Goal: Task Accomplishment & Management: Manage account settings

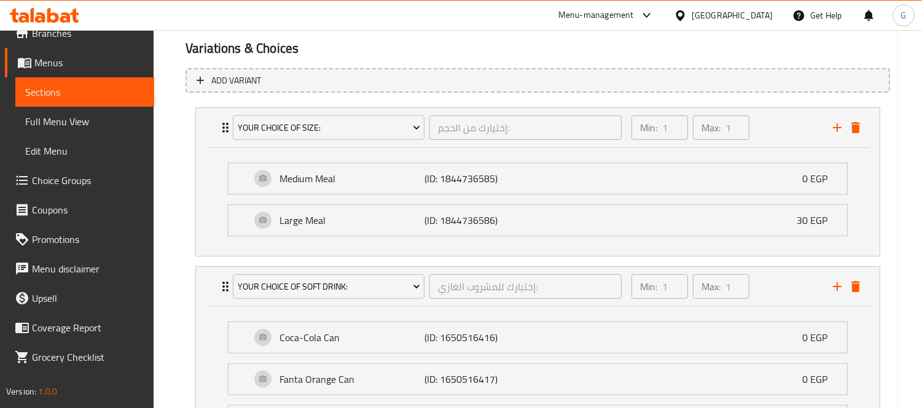
scroll to position [533, 0]
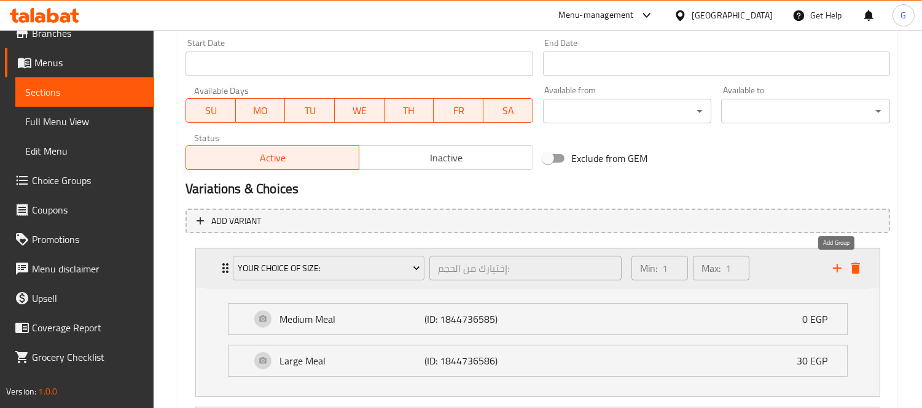
click at [836, 271] on icon "add" at bounding box center [837, 268] width 15 height 15
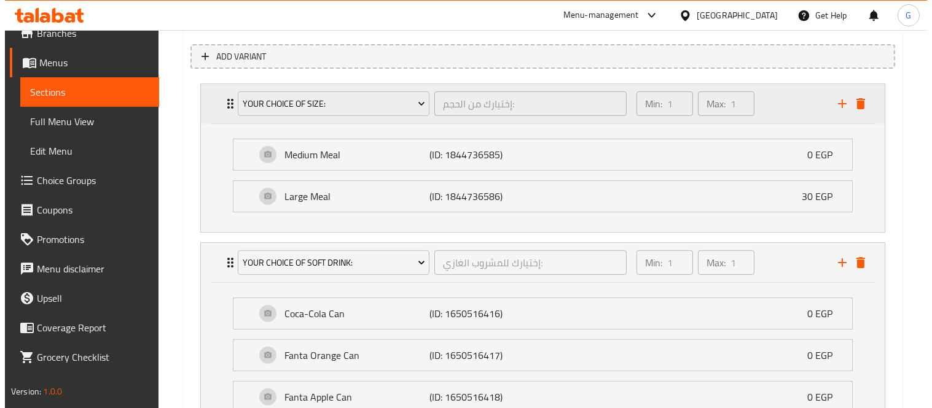
scroll to position [898, 0]
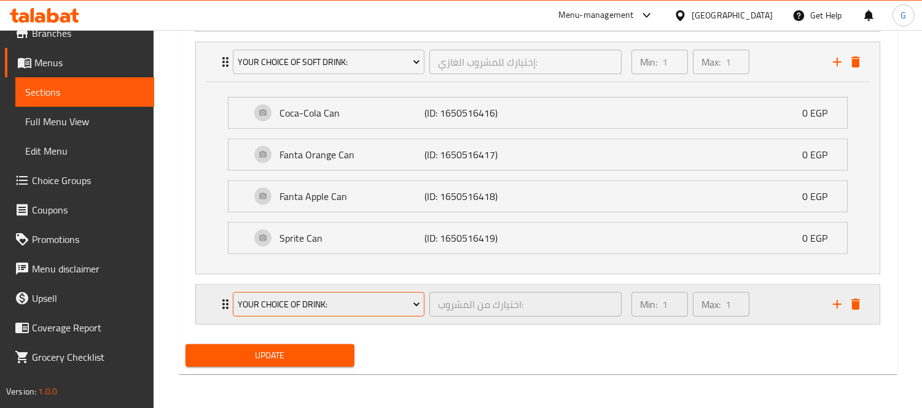
click at [273, 299] on span "Your Choice Of Drink:" at bounding box center [329, 304] width 182 height 15
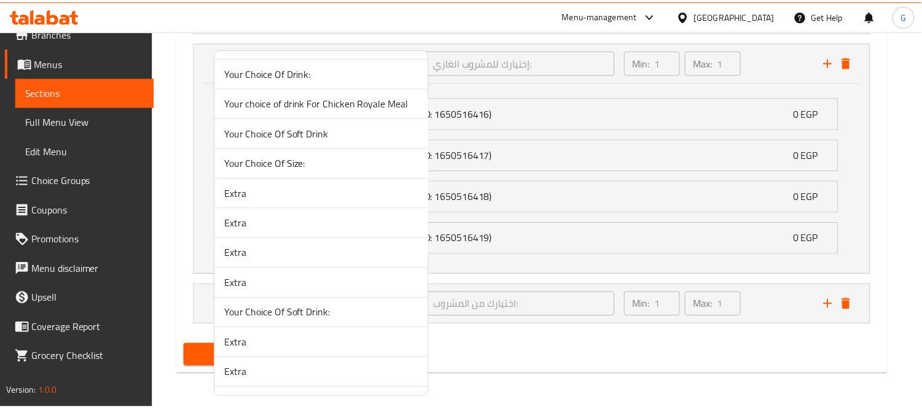
scroll to position [273, 0]
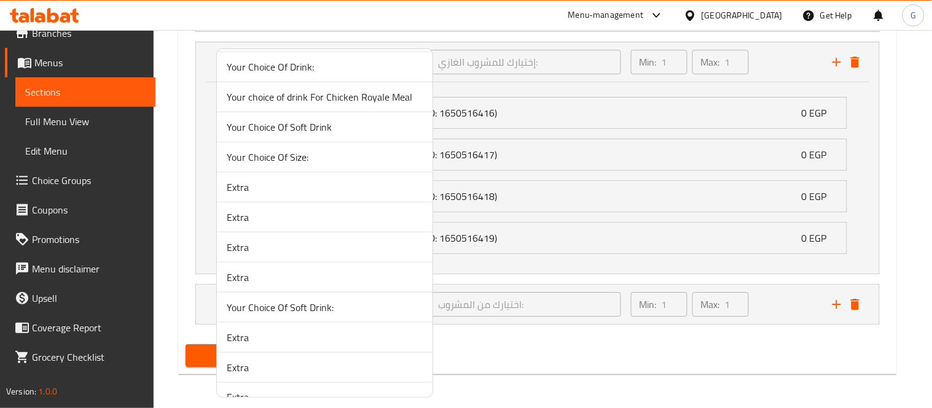
click at [269, 216] on span "Extra" at bounding box center [325, 217] width 196 height 15
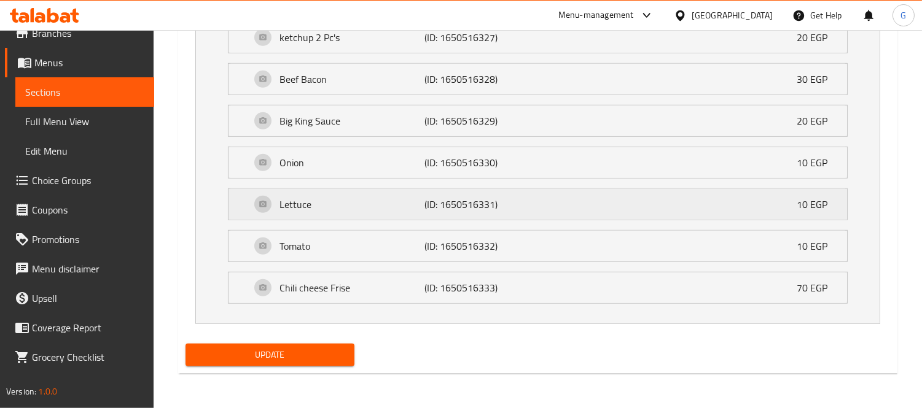
scroll to position [1761, 0]
drag, startPoint x: 267, startPoint y: 360, endPoint x: 98, endPoint y: 316, distance: 174.6
click at [267, 360] on span "Update" at bounding box center [269, 355] width 149 height 15
drag, startPoint x: 345, startPoint y: 376, endPoint x: 338, endPoint y: 364, distance: 14.3
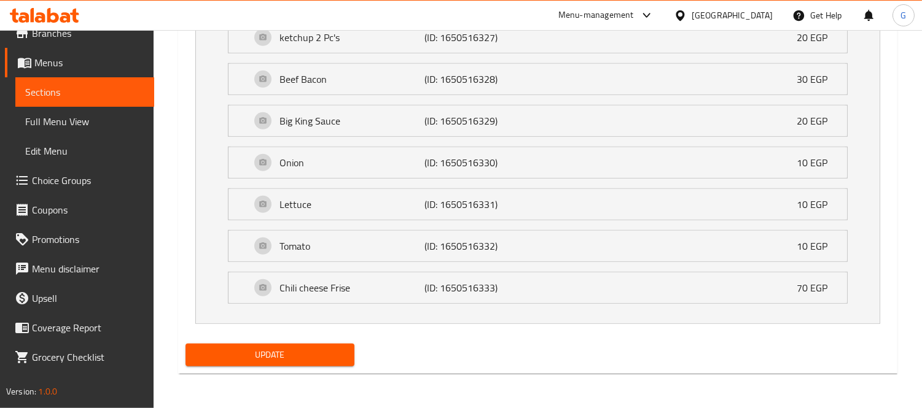
click at [337, 364] on button "Update" at bounding box center [269, 355] width 169 height 23
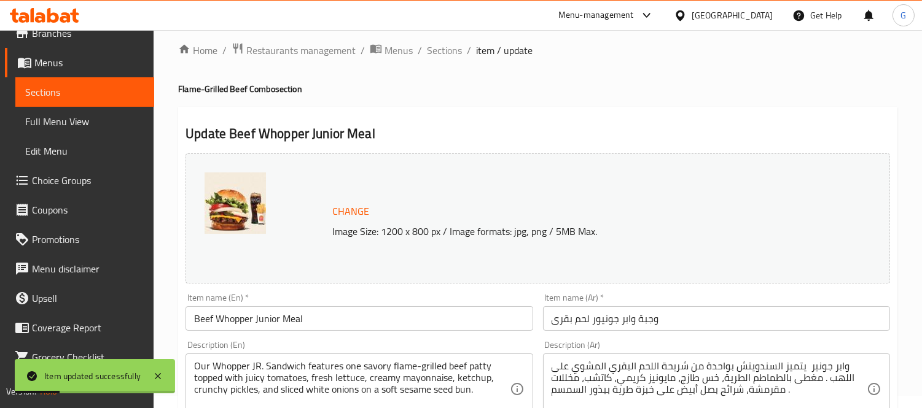
scroll to position [0, 0]
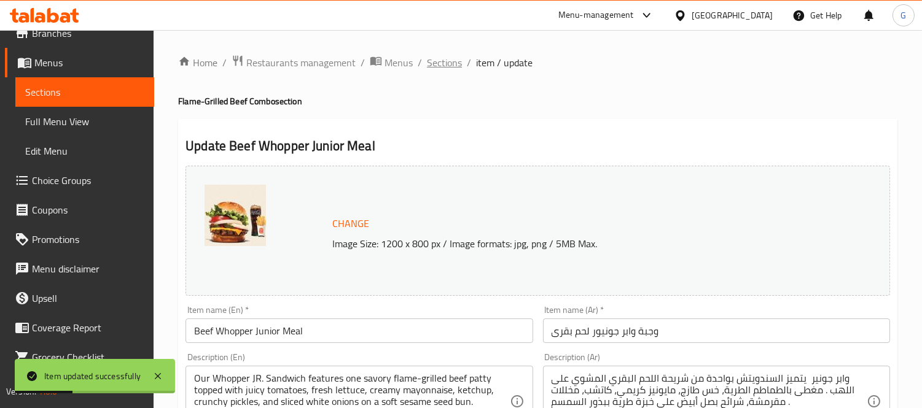
click at [452, 55] on span "Sections" at bounding box center [444, 62] width 35 height 15
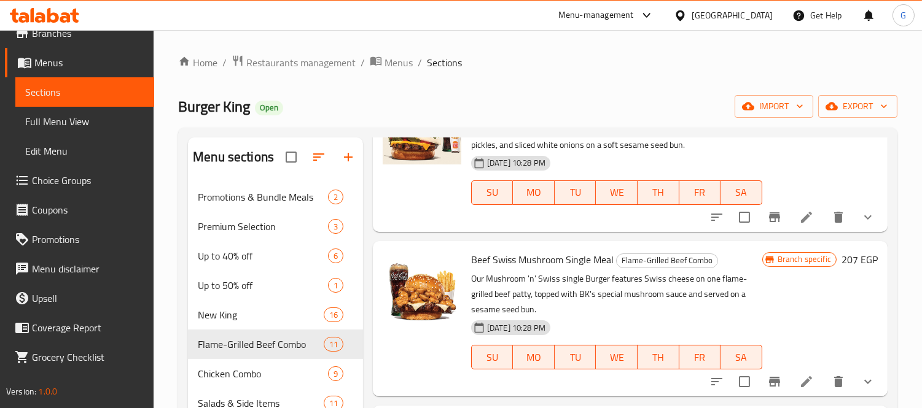
scroll to position [625, 0]
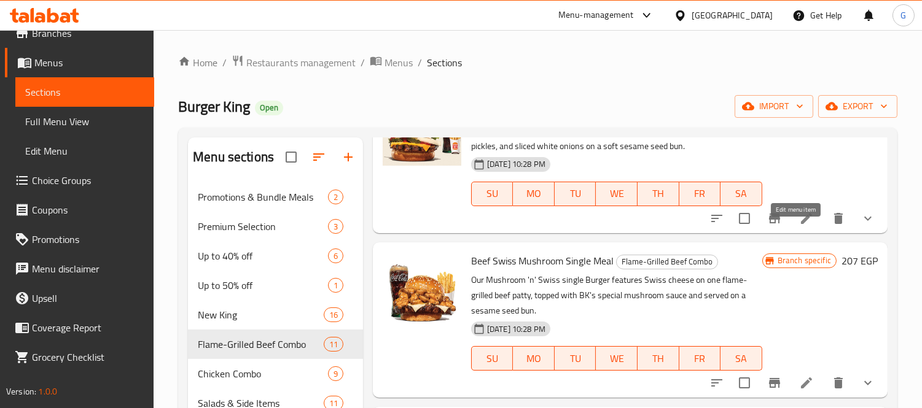
click at [799, 226] on icon at bounding box center [806, 218] width 15 height 15
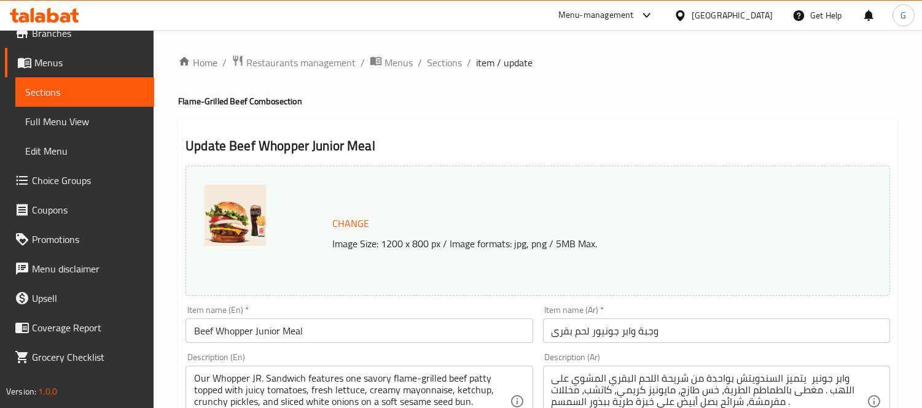
click at [444, 69] on span "Sections" at bounding box center [444, 62] width 35 height 15
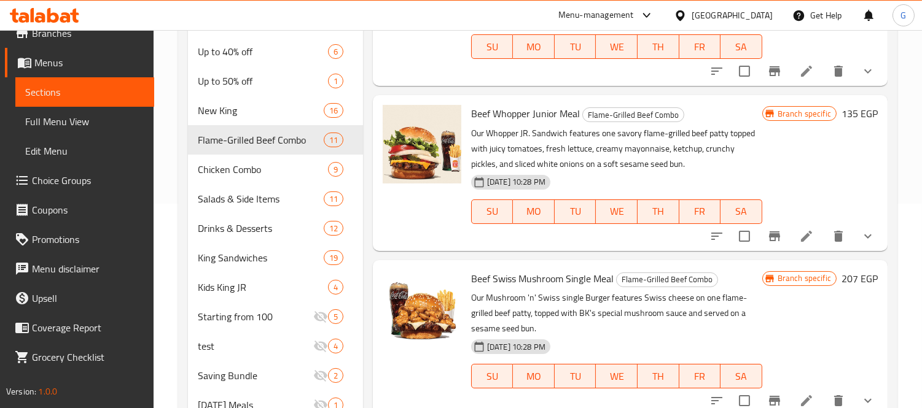
scroll to position [489, 0]
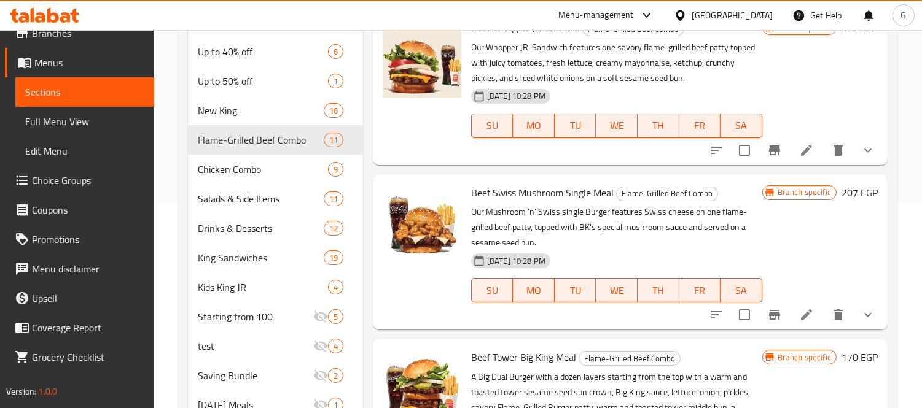
click at [521, 202] on span "Beef Swiss Mushroom Single Meal" at bounding box center [542, 193] width 142 height 18
copy h6 "Beef Swiss Mushroom Single Meal"
click at [799, 322] on icon at bounding box center [806, 315] width 15 height 15
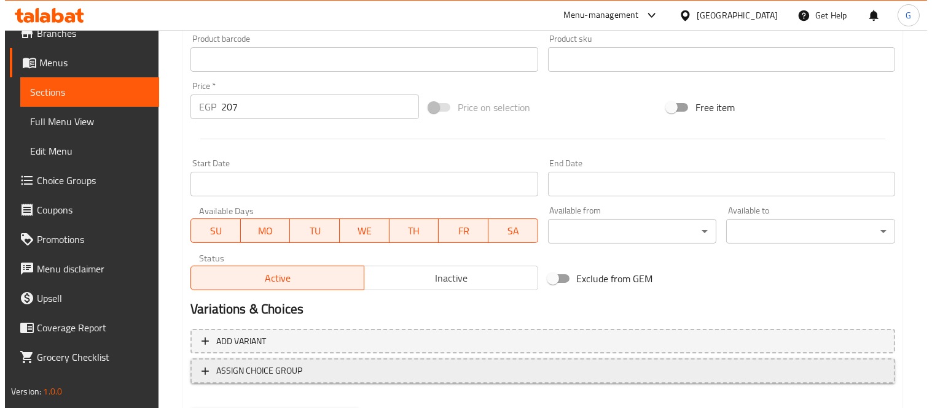
scroll to position [475, 0]
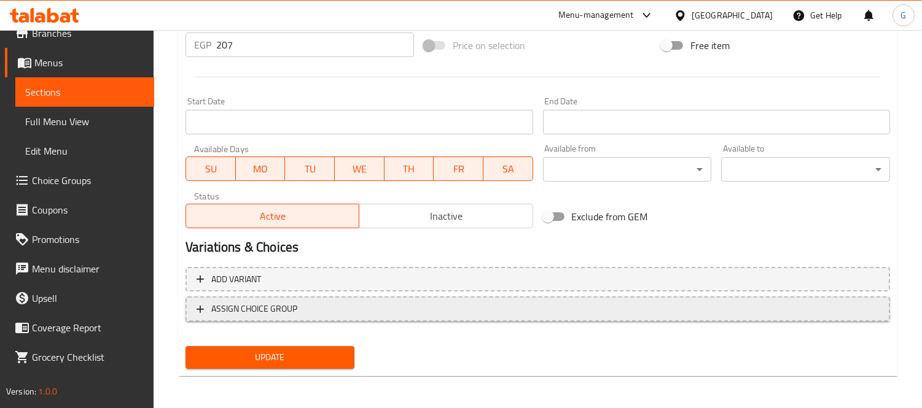
click at [468, 310] on span "ASSIGN CHOICE GROUP" at bounding box center [538, 309] width 682 height 15
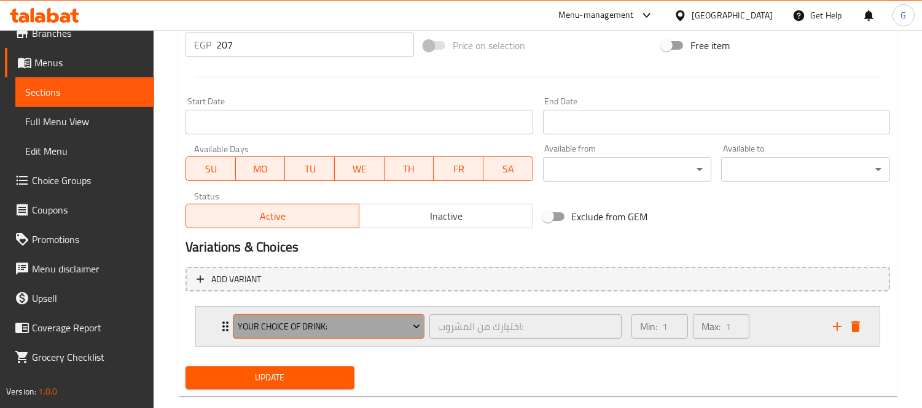
click at [248, 325] on span "Your Choice Of Drink:" at bounding box center [329, 326] width 182 height 15
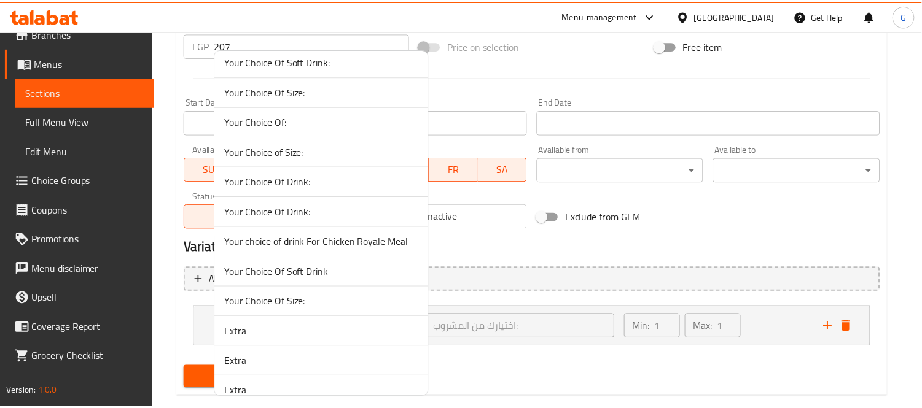
scroll to position [136, 0]
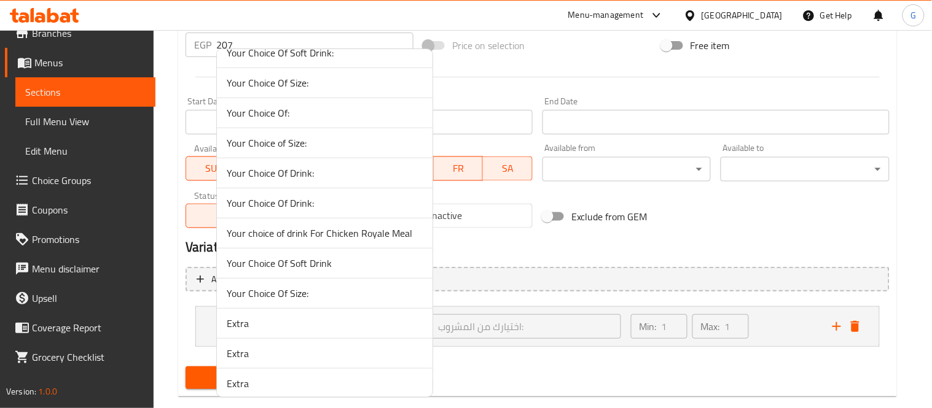
click at [309, 292] on span "Your Choice Of Size:" at bounding box center [325, 293] width 196 height 15
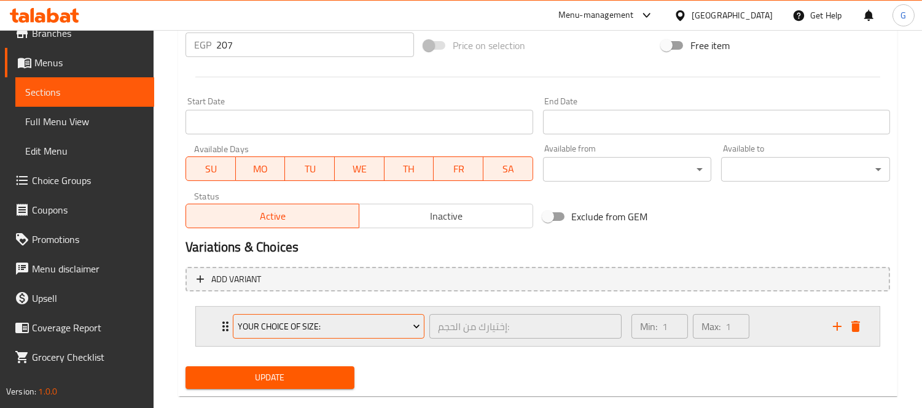
click at [284, 329] on span "Your Choice Of Size:" at bounding box center [329, 326] width 182 height 15
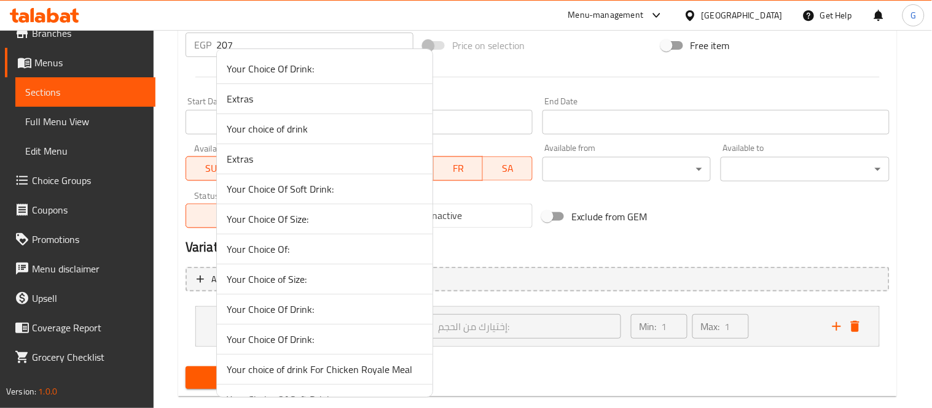
drag, startPoint x: 580, startPoint y: 393, endPoint x: 375, endPoint y: 355, distance: 209.2
click at [578, 392] on div at bounding box center [466, 204] width 932 height 408
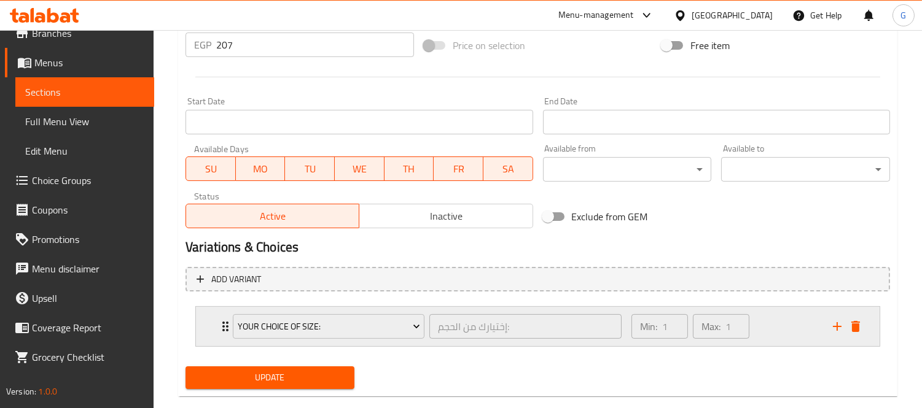
click at [216, 327] on div "Your Choice Of Size: إختيارك من الحجم: ​ Min: 1 ​ Max: 1 ​" at bounding box center [538, 326] width 684 height 39
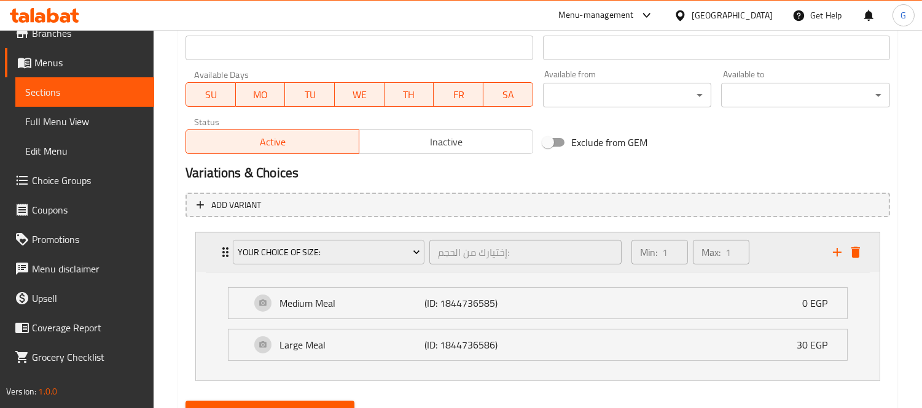
scroll to position [605, 0]
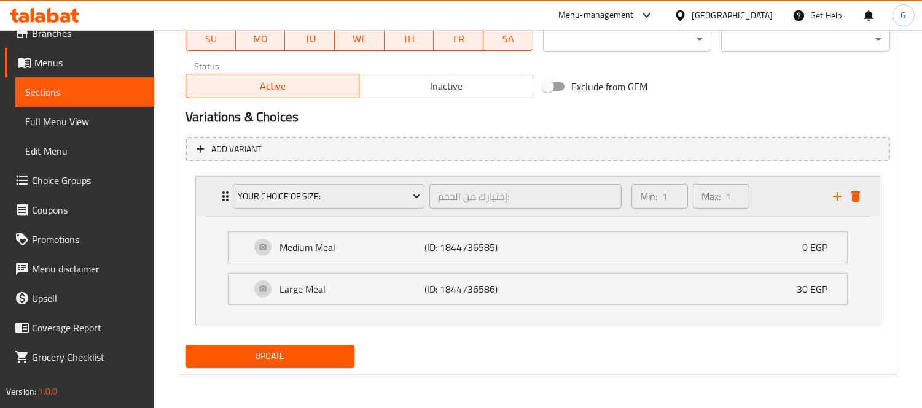
click at [827, 205] on div "Your Choice Of Size: إختيارك من الحجم: ​ Min: 1 ​ Max: 1 ​" at bounding box center [530, 196] width 605 height 34
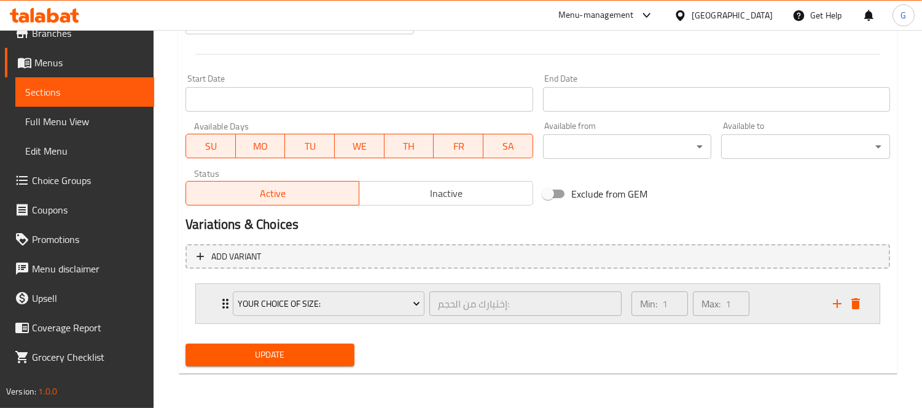
scroll to position [496, 0]
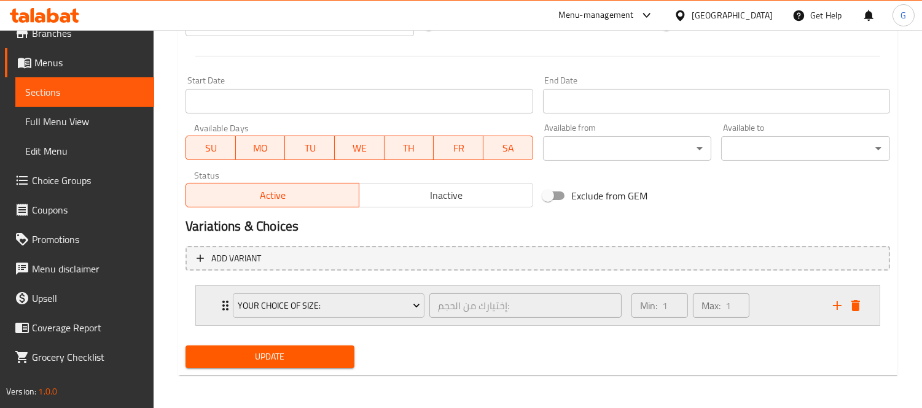
click at [833, 305] on icon "add" at bounding box center [837, 305] width 15 height 15
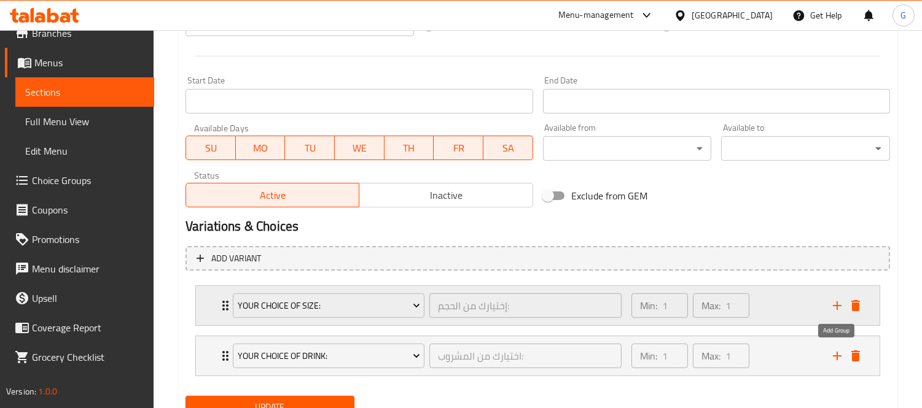
scroll to position [547, 0]
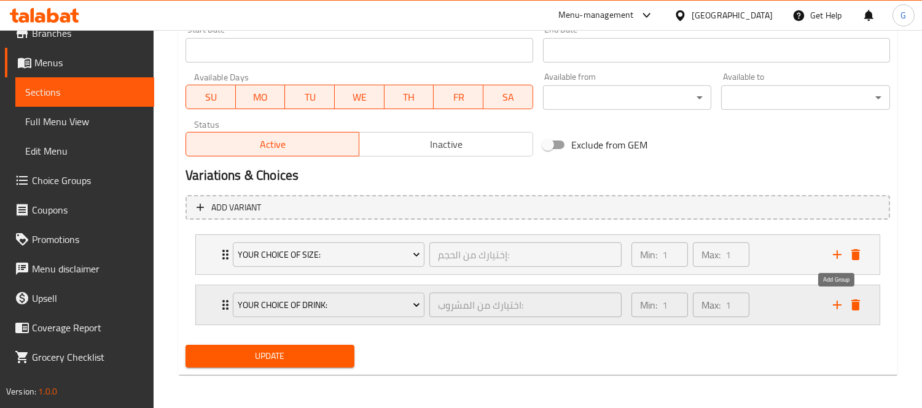
click at [833, 311] on icon "add" at bounding box center [837, 305] width 15 height 15
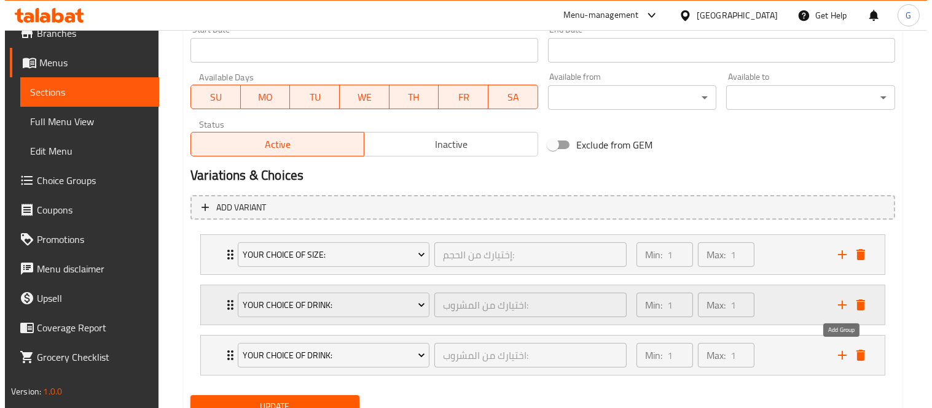
scroll to position [597, 0]
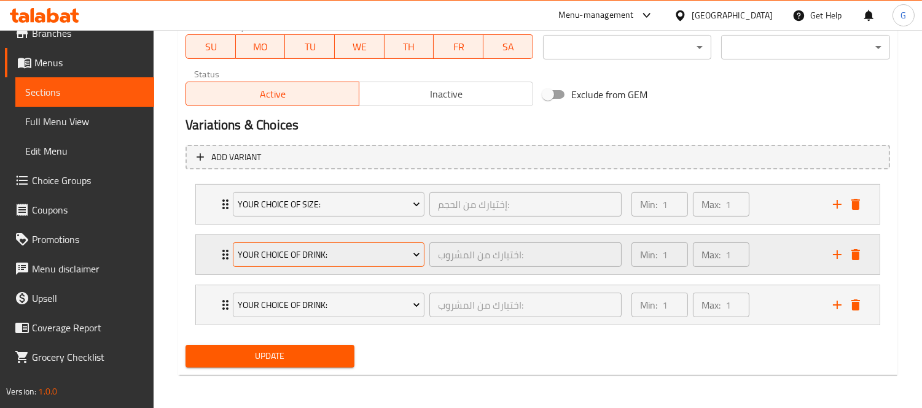
click at [273, 243] on button "Your Choice Of Drink:" at bounding box center [329, 255] width 192 height 25
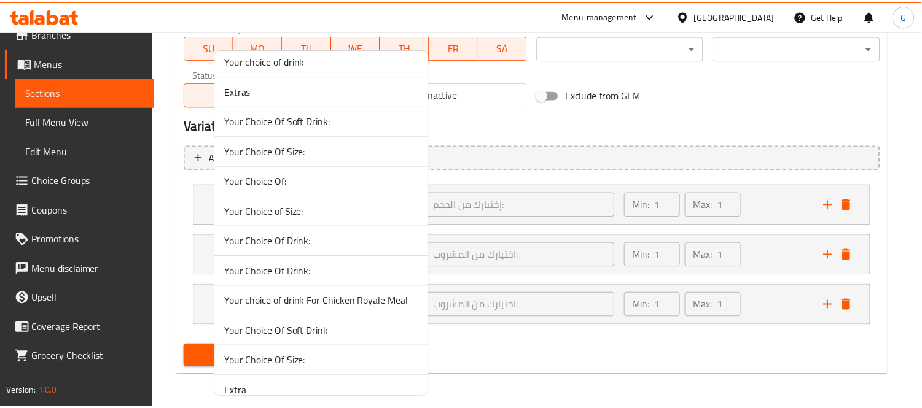
scroll to position [136, 0]
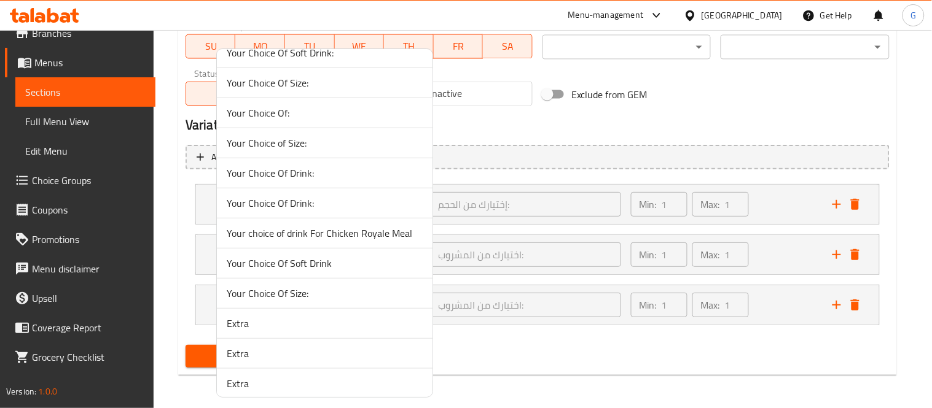
click at [324, 262] on span "Your Choice Of Soft Drink" at bounding box center [325, 263] width 196 height 15
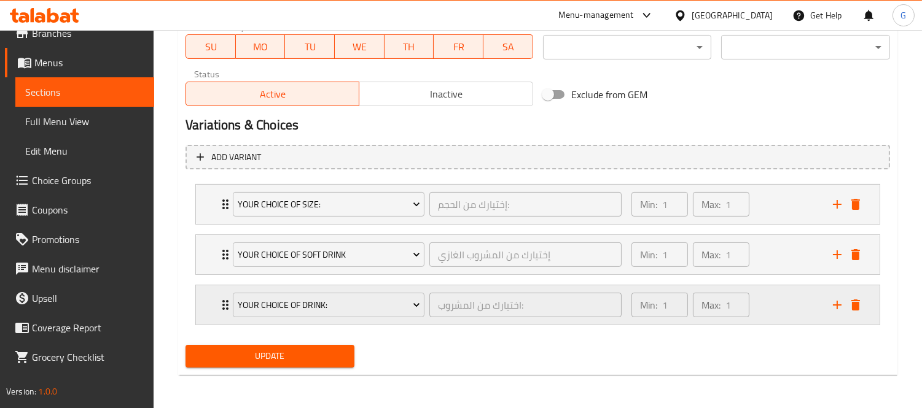
click at [267, 290] on div "Your Choice Of Drink:" at bounding box center [328, 304] width 197 height 29
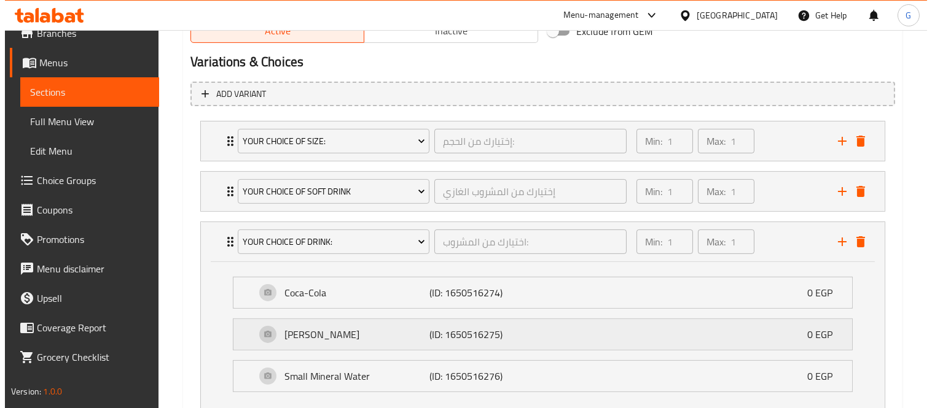
scroll to position [733, 0]
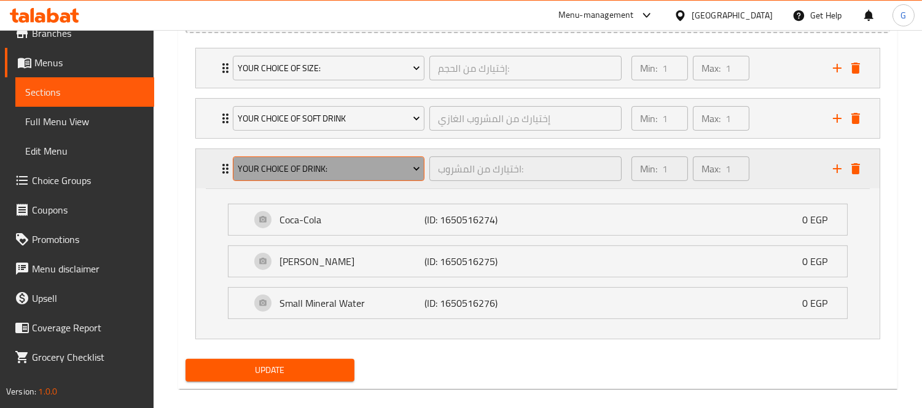
click at [336, 166] on span "Your Choice Of Drink:" at bounding box center [329, 169] width 182 height 15
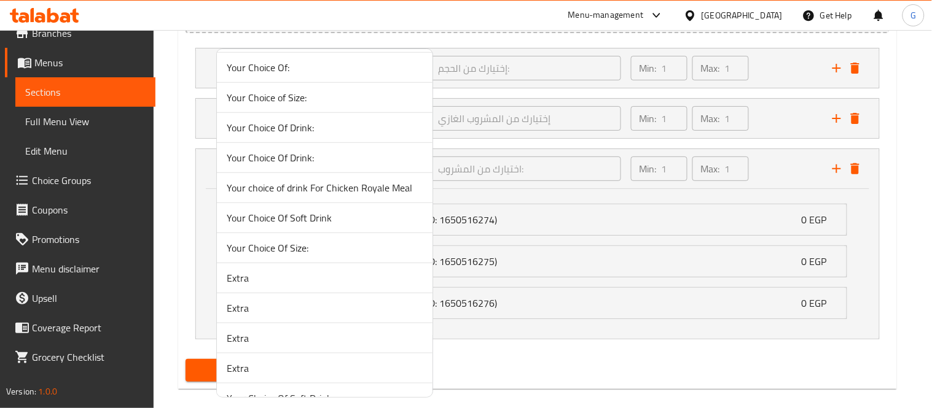
scroll to position [205, 0]
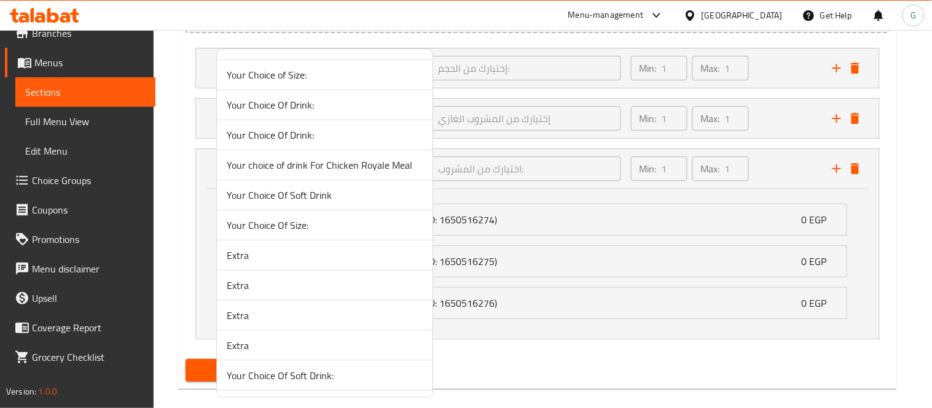
click at [330, 198] on span "Your Choice Of Soft Drink" at bounding box center [325, 195] width 196 height 15
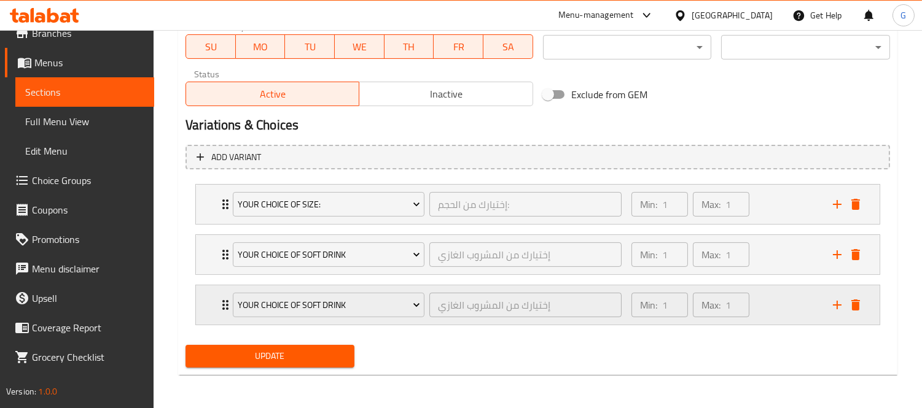
click at [225, 301] on div "Your Choice Of Soft Drink إختيارك من المشروب الغازي ​" at bounding box center [426, 305] width 403 height 39
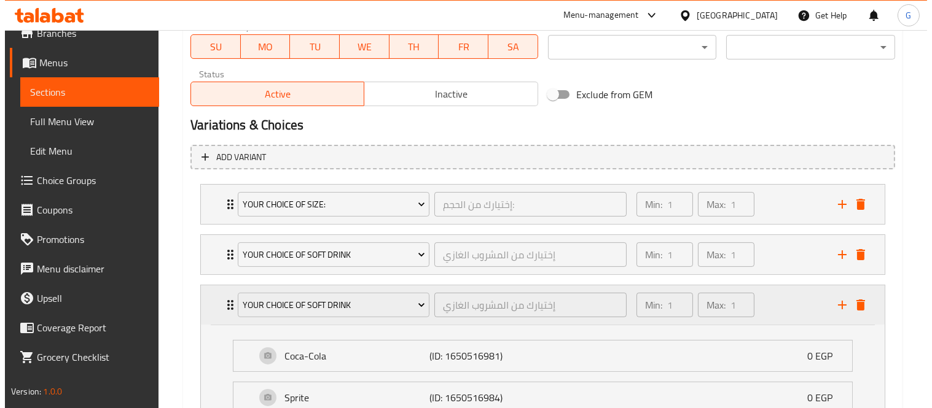
scroll to position [733, 0]
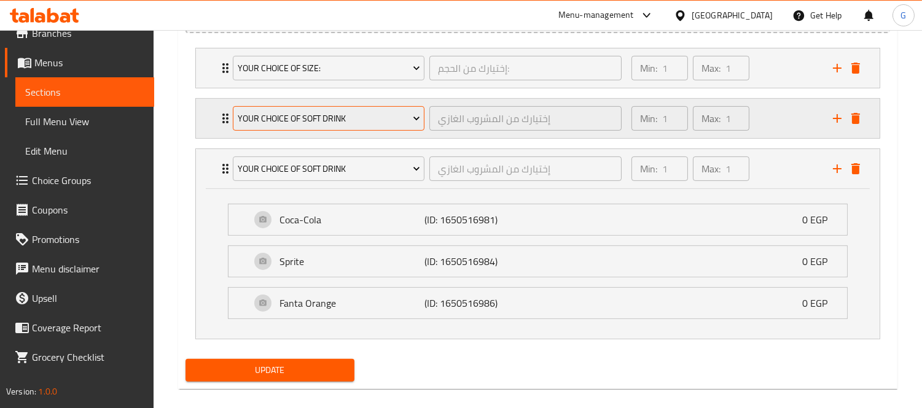
click at [388, 119] on span "Your Choice Of Soft Drink" at bounding box center [329, 118] width 182 height 15
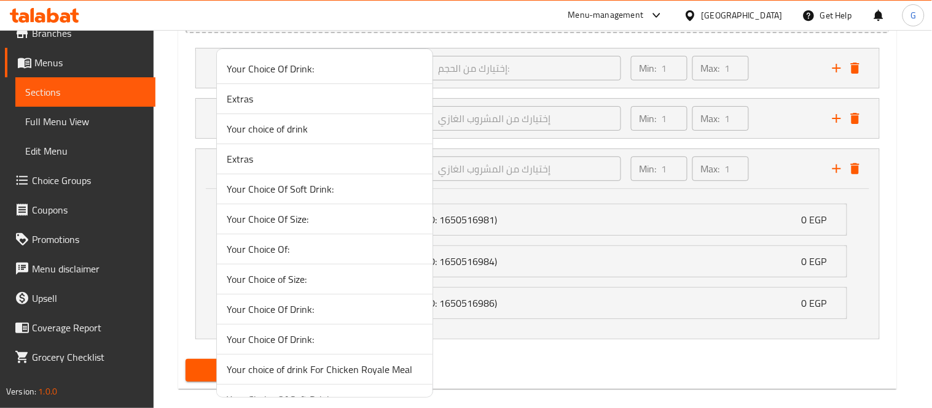
click at [561, 119] on div at bounding box center [466, 204] width 932 height 408
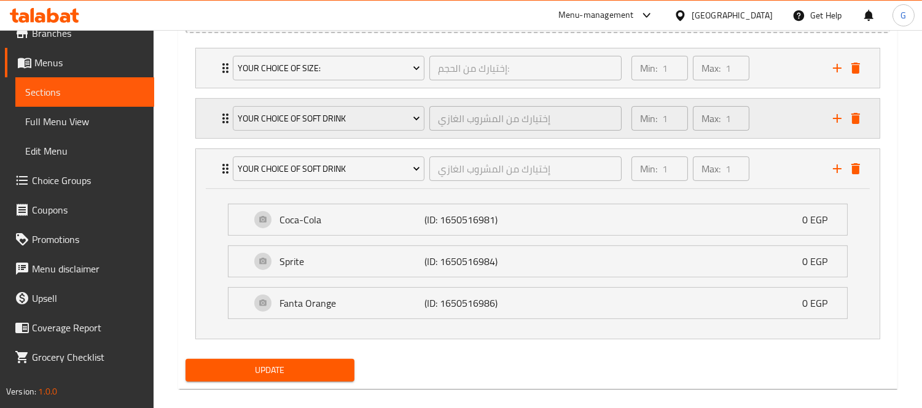
click at [221, 105] on div "Your Choice Of Soft Drink إختيارك من المشروب الغازي ​ Min: 1 ​ Max: 1 ​" at bounding box center [541, 118] width 647 height 39
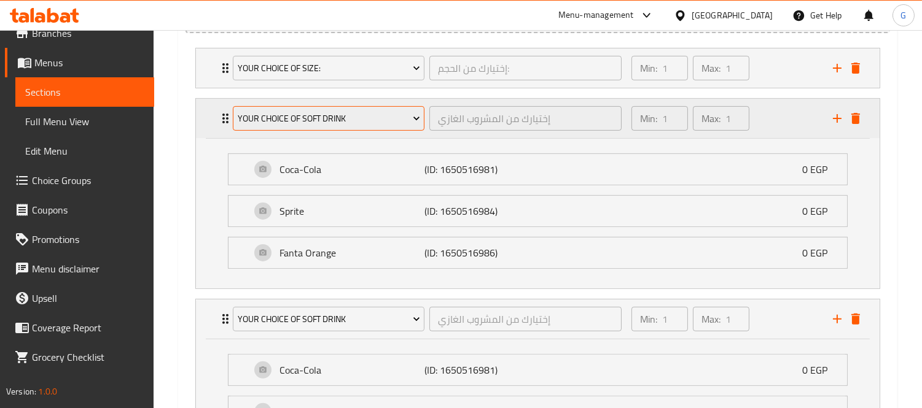
click at [338, 126] on button "Your Choice Of Soft Drink" at bounding box center [329, 118] width 192 height 25
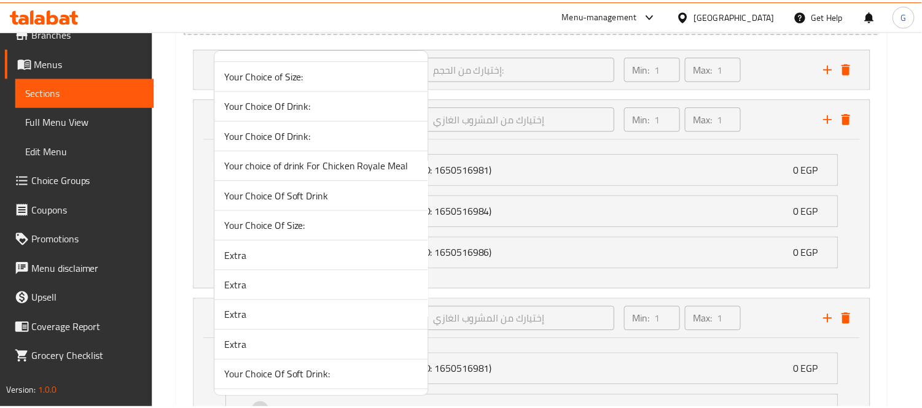
scroll to position [341, 0]
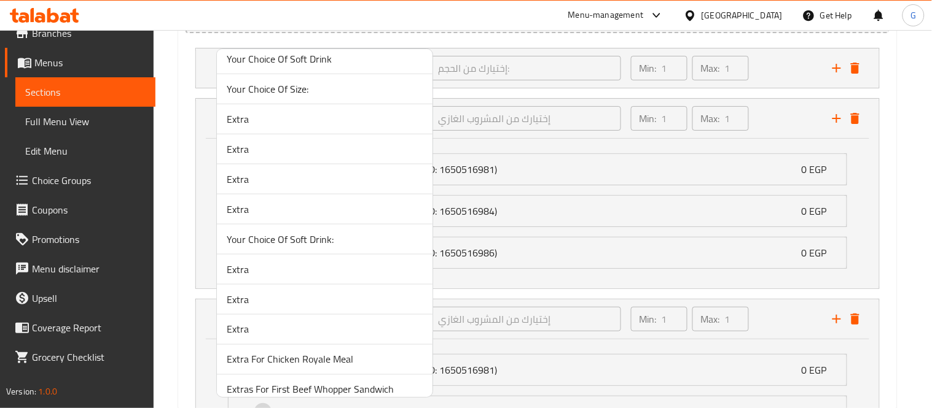
click at [346, 233] on span "Your Choice Of Soft Drink:" at bounding box center [325, 239] width 196 height 15
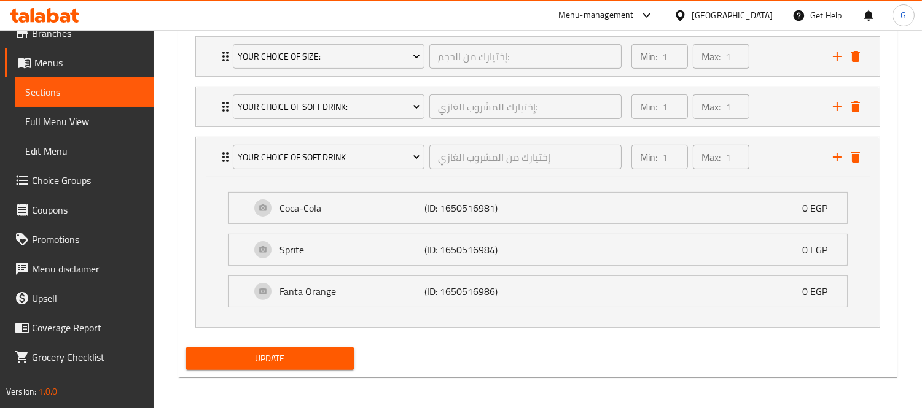
scroll to position [747, 0]
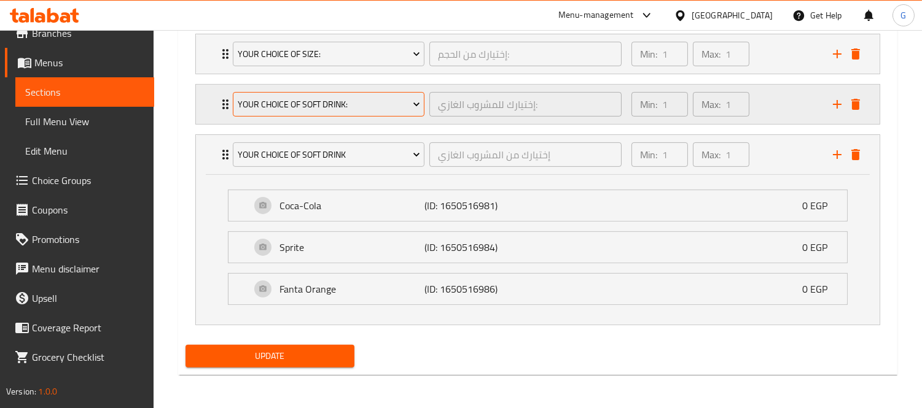
click at [257, 99] on span "Your Choice Of Soft Drink:" at bounding box center [329, 104] width 182 height 15
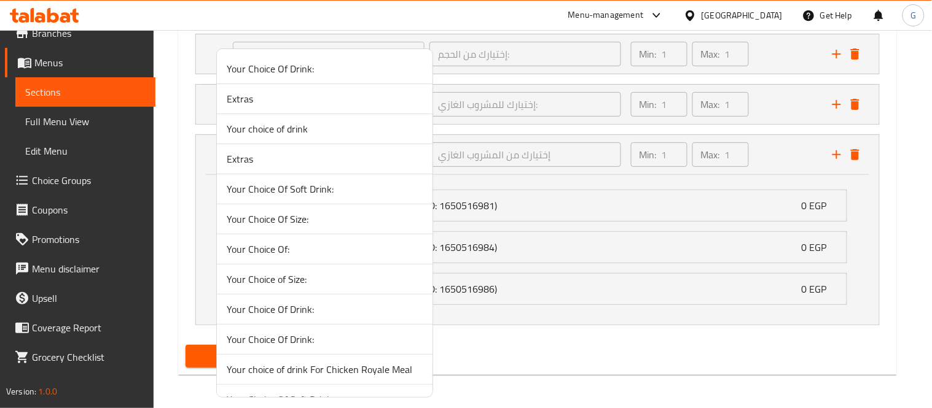
click at [215, 98] on div at bounding box center [466, 204] width 932 height 408
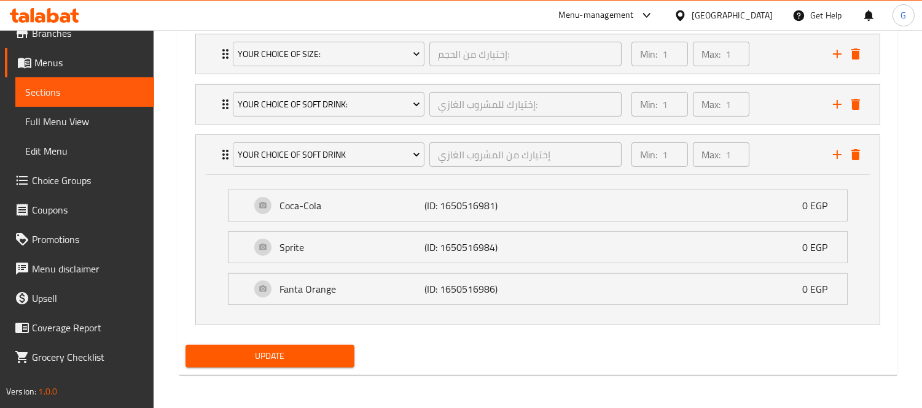
click at [215, 74] on div "Your Choice Of Soft Drink: إختيارك للمشروب الغازي: ​ Min: 1 ​ Max: 1 ​" at bounding box center [538, 53] width 684 height 39
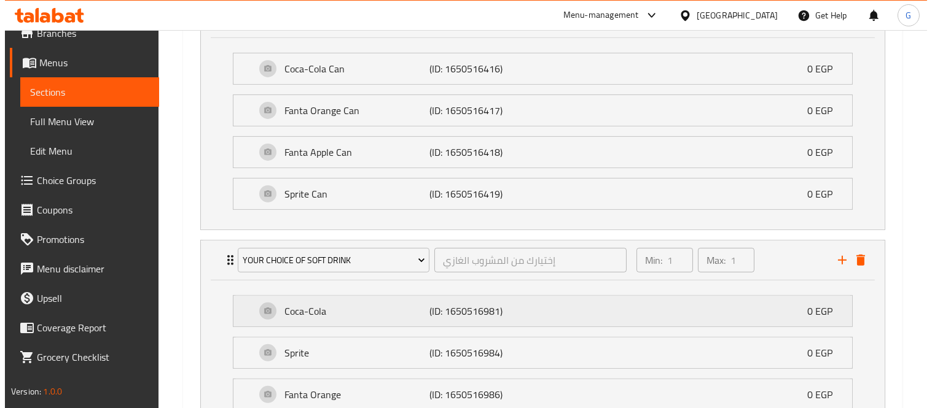
scroll to position [940, 0]
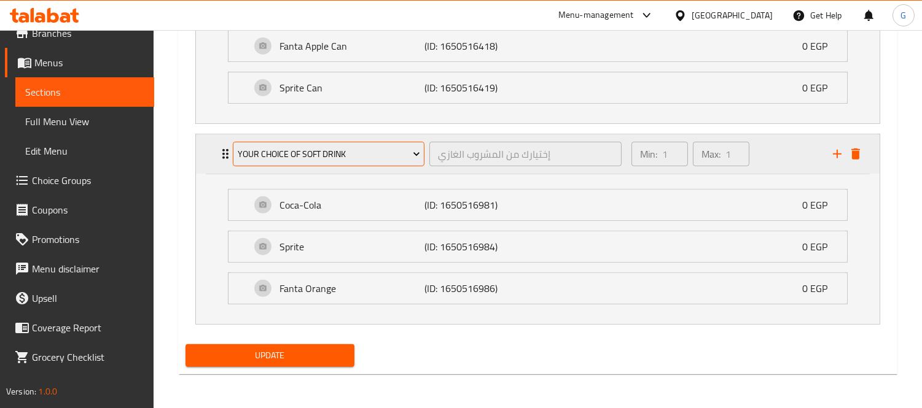
click at [321, 147] on span "Your Choice Of Soft Drink" at bounding box center [329, 154] width 182 height 15
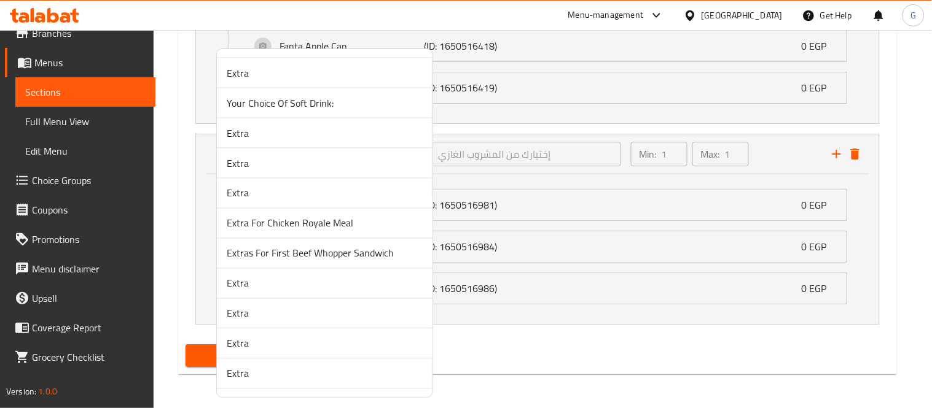
scroll to position [545, 0]
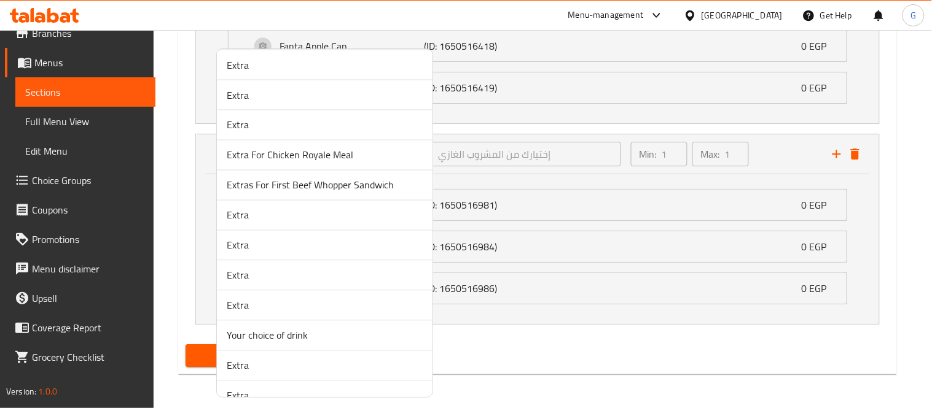
click at [259, 214] on span "Extra" at bounding box center [325, 215] width 196 height 15
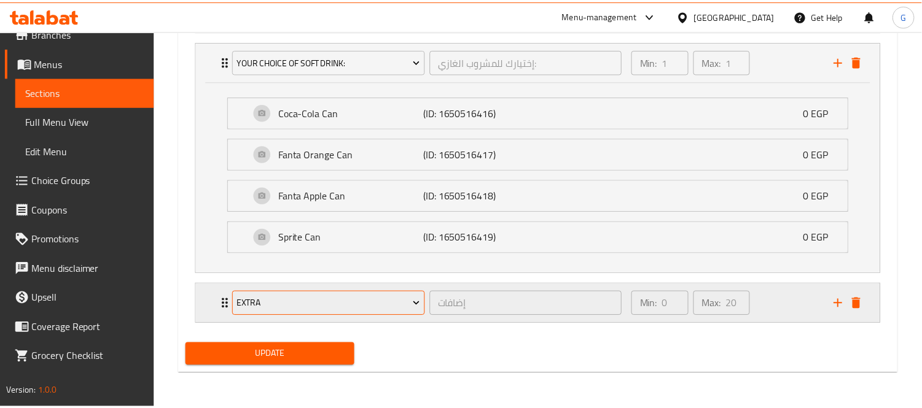
scroll to position [789, 0]
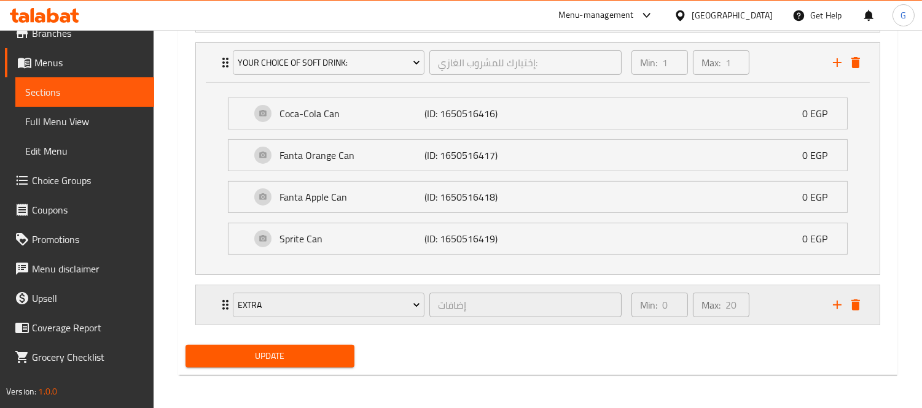
click at [232, 298] on div "Extra" at bounding box center [328, 304] width 197 height 29
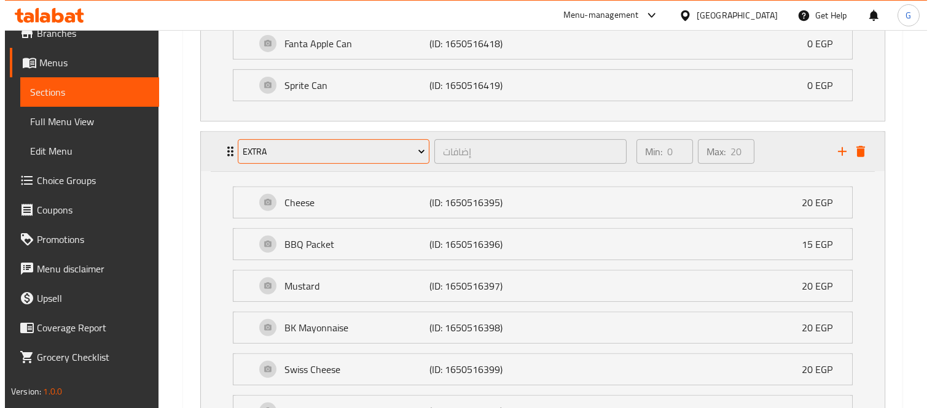
scroll to position [940, 0]
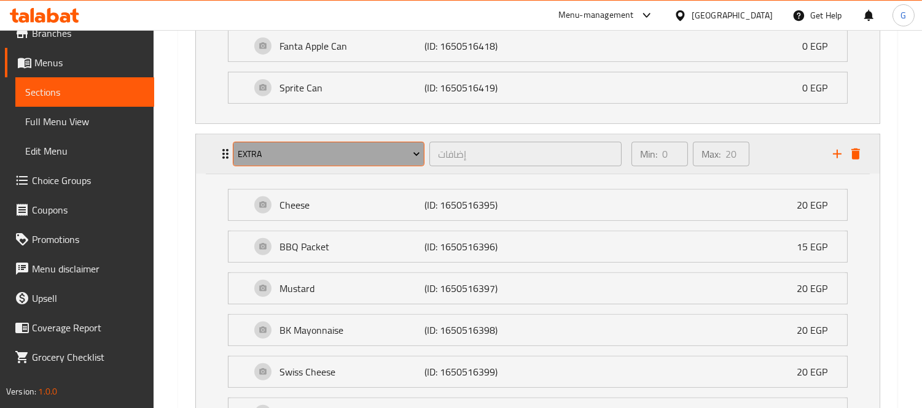
click at [335, 158] on span "Extra" at bounding box center [329, 154] width 182 height 15
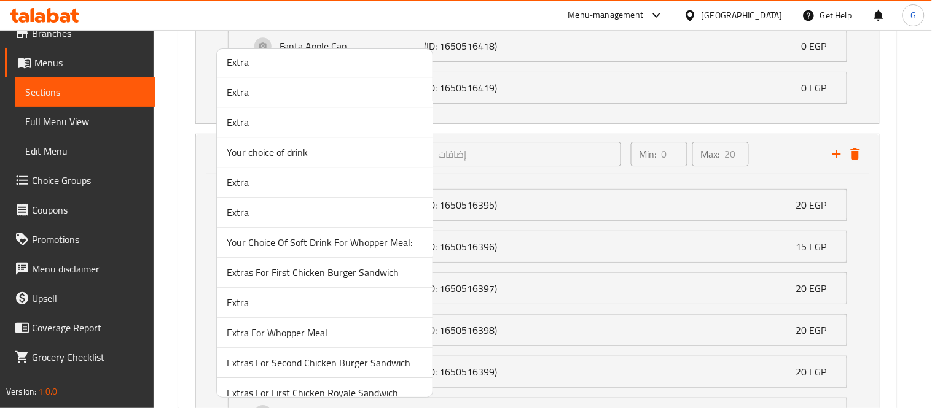
scroll to position [593, 0]
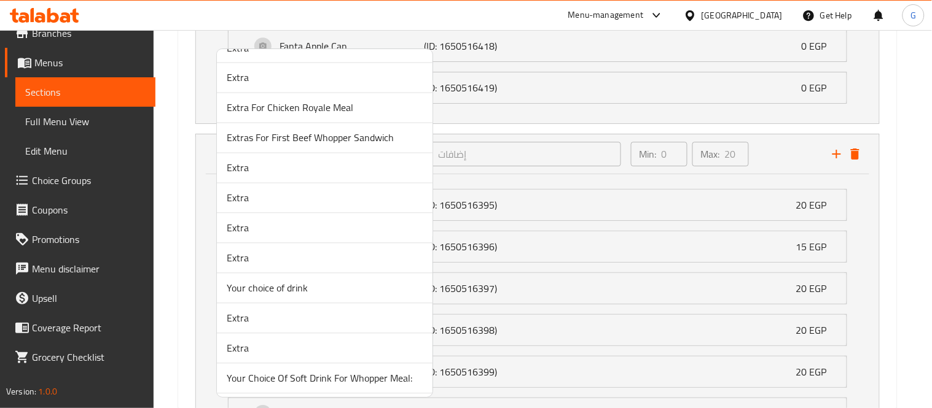
click at [270, 199] on span "Extra" at bounding box center [325, 198] width 196 height 15
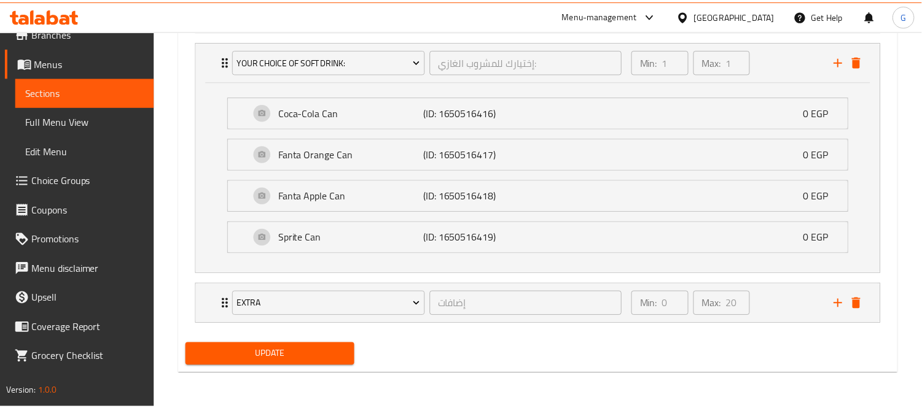
scroll to position [789, 0]
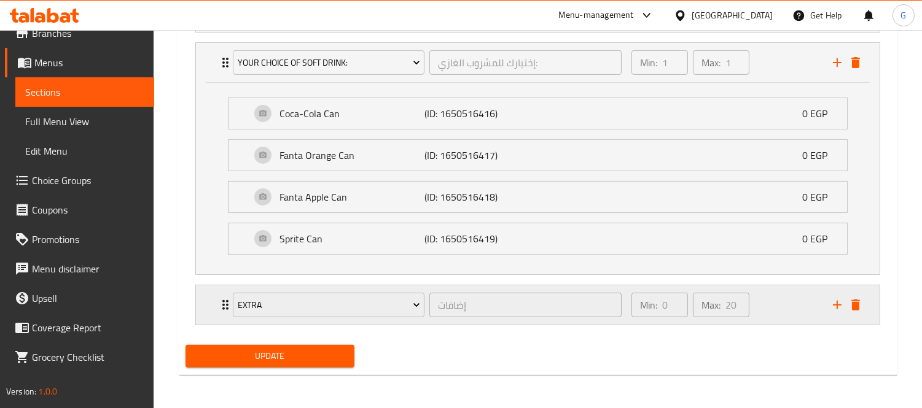
click at [219, 298] on icon "Expand" at bounding box center [225, 305] width 15 height 15
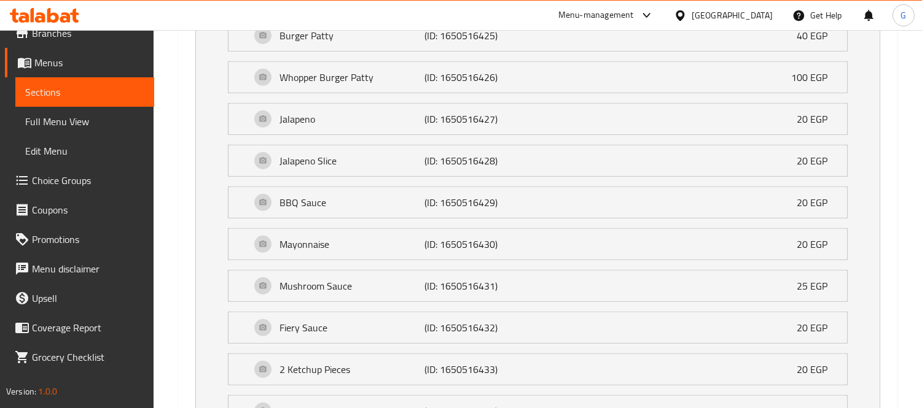
scroll to position [1623, 0]
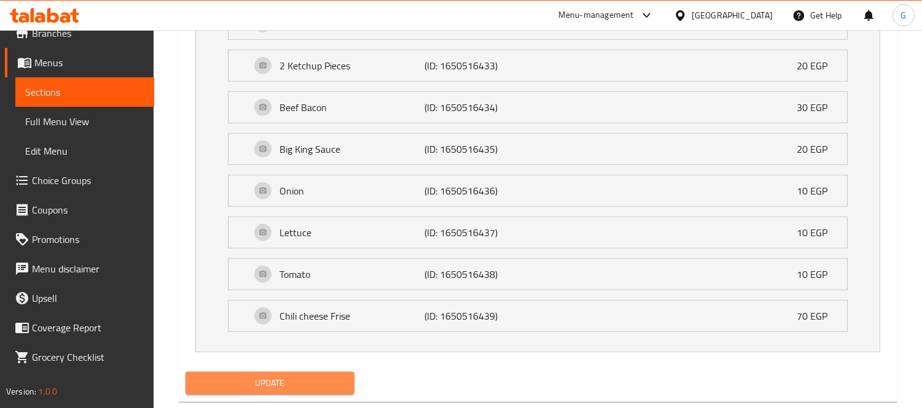
click at [256, 381] on span "Update" at bounding box center [269, 383] width 149 height 15
click at [232, 389] on span "Update" at bounding box center [269, 383] width 149 height 15
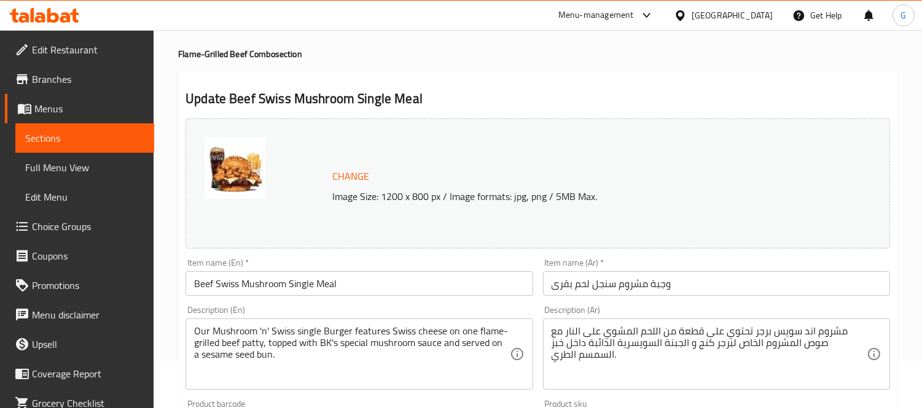
scroll to position [0, 0]
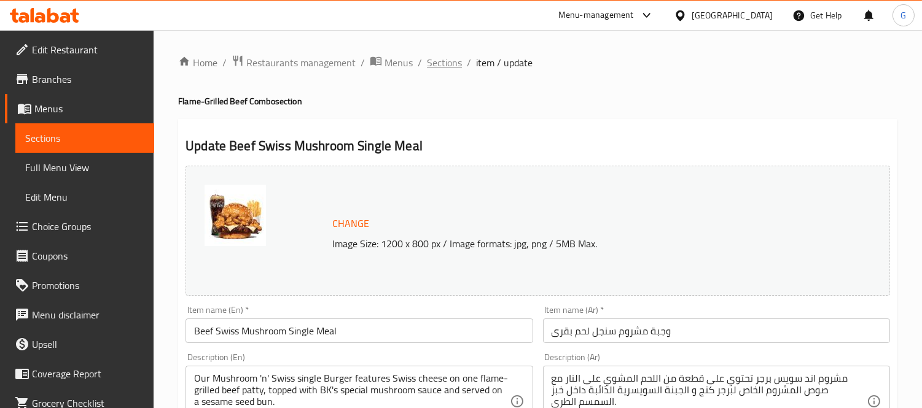
click at [432, 59] on span "Sections" at bounding box center [444, 62] width 35 height 15
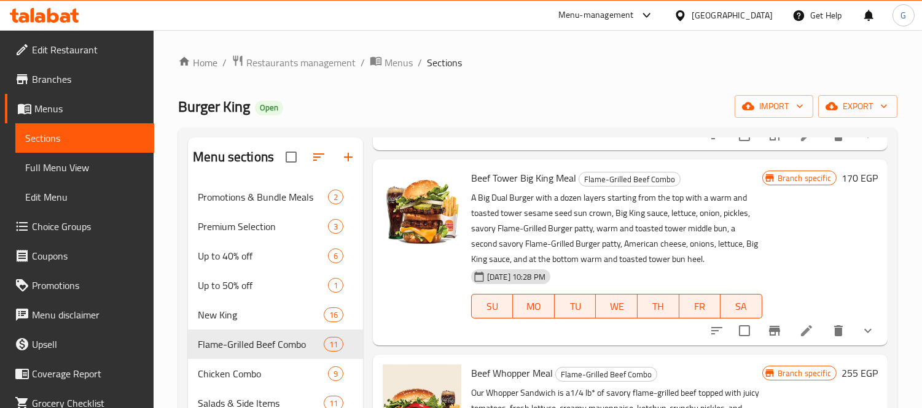
scroll to position [887, 0]
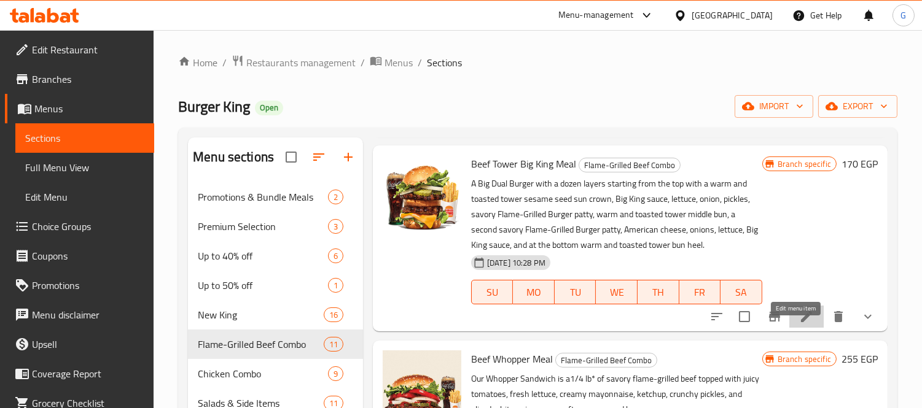
click at [799, 324] on icon at bounding box center [806, 317] width 15 height 15
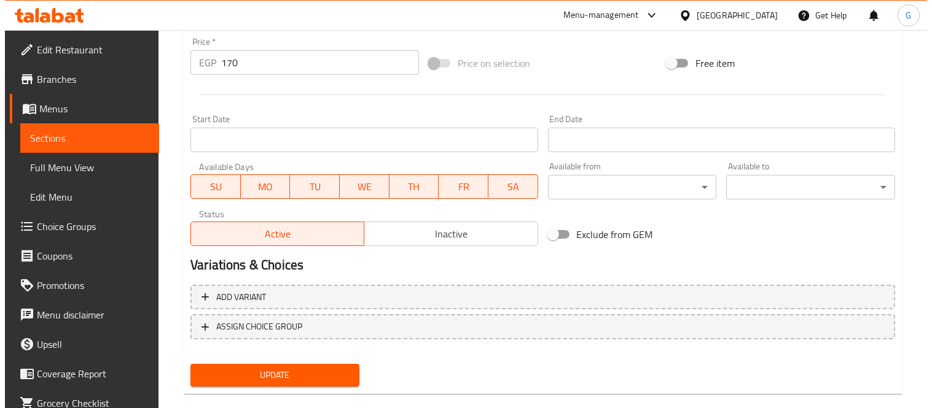
scroll to position [475, 0]
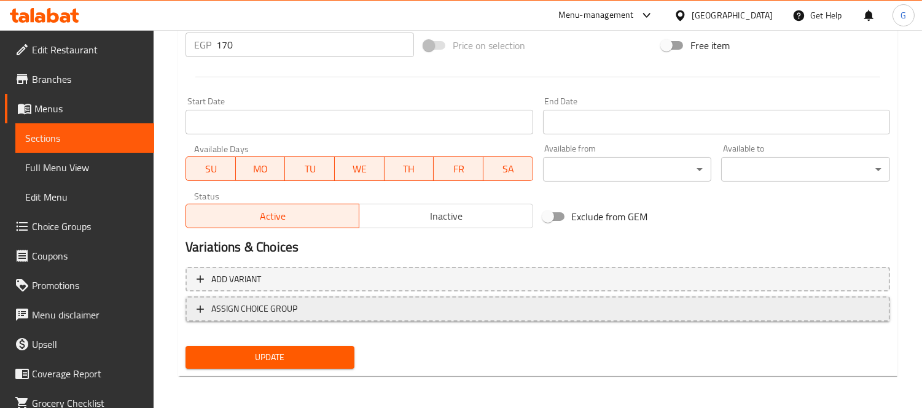
click at [456, 316] on button "ASSIGN CHOICE GROUP" at bounding box center [537, 309] width 704 height 25
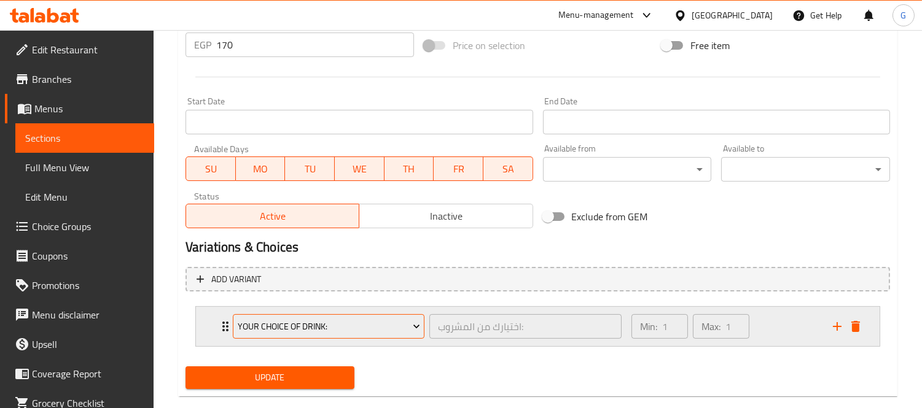
click at [315, 324] on span "Your Choice Of Drink:" at bounding box center [329, 326] width 182 height 15
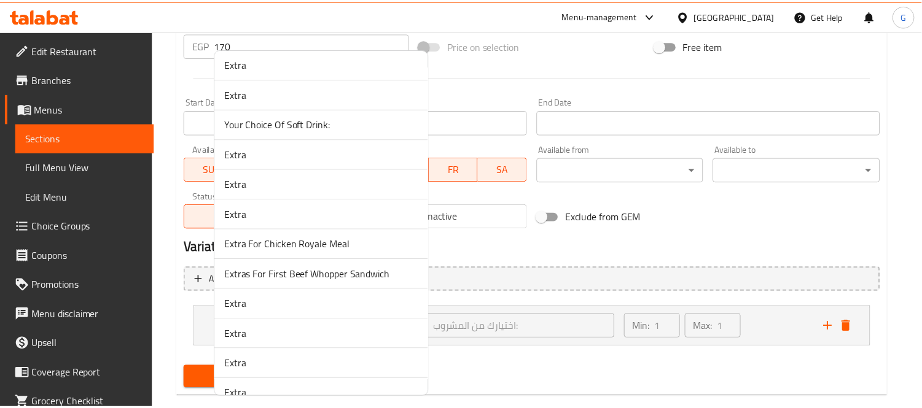
scroll to position [252, 0]
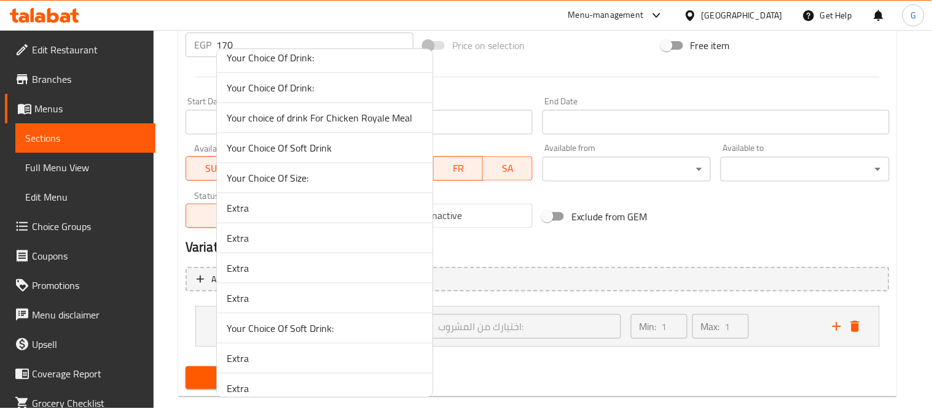
click at [305, 183] on span "Your Choice Of Size:" at bounding box center [325, 178] width 196 height 15
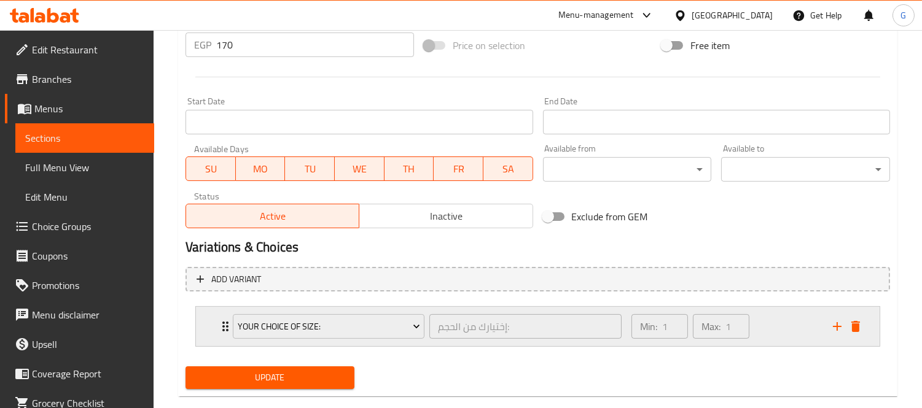
click at [225, 335] on div "Your Choice Of Size: إختيارك من الحجم: ​" at bounding box center [426, 326] width 403 height 39
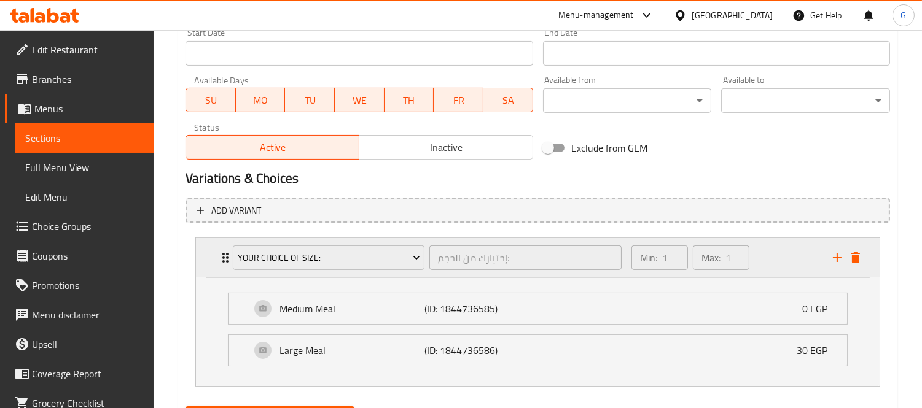
scroll to position [605, 0]
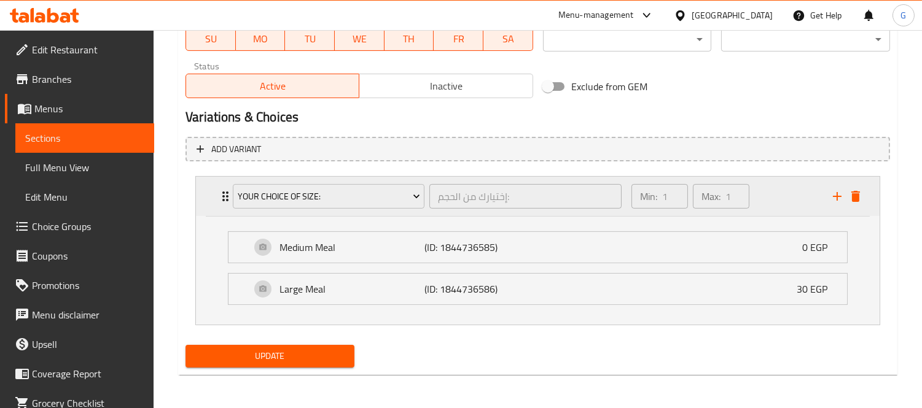
click at [832, 205] on div "Your Choice Of Size: إختيارك من الحجم: ​ Min: 1 ​ Max: 1 ​" at bounding box center [530, 196] width 605 height 34
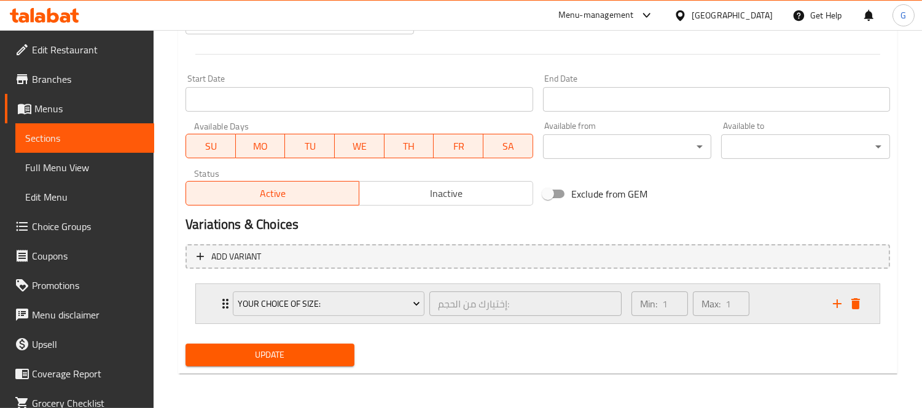
scroll to position [496, 0]
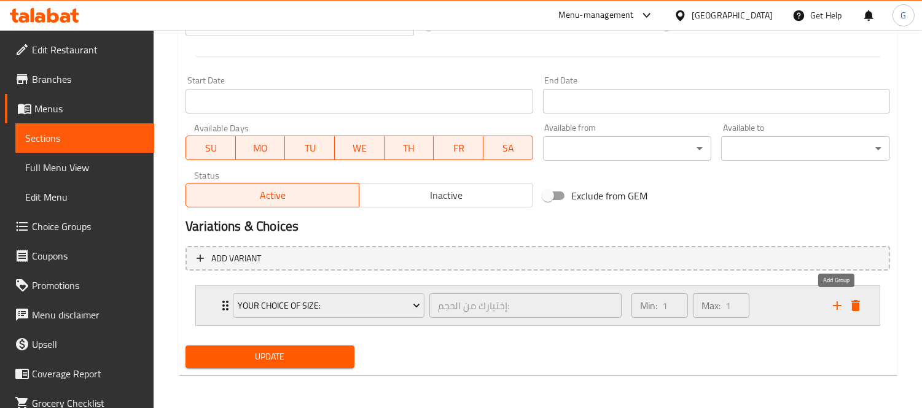
click at [832, 300] on icon "add" at bounding box center [837, 305] width 15 height 15
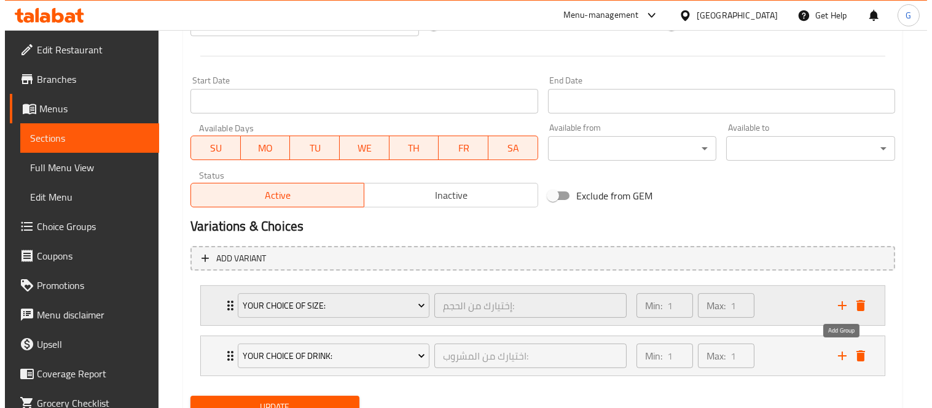
scroll to position [547, 0]
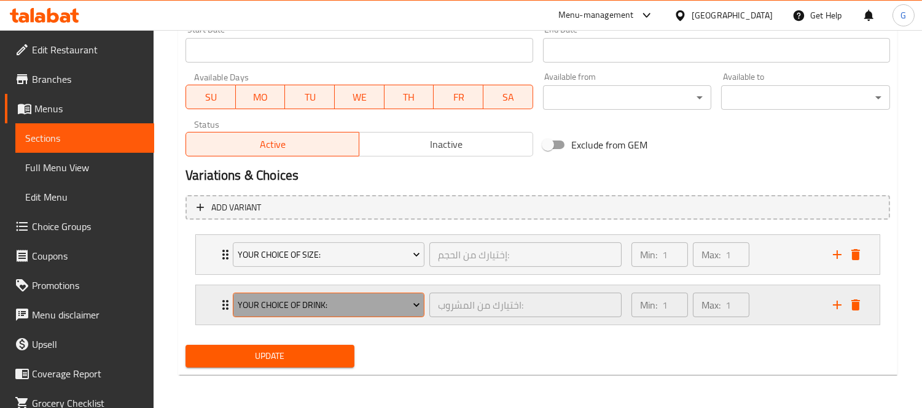
click at [324, 302] on span "Your Choice Of Drink:" at bounding box center [329, 305] width 182 height 15
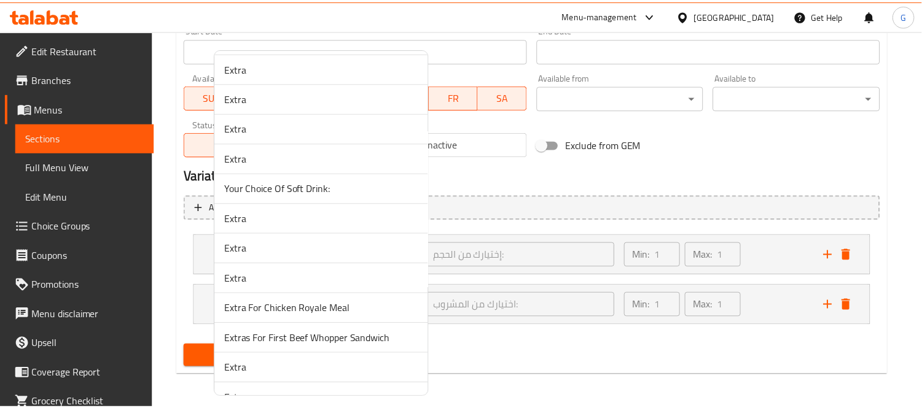
scroll to position [388, 0]
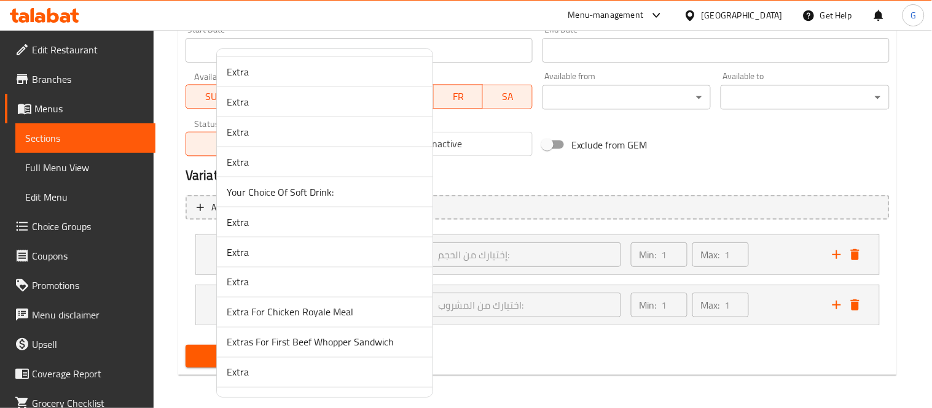
click at [324, 195] on span "Your Choice Of Soft Drink:" at bounding box center [325, 192] width 196 height 15
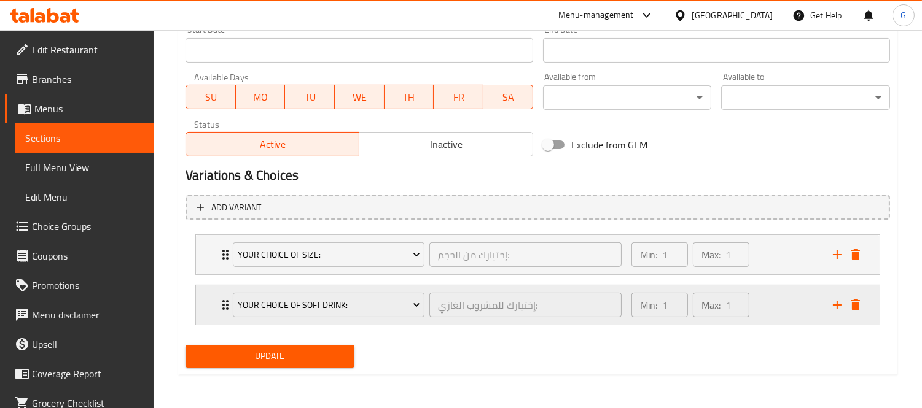
click at [212, 275] on div "Your Choice Of Soft Drink: إختيارك للمشروب الغازي: ​ Min: 1 ​ Max: 1 ​" at bounding box center [538, 254] width 684 height 39
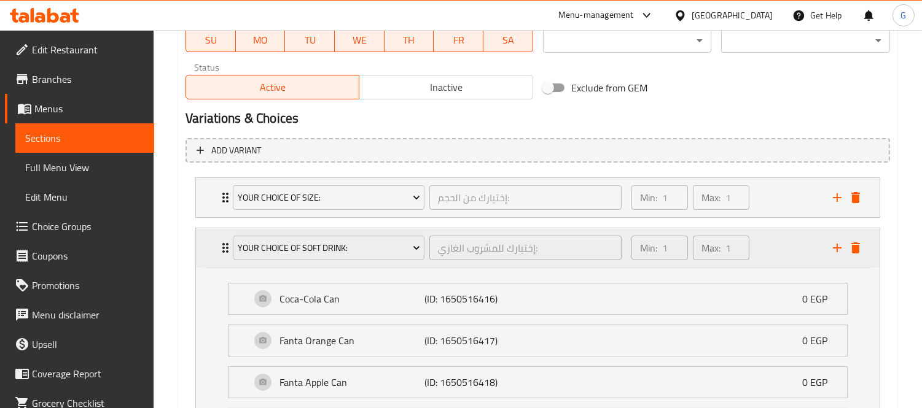
scroll to position [602, 0]
click at [836, 251] on icon "add" at bounding box center [837, 249] width 9 height 9
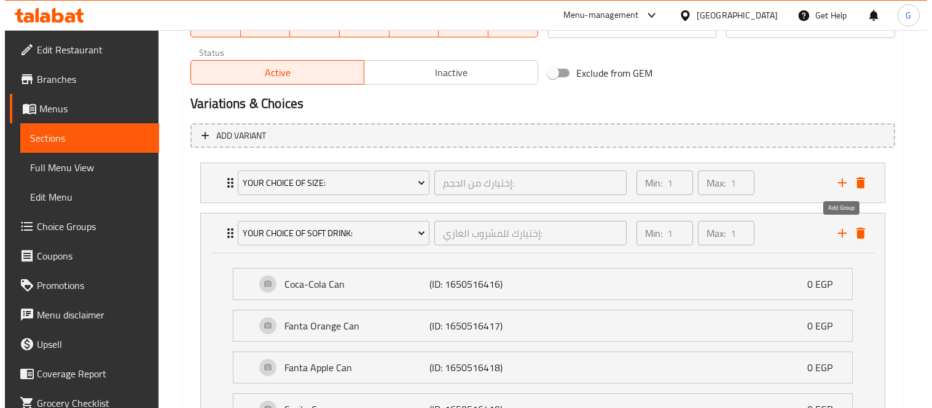
scroll to position [789, 0]
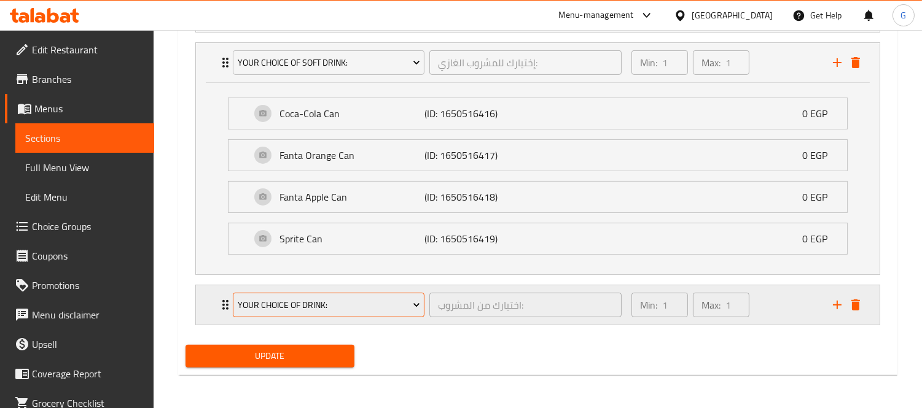
click at [370, 305] on span "Your Choice Of Drink:" at bounding box center [329, 305] width 182 height 15
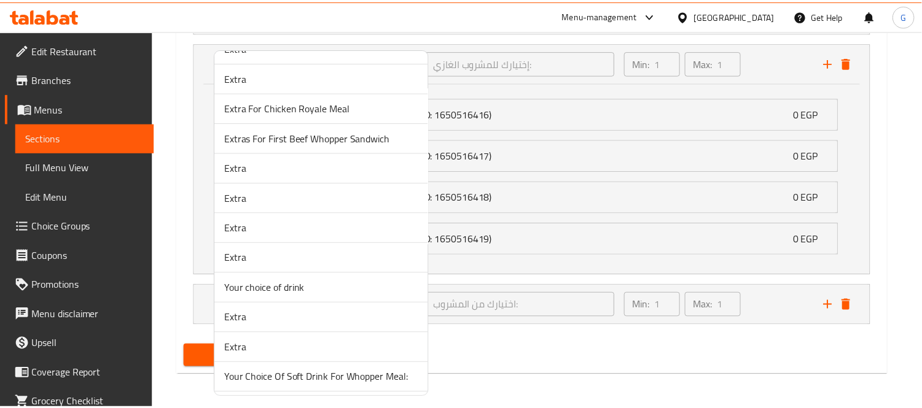
scroll to position [593, 0]
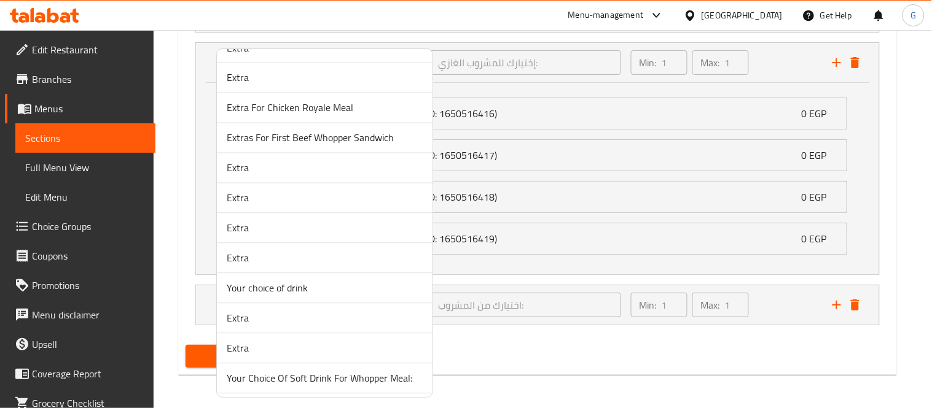
click at [281, 190] on li "Extra" at bounding box center [325, 199] width 216 height 30
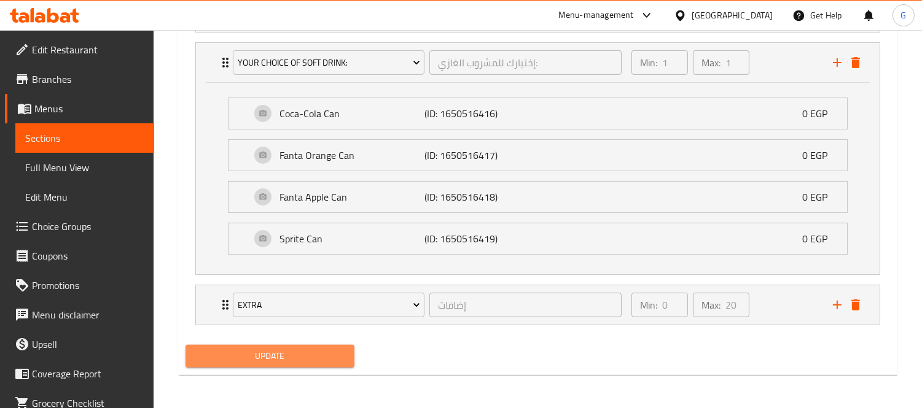
click at [266, 364] on button "Update" at bounding box center [269, 356] width 169 height 23
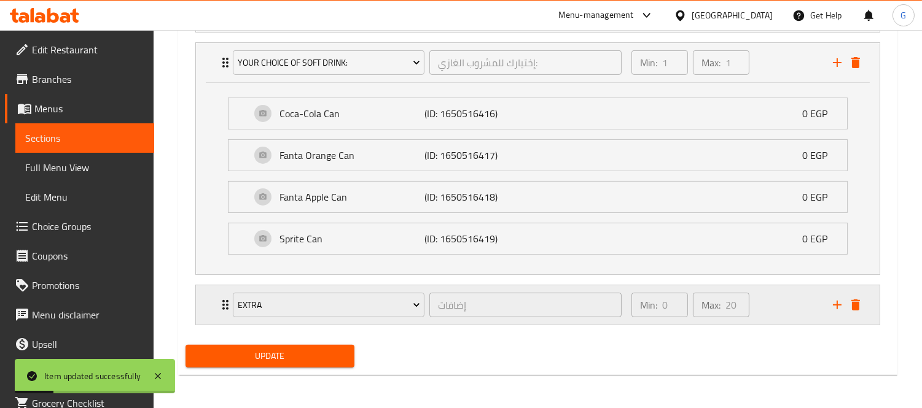
click at [228, 303] on div "Extra إضافات ​" at bounding box center [426, 305] width 403 height 39
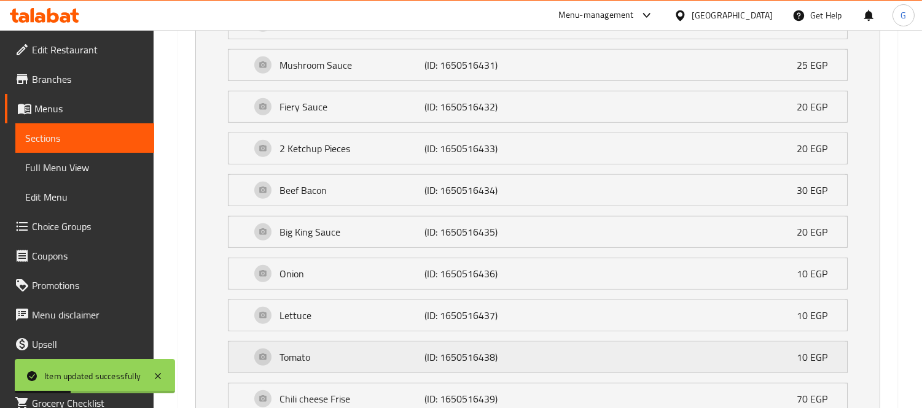
scroll to position [1653, 0]
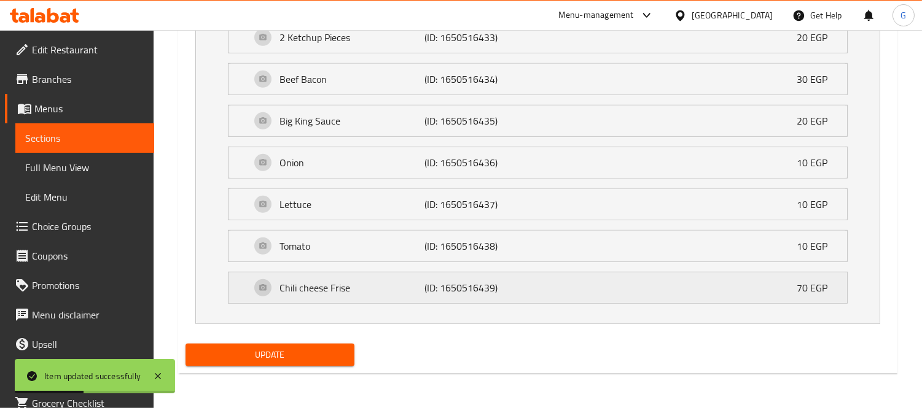
click at [400, 290] on p "Chili cheese Frise" at bounding box center [351, 288] width 144 height 15
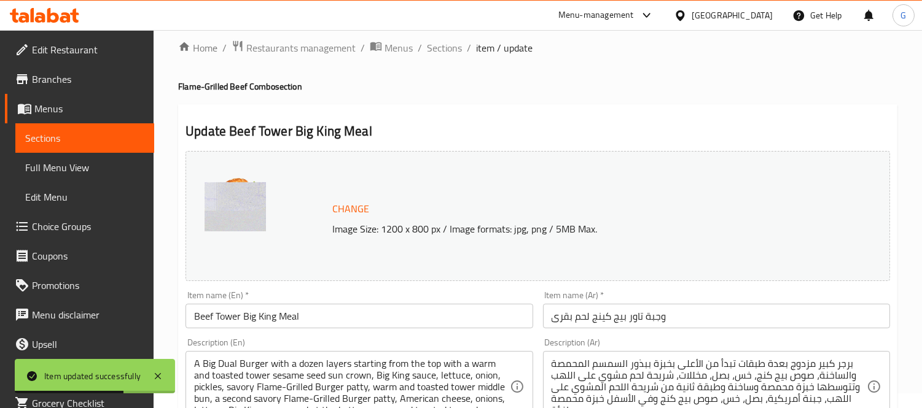
scroll to position [0, 0]
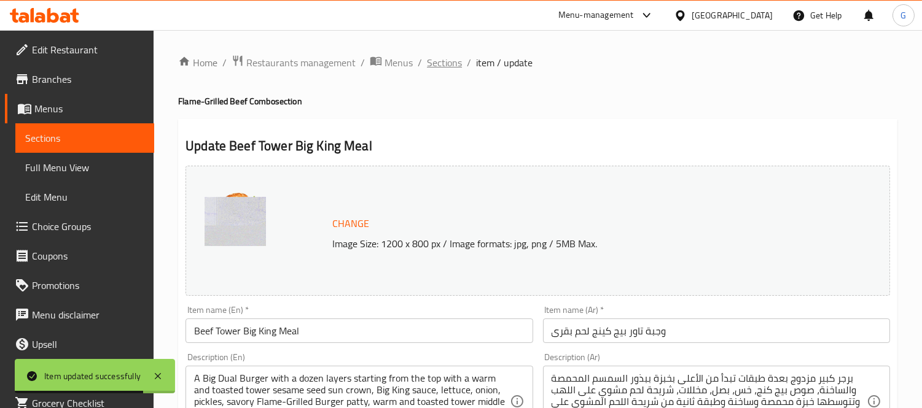
click at [446, 68] on span "Sections" at bounding box center [444, 62] width 35 height 15
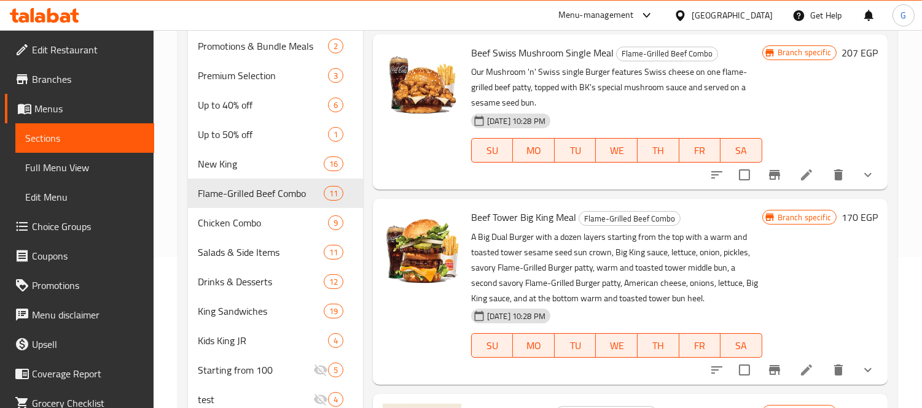
scroll to position [255, 0]
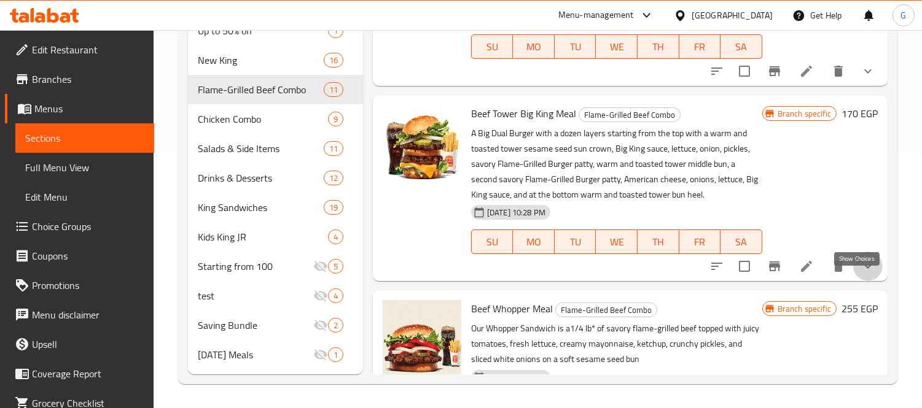
click at [860, 274] on icon "show more" at bounding box center [867, 266] width 15 height 15
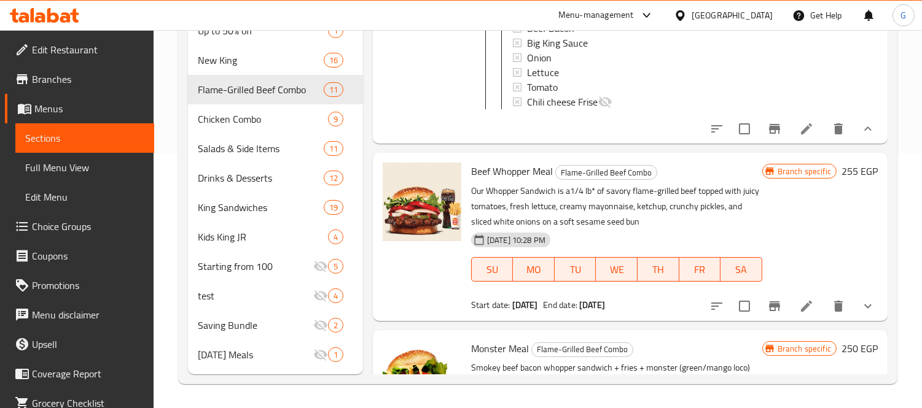
scroll to position [1433, 0]
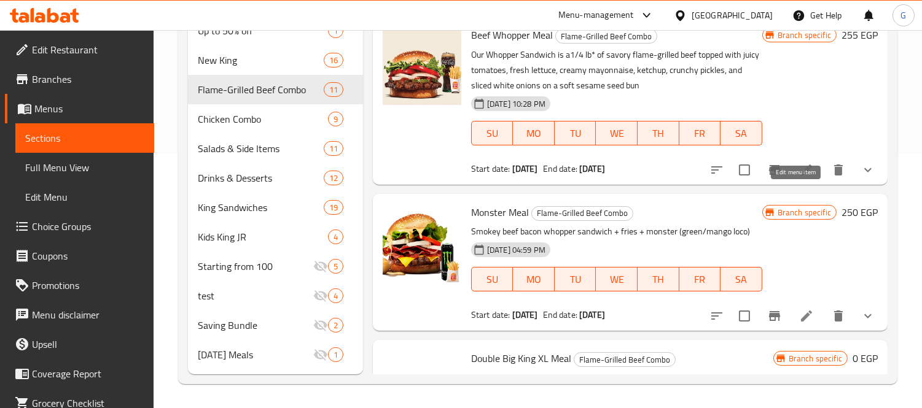
click at [801, 176] on icon at bounding box center [806, 170] width 11 height 11
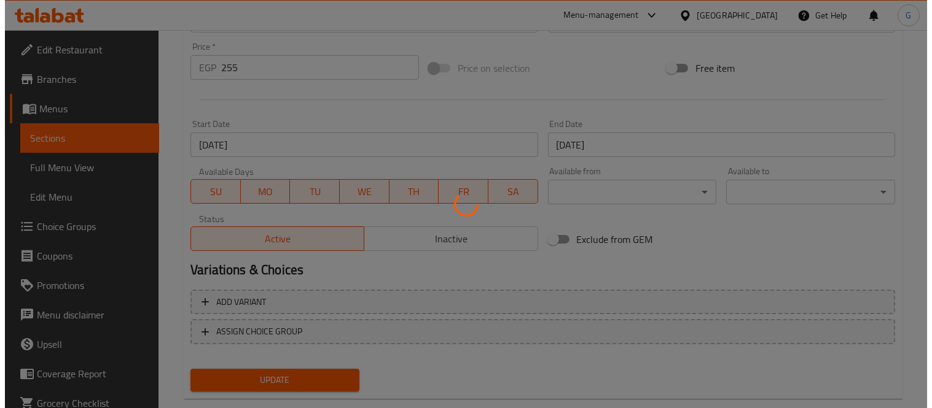
scroll to position [475, 0]
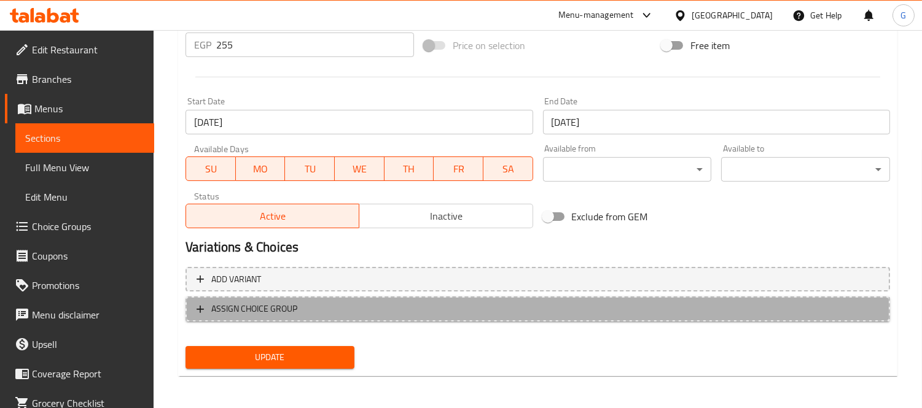
click at [311, 303] on span "ASSIGN CHOICE GROUP" at bounding box center [538, 309] width 682 height 15
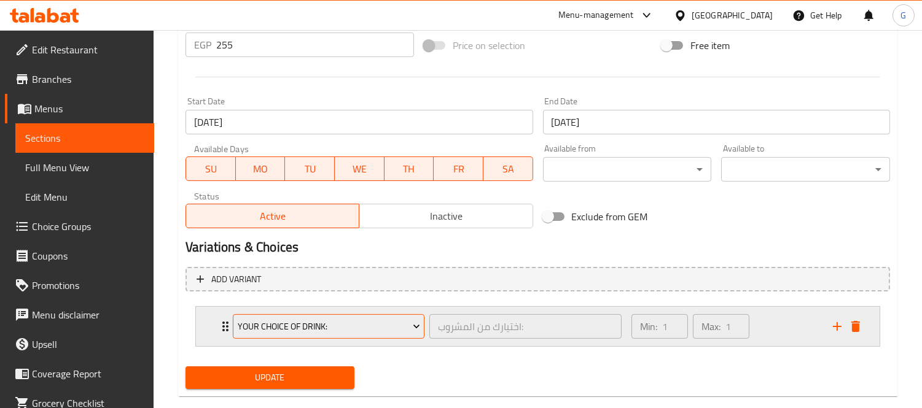
click at [309, 327] on span "Your Choice Of Drink:" at bounding box center [329, 326] width 182 height 15
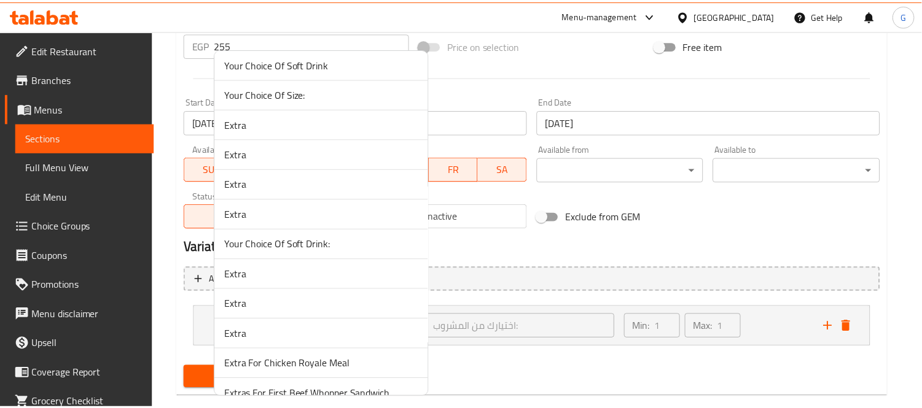
scroll to position [341, 0]
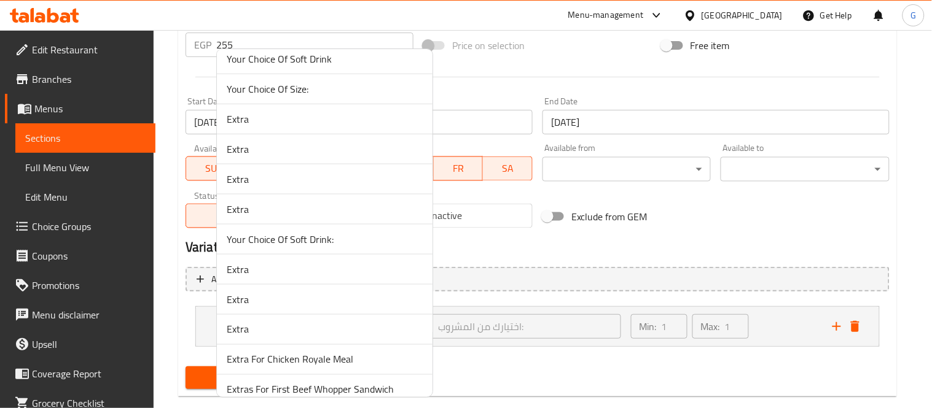
click at [340, 58] on span "Your Choice Of Soft Drink" at bounding box center [325, 59] width 196 height 15
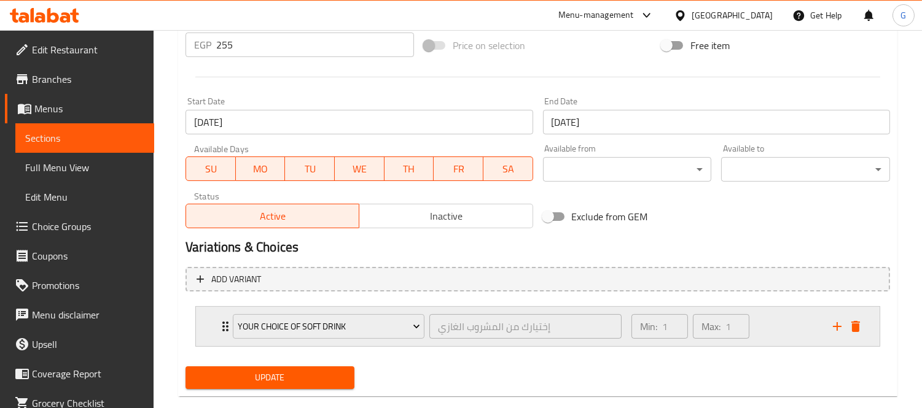
click at [219, 322] on icon "Expand" at bounding box center [225, 326] width 15 height 15
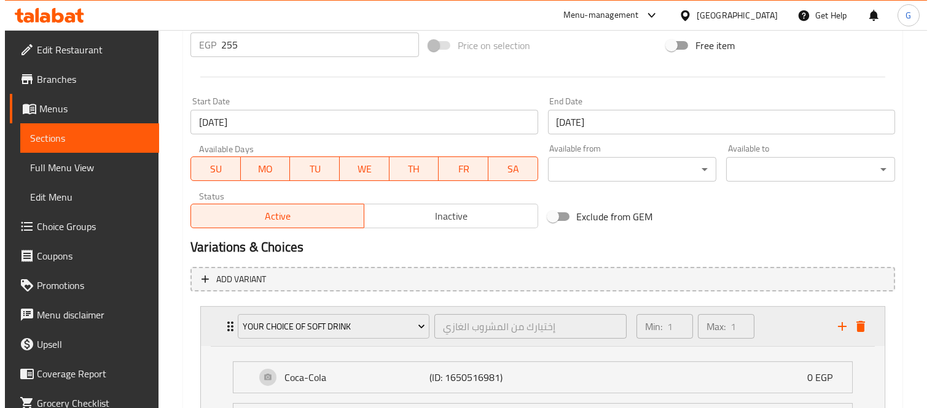
scroll to position [647, 0]
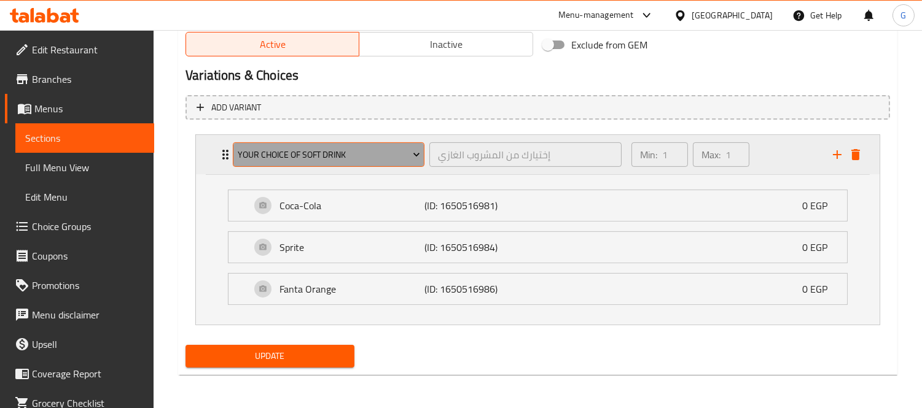
click at [283, 144] on button "Your Choice Of Soft Drink" at bounding box center [329, 154] width 192 height 25
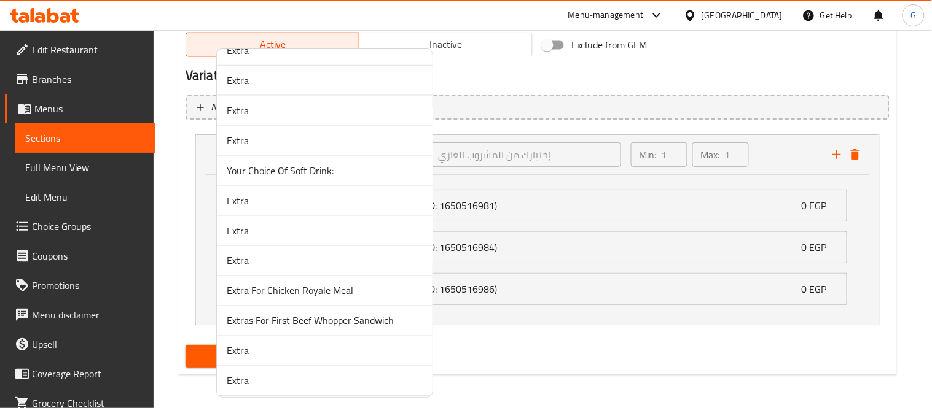
scroll to position [388, 0]
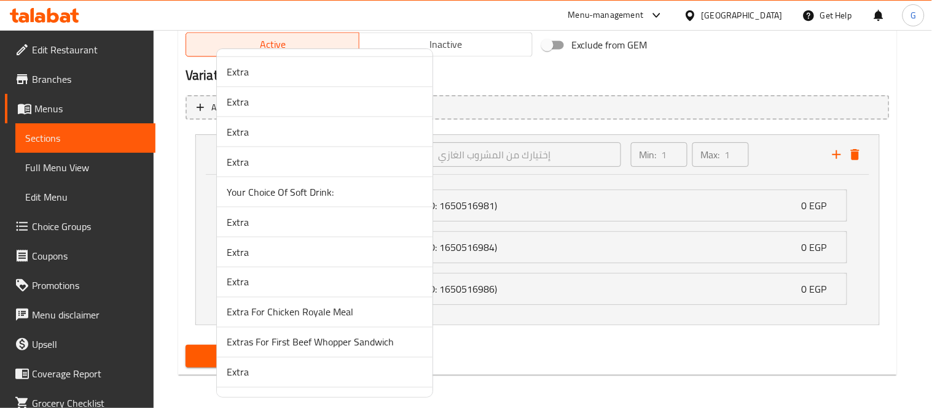
click at [315, 191] on span "Your Choice Of Soft Drink:" at bounding box center [325, 192] width 196 height 15
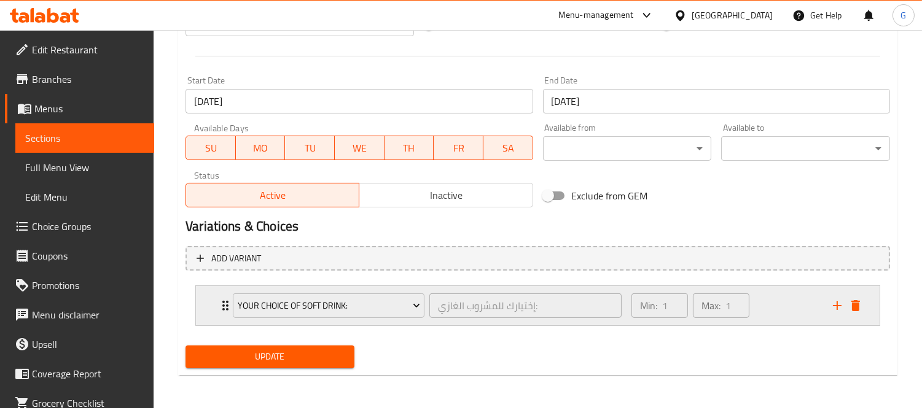
click at [216, 317] on div "Your Choice Of Soft Drink: إختيارك للمشروب الغازي: ​ Min: 1 ​ Max: 1 ​" at bounding box center [538, 305] width 684 height 39
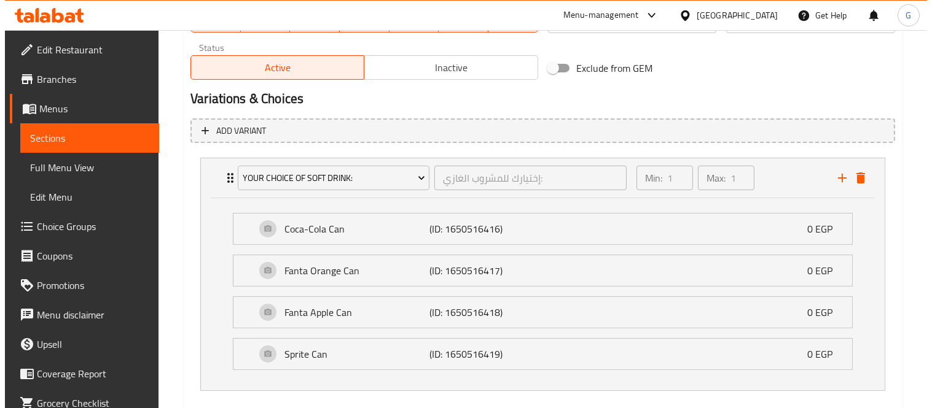
scroll to position [647, 0]
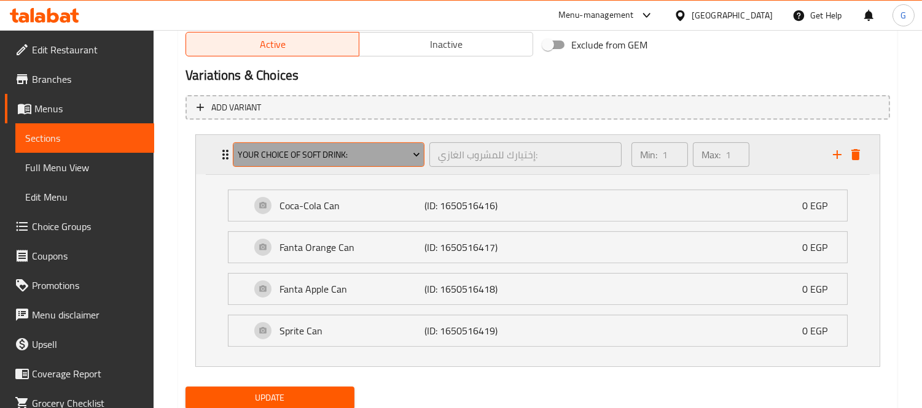
click at [244, 150] on span "Your Choice Of Soft Drink:" at bounding box center [329, 154] width 182 height 15
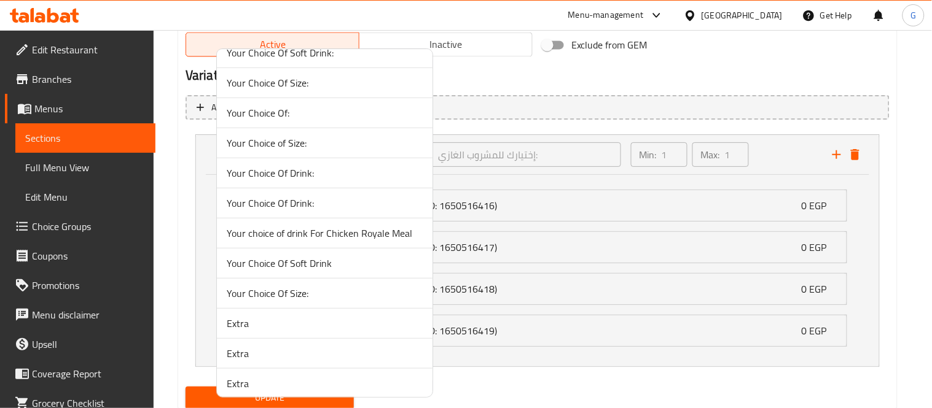
scroll to position [205, 0]
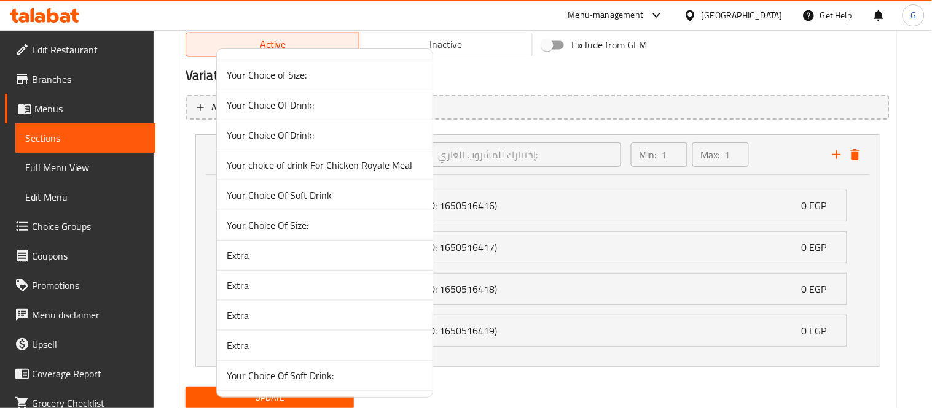
click at [339, 193] on span "Your Choice Of Soft Drink" at bounding box center [325, 195] width 196 height 15
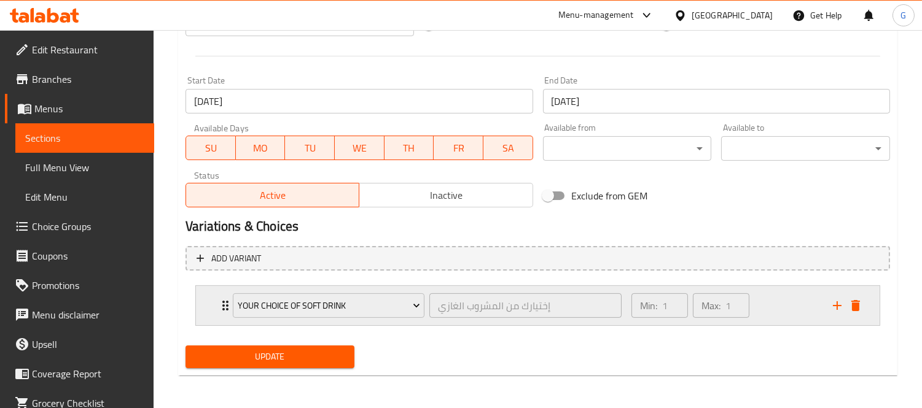
click at [223, 316] on div "Your Choice Of Soft Drink إختيارك من المشروب الغازي ​ Min: 1 ​ Max: 1 ​" at bounding box center [541, 305] width 647 height 39
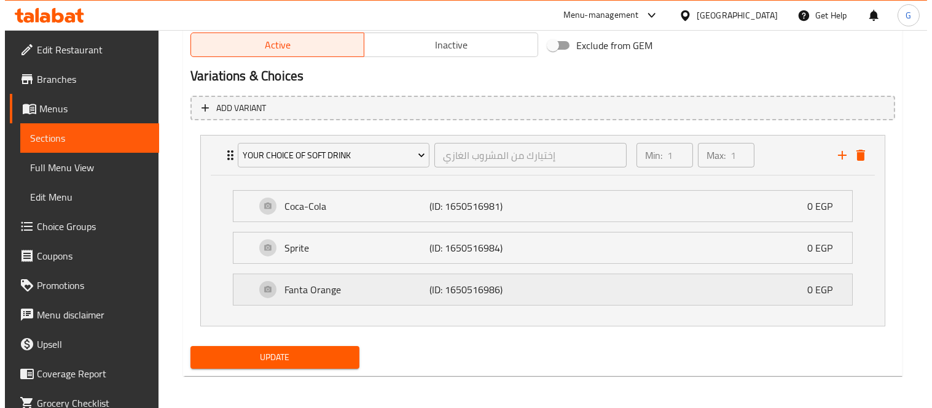
scroll to position [647, 0]
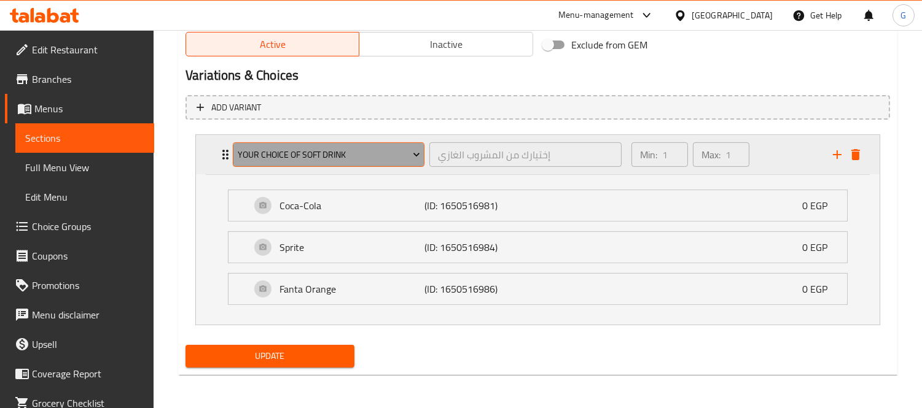
click at [314, 157] on span "Your Choice Of Soft Drink" at bounding box center [329, 154] width 182 height 15
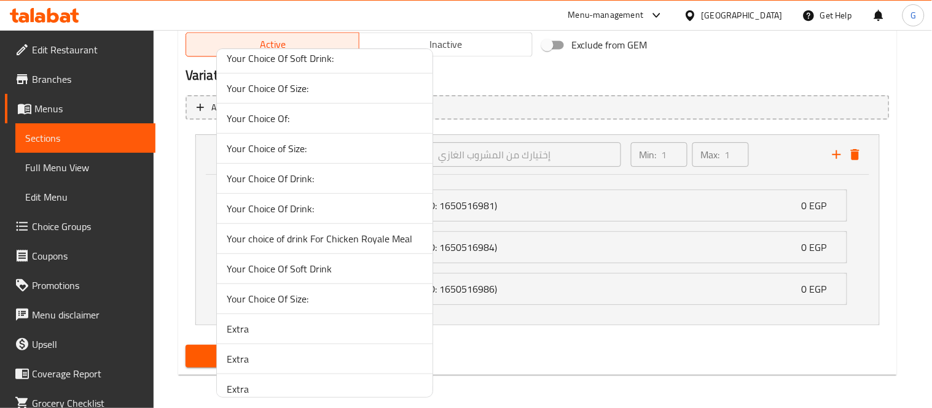
scroll to position [136, 0]
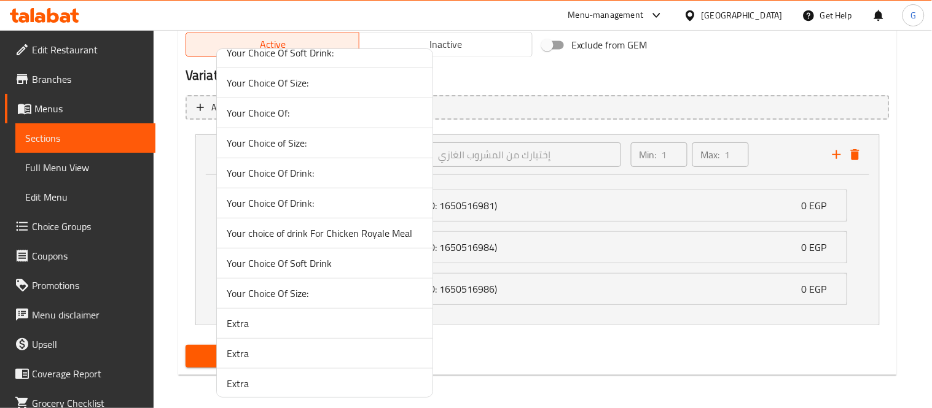
click at [287, 262] on span "Your Choice Of Soft Drink" at bounding box center [325, 263] width 196 height 15
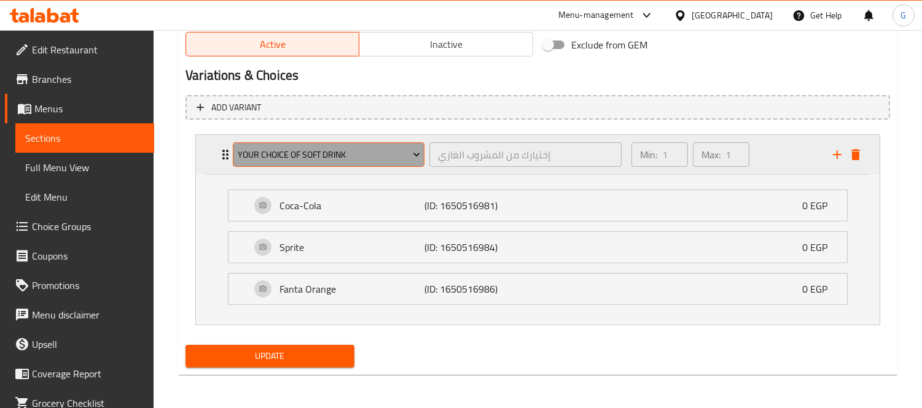
click at [287, 142] on button "Your Choice Of Soft Drink" at bounding box center [329, 154] width 192 height 25
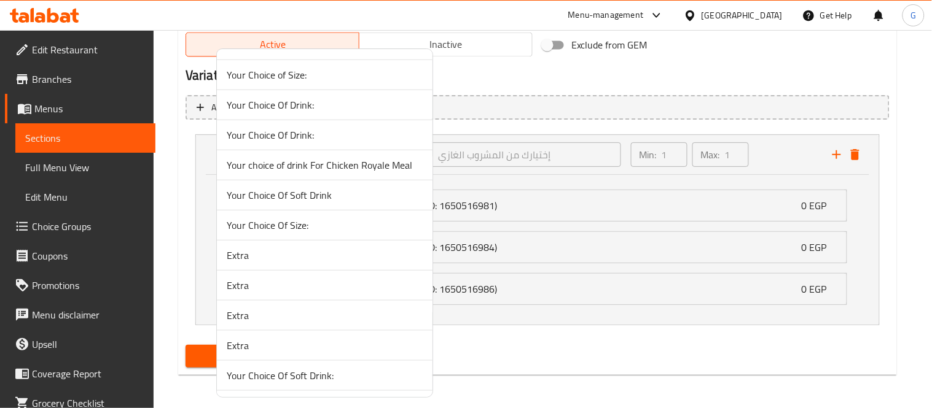
scroll to position [273, 0]
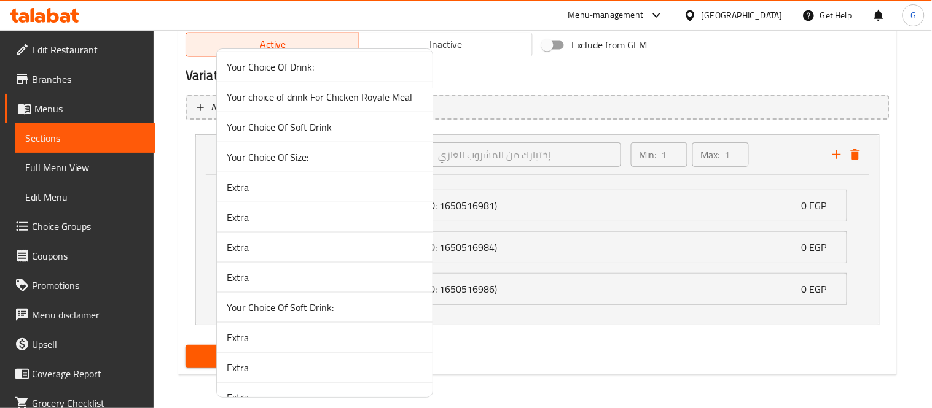
click at [233, 308] on span "Your Choice Of Soft Drink:" at bounding box center [325, 307] width 196 height 15
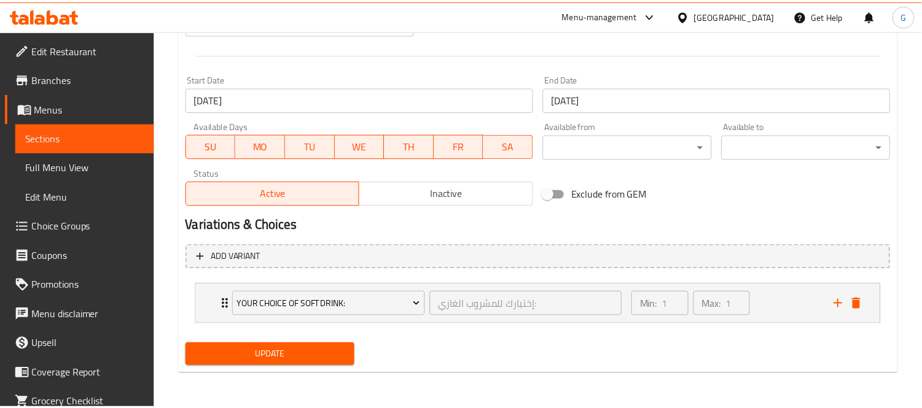
scroll to position [496, 0]
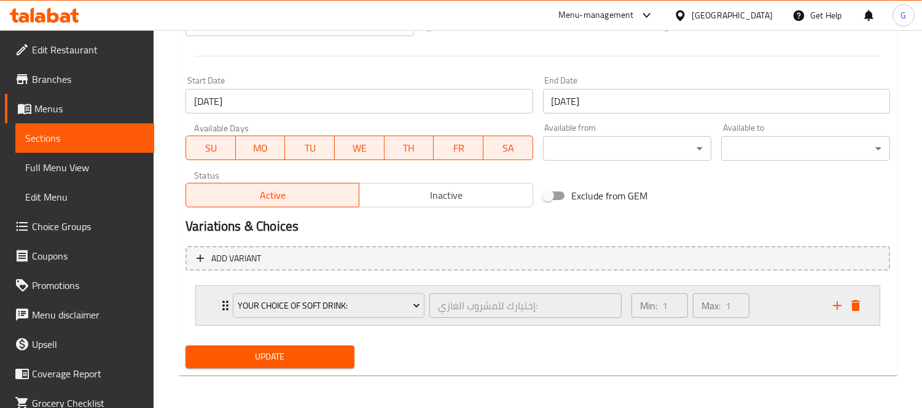
click at [218, 302] on icon "Expand" at bounding box center [225, 305] width 15 height 15
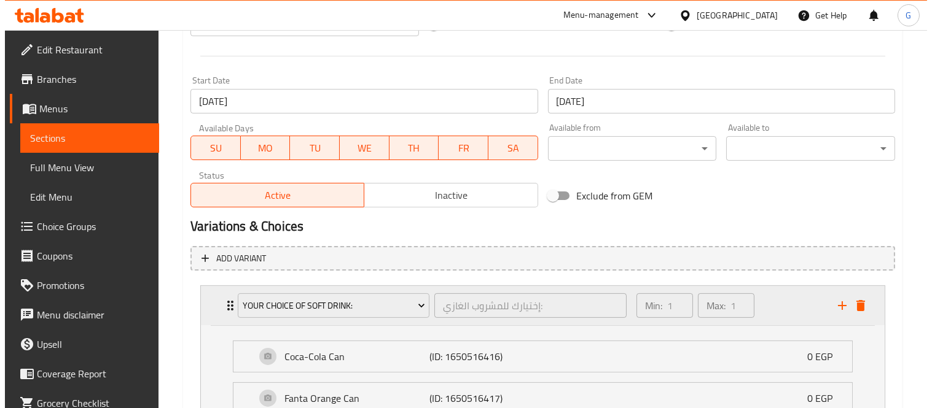
scroll to position [647, 0]
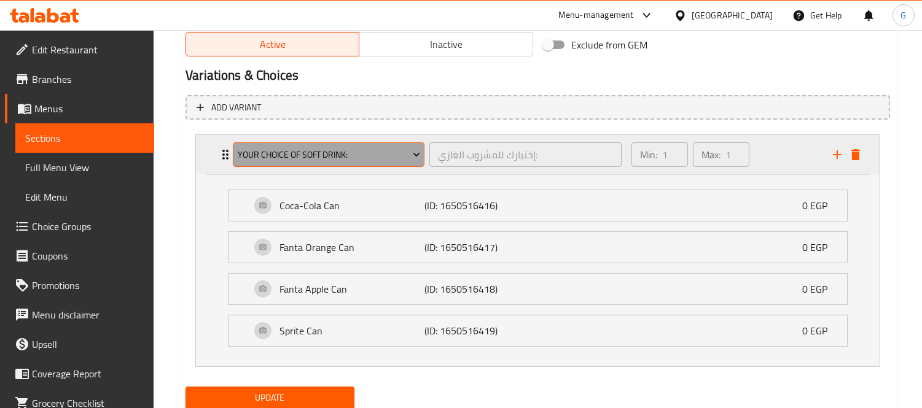
click at [308, 147] on span "Your Choice Of Soft Drink:" at bounding box center [329, 154] width 182 height 15
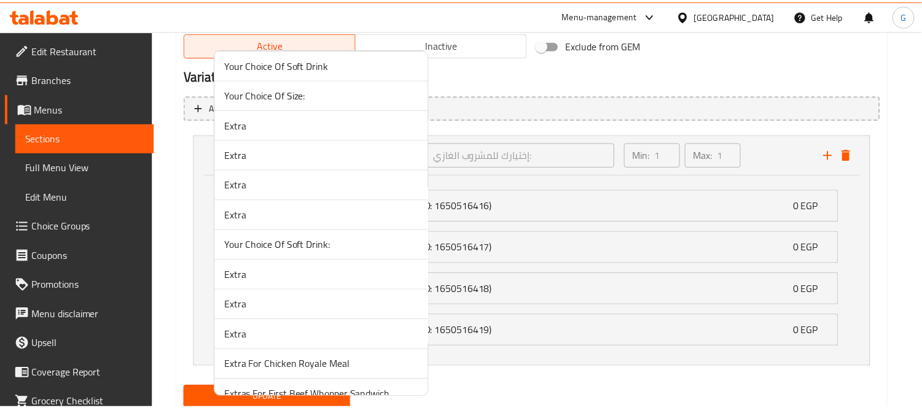
scroll to position [341, 0]
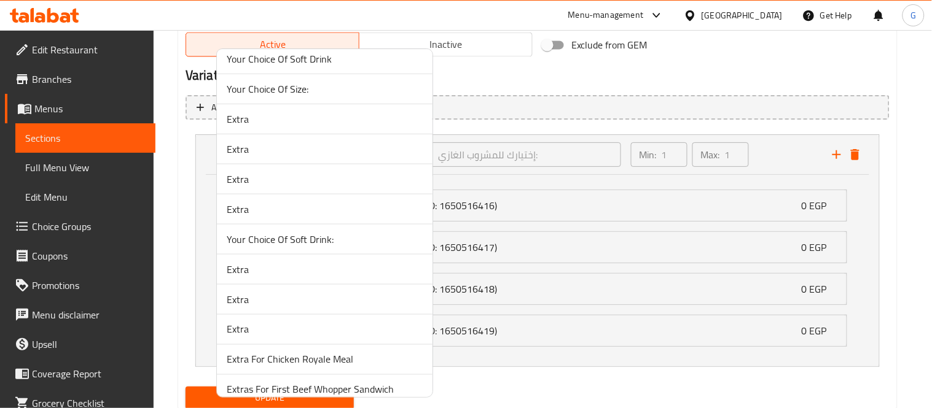
click at [262, 246] on span "Your Choice Of Soft Drink:" at bounding box center [325, 239] width 196 height 15
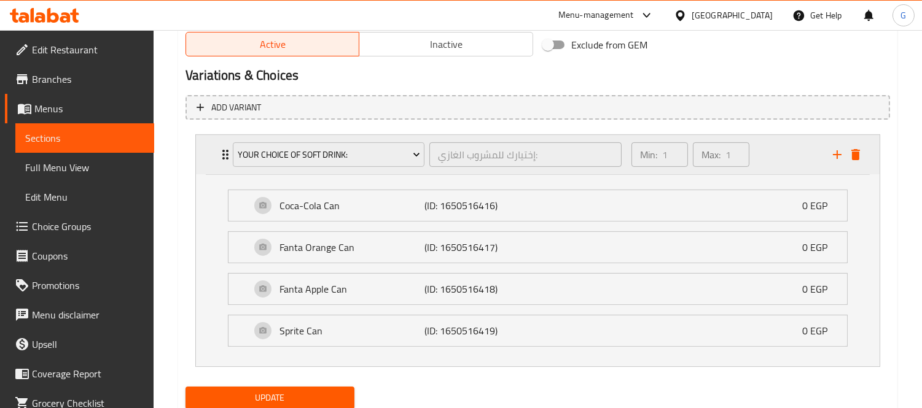
click at [227, 148] on div "Your Choice Of Soft Drink: إختيارك للمشروب الغازي: ​" at bounding box center [426, 154] width 403 height 39
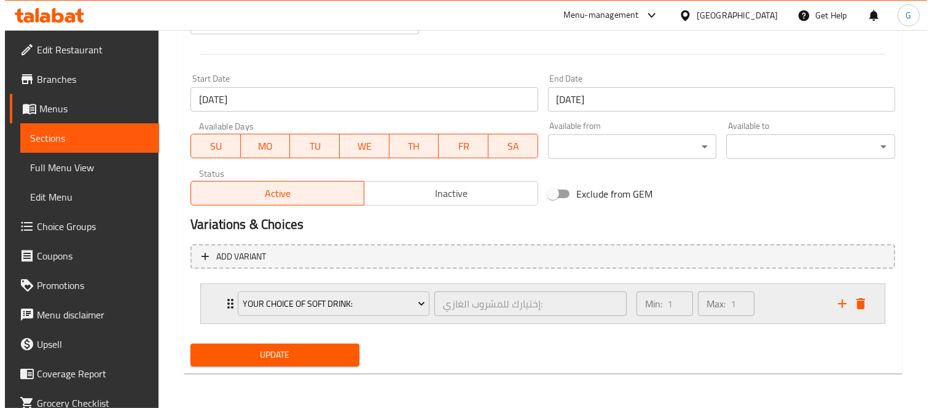
scroll to position [496, 0]
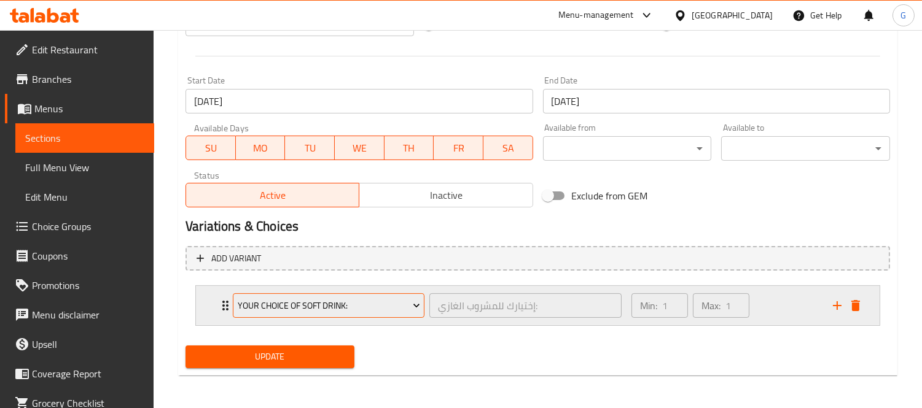
click at [306, 308] on span "Your Choice Of Soft Drink:" at bounding box center [329, 305] width 182 height 15
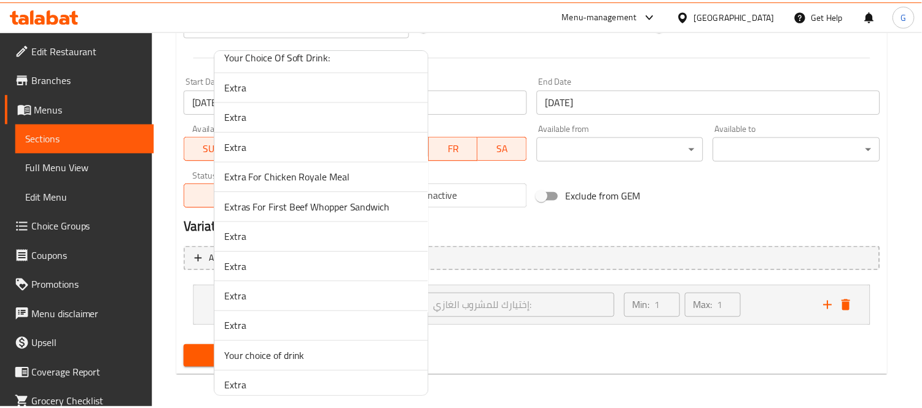
scroll to position [456, 0]
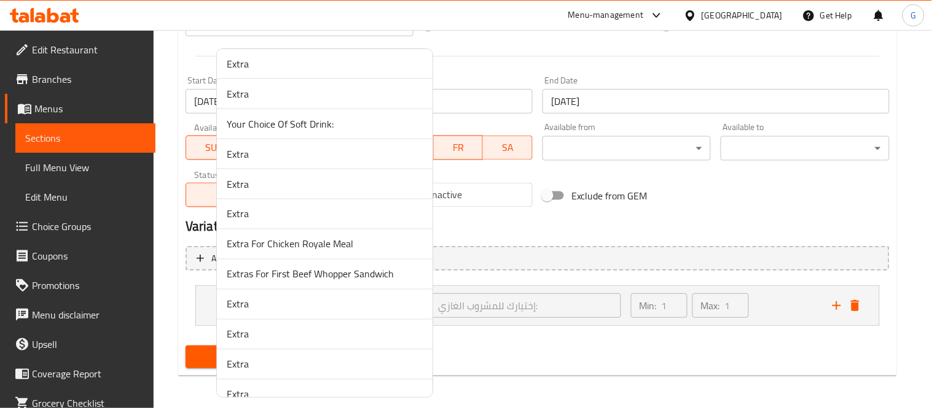
click at [302, 124] on span "Your Choice Of Soft Drink:" at bounding box center [325, 124] width 196 height 15
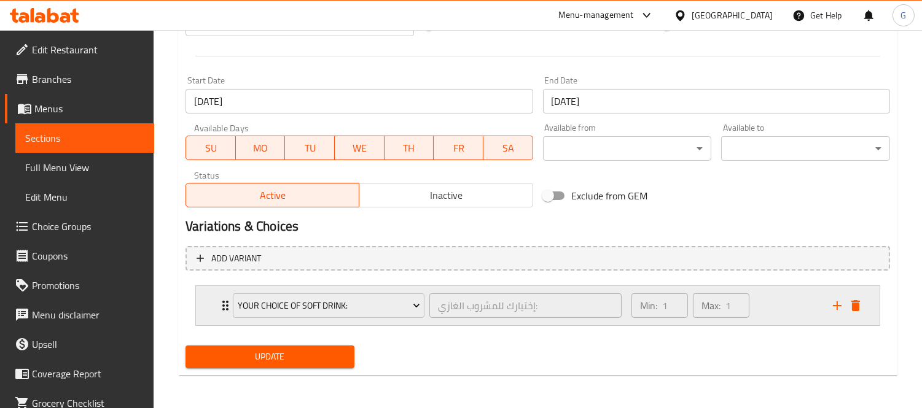
click at [222, 300] on icon "Expand" at bounding box center [225, 305] width 15 height 15
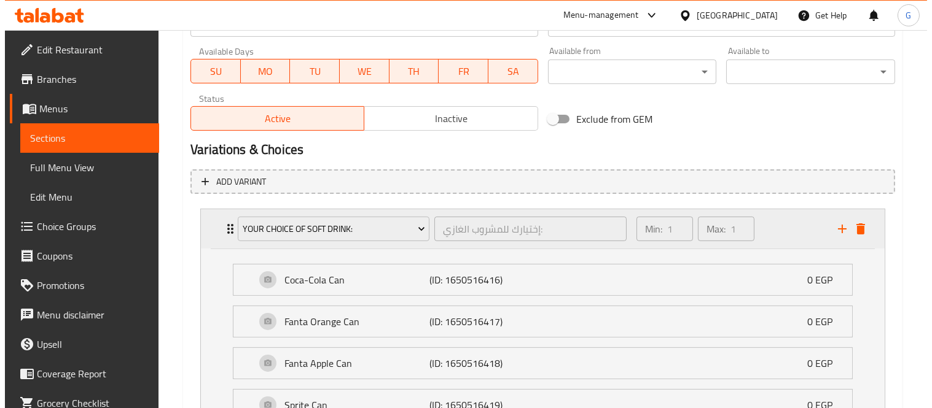
scroll to position [633, 0]
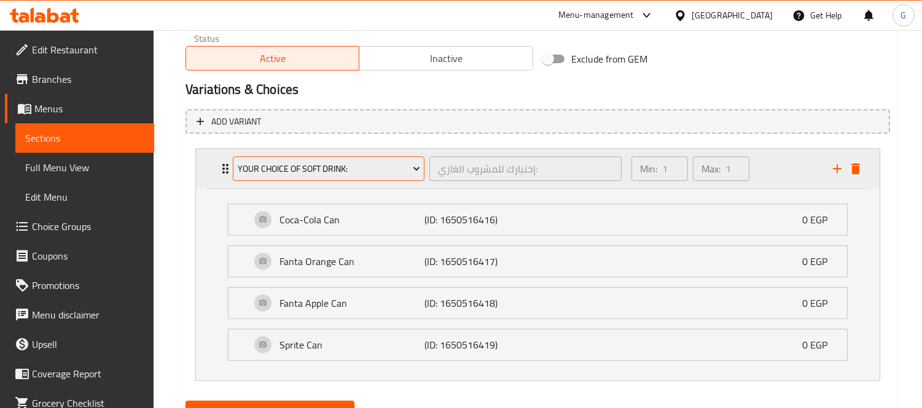
click at [274, 175] on span "Your Choice Of Soft Drink:" at bounding box center [329, 169] width 182 height 15
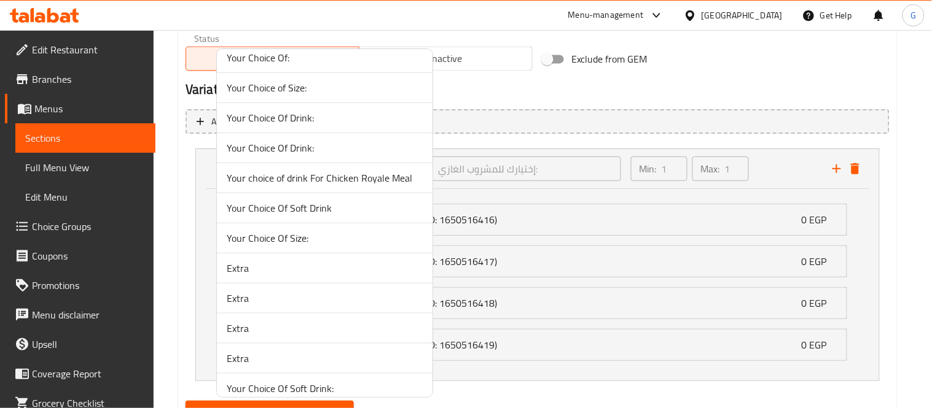
scroll to position [183, 0]
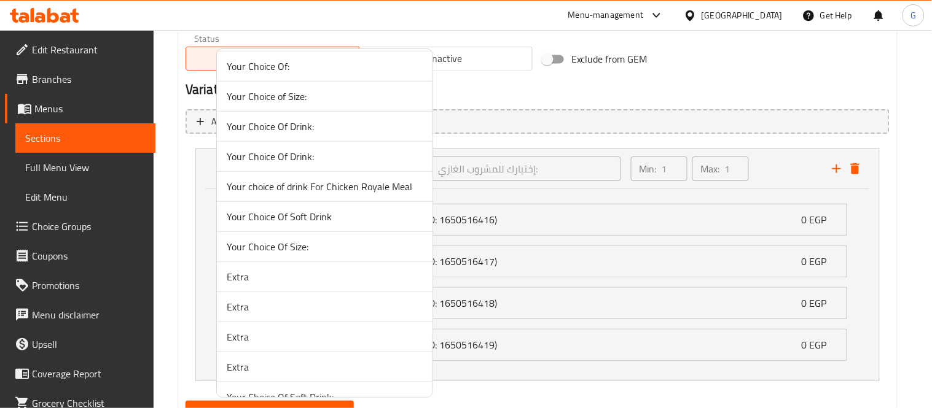
click at [337, 216] on span "Your Choice Of Soft Drink" at bounding box center [325, 216] width 196 height 15
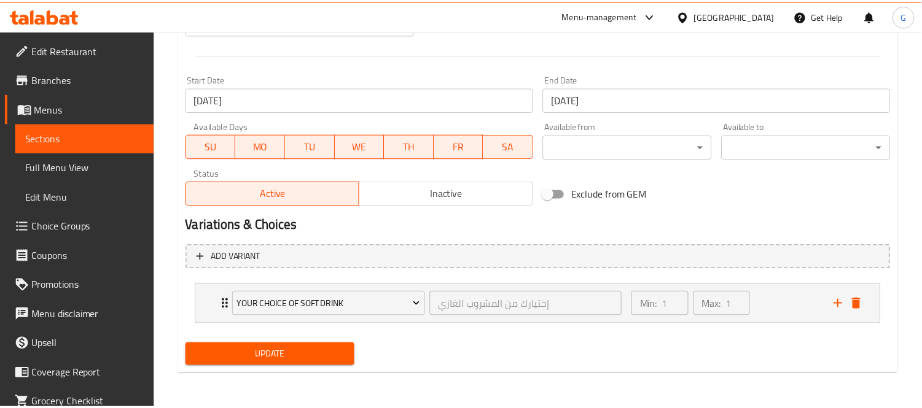
scroll to position [496, 0]
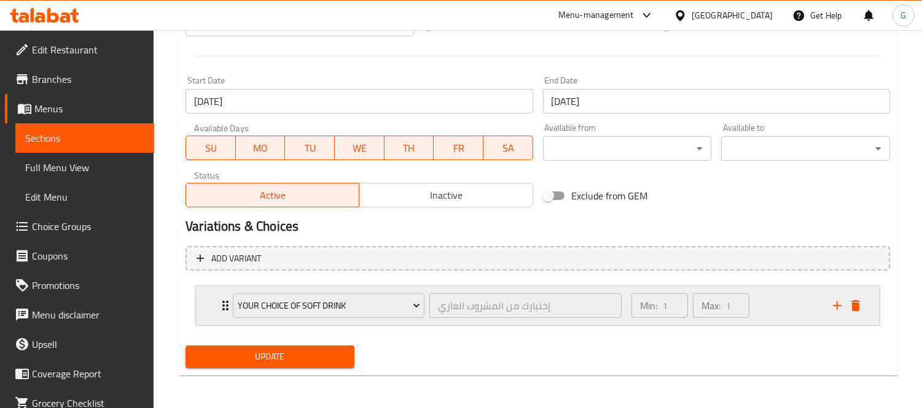
click at [216, 303] on div "Your Choice Of Soft Drink إختيارك من المشروب الغازي ​ Min: 1 ​ Max: 1 ​" at bounding box center [538, 305] width 684 height 39
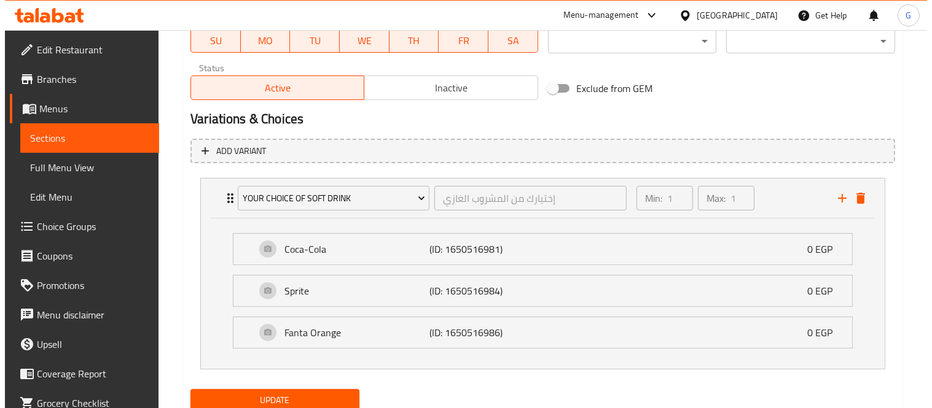
scroll to position [633, 0]
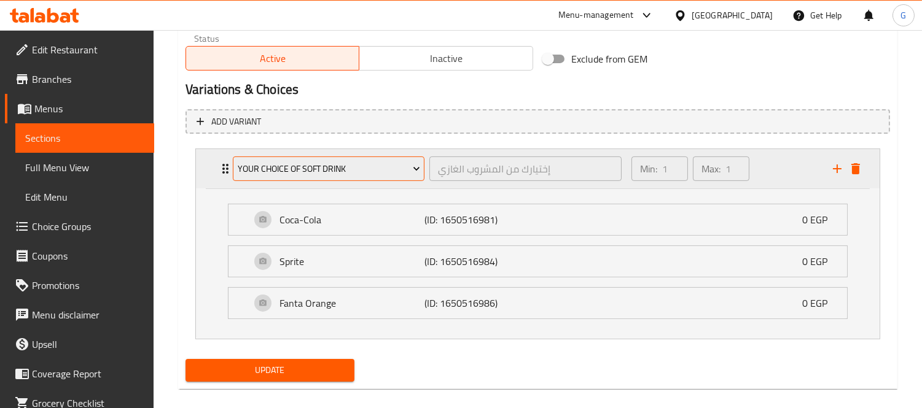
click at [293, 166] on span "Your Choice Of Soft Drink" at bounding box center [329, 169] width 182 height 15
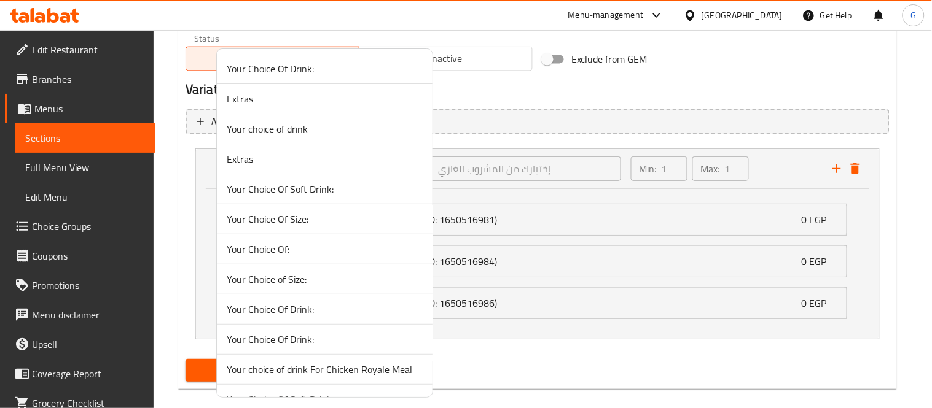
click at [346, 189] on span "Your Choice Of Soft Drink:" at bounding box center [325, 189] width 196 height 15
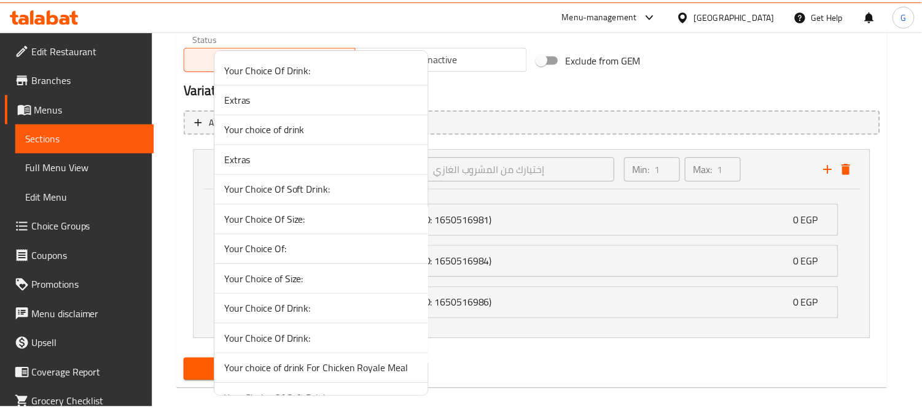
scroll to position [496, 0]
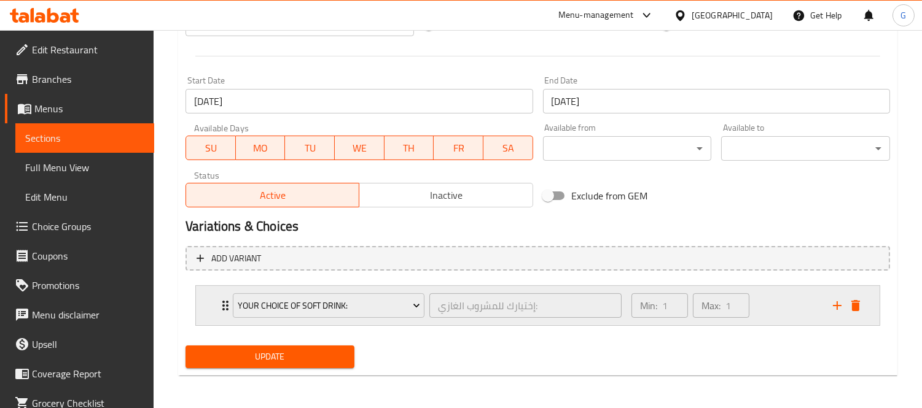
click at [225, 297] on div "Your Choice Of Soft Drink: إختيارك للمشروب الغازي: ​" at bounding box center [426, 305] width 403 height 39
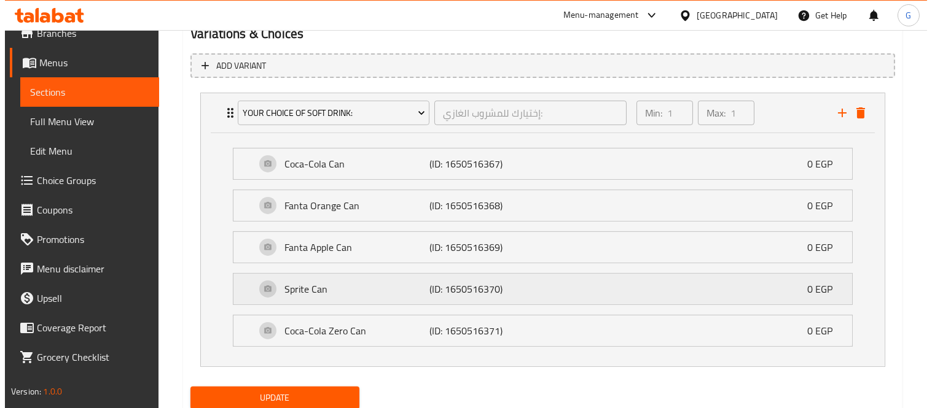
scroll to position [731, 0]
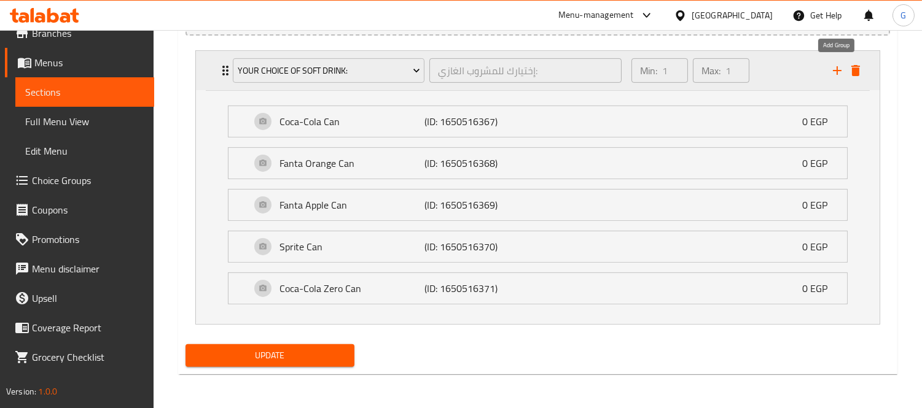
click at [832, 72] on icon "add" at bounding box center [837, 70] width 15 height 15
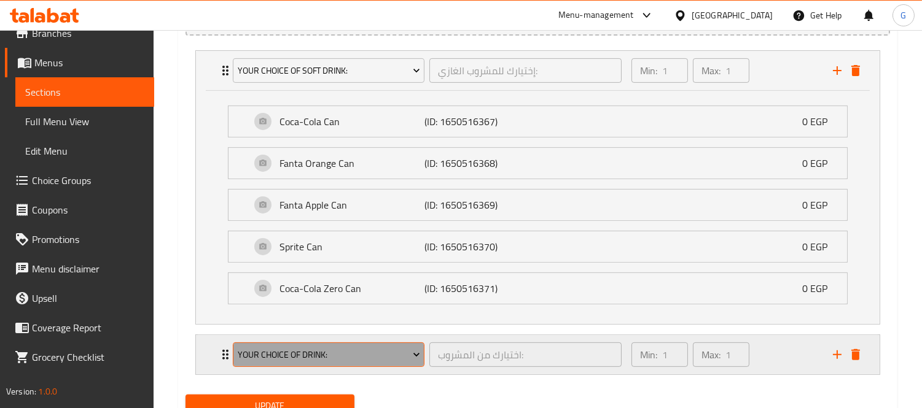
click at [287, 350] on span "Your Choice Of Drink:" at bounding box center [329, 355] width 182 height 15
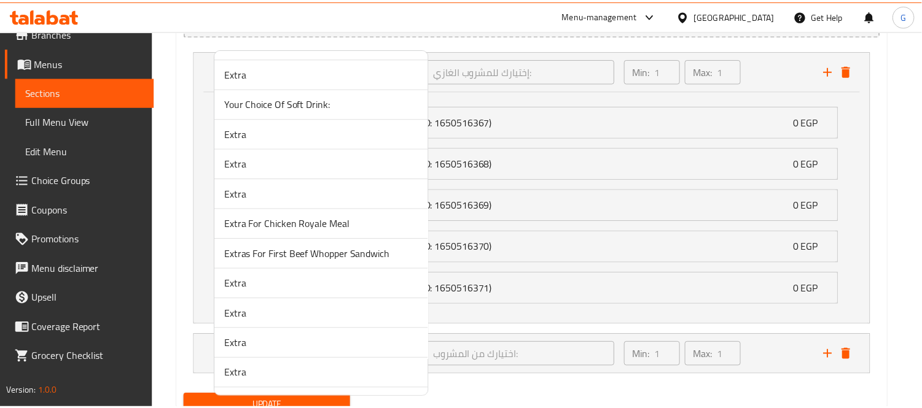
scroll to position [866, 0]
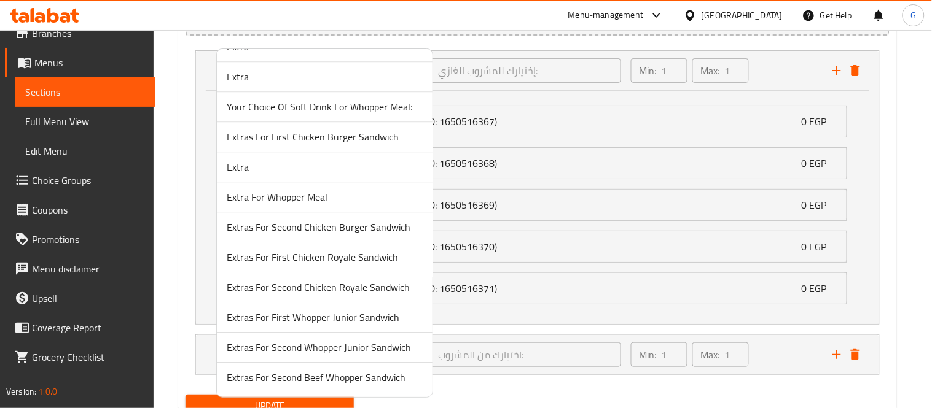
click at [272, 169] on span "Extra" at bounding box center [325, 167] width 196 height 15
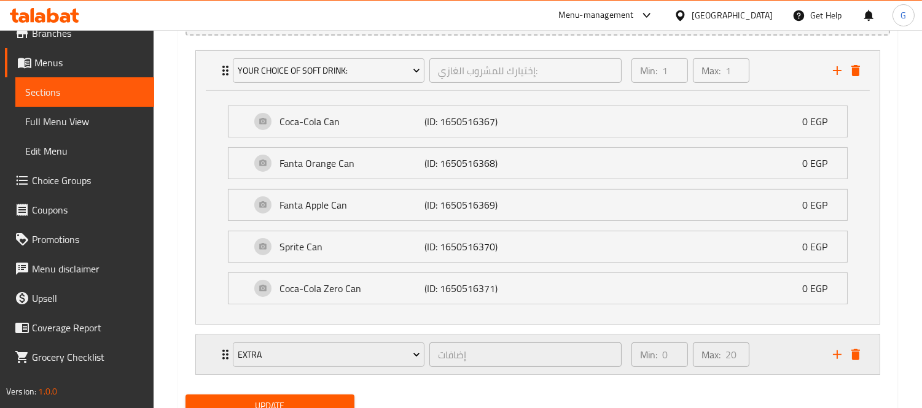
click at [224, 362] on div "Extra إضافات ​ Min: 0 ​ Max: 20 ​" at bounding box center [541, 354] width 647 height 39
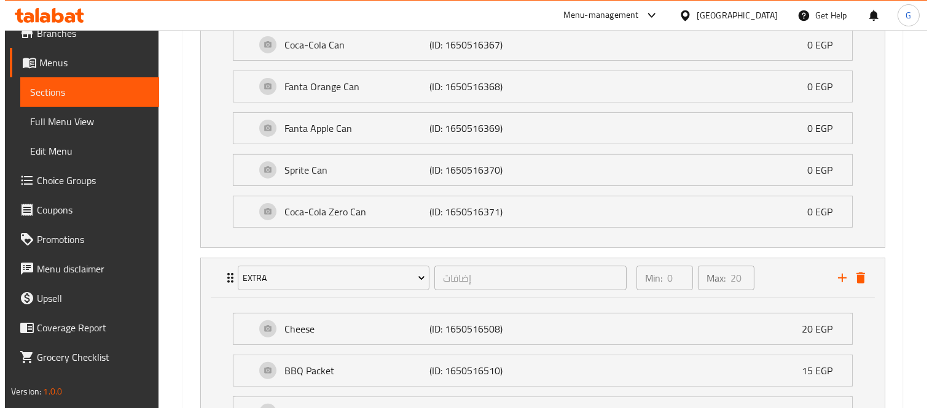
scroll to position [799, 0]
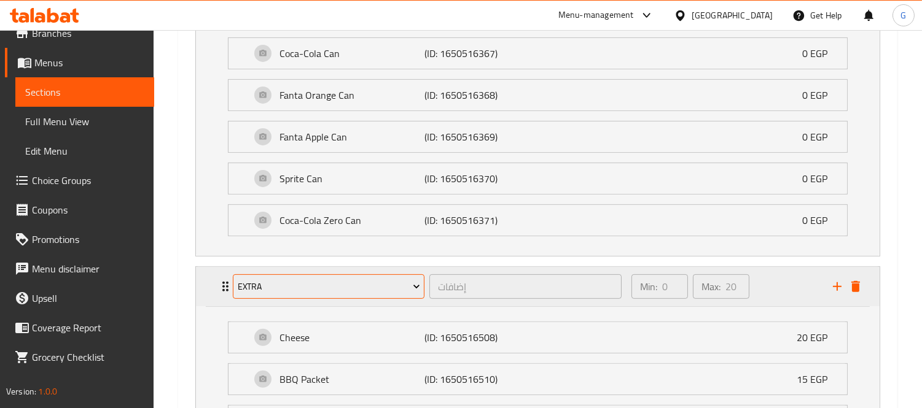
click at [305, 279] on span "Extra" at bounding box center [329, 286] width 182 height 15
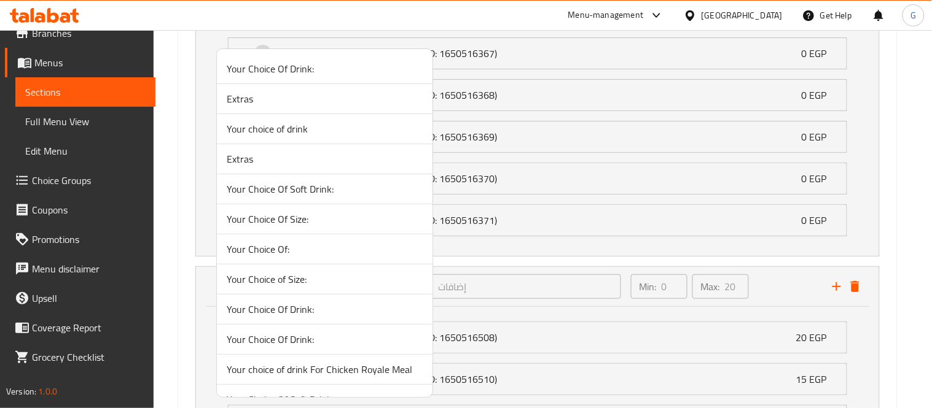
click at [292, 96] on span "Extras" at bounding box center [325, 99] width 196 height 15
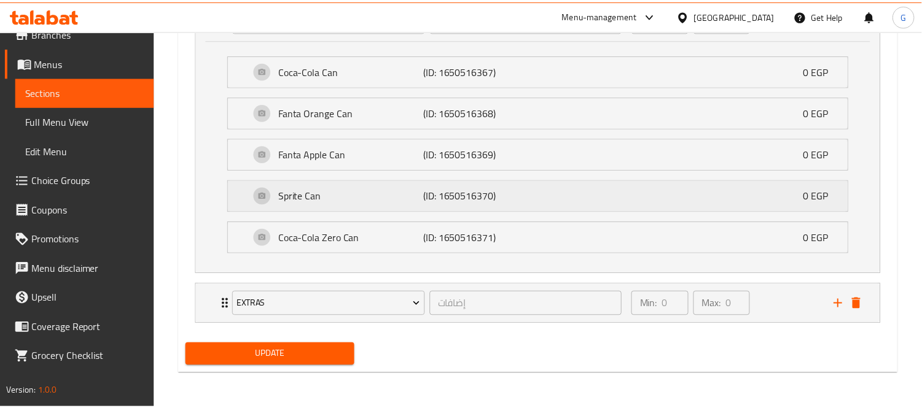
scroll to position [781, 0]
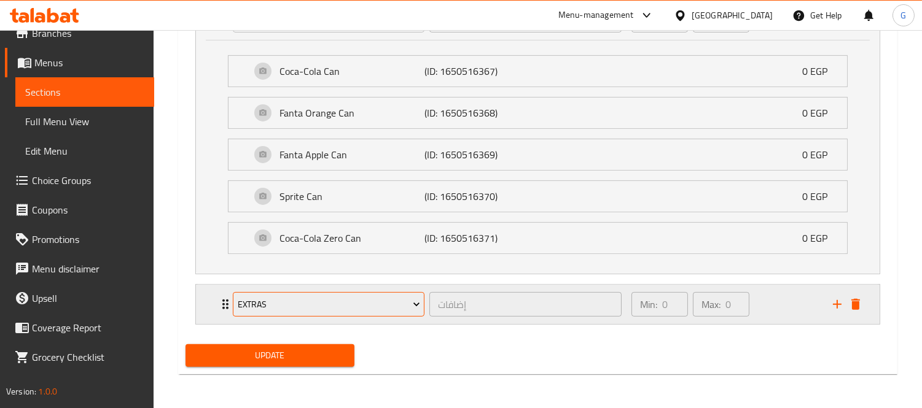
click at [238, 308] on span "Extras" at bounding box center [329, 304] width 182 height 15
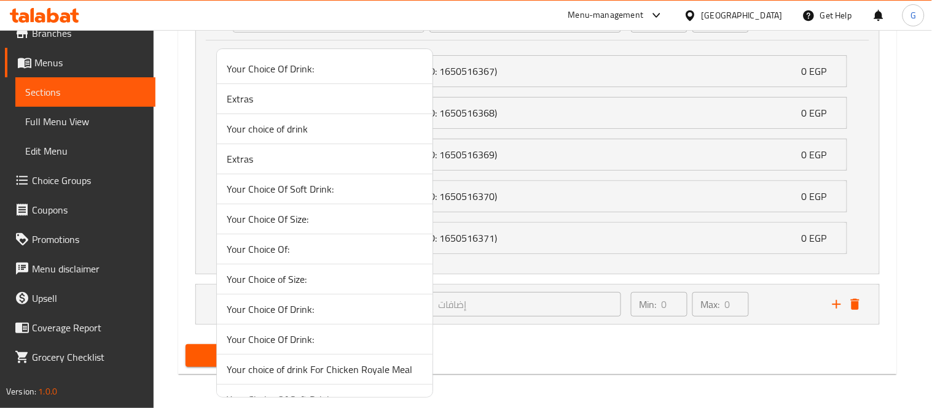
click at [198, 295] on div at bounding box center [466, 204] width 932 height 408
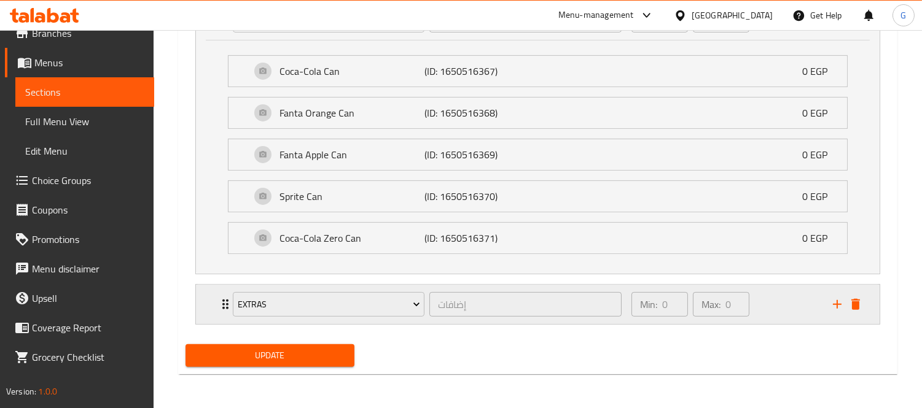
click at [225, 305] on div "Extras إضافات ​" at bounding box center [426, 304] width 403 height 39
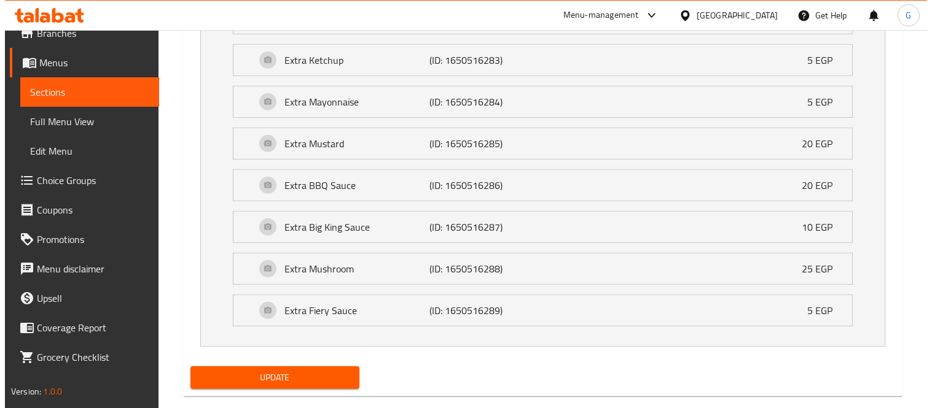
scroll to position [986, 0]
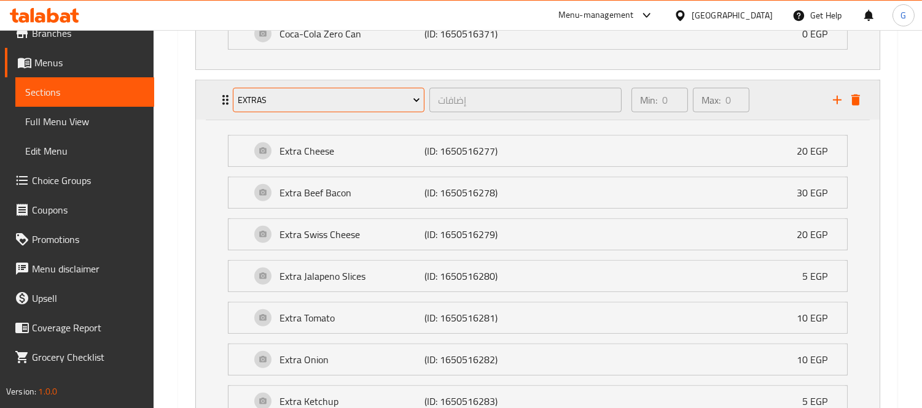
click at [311, 97] on span "Extras" at bounding box center [329, 100] width 182 height 15
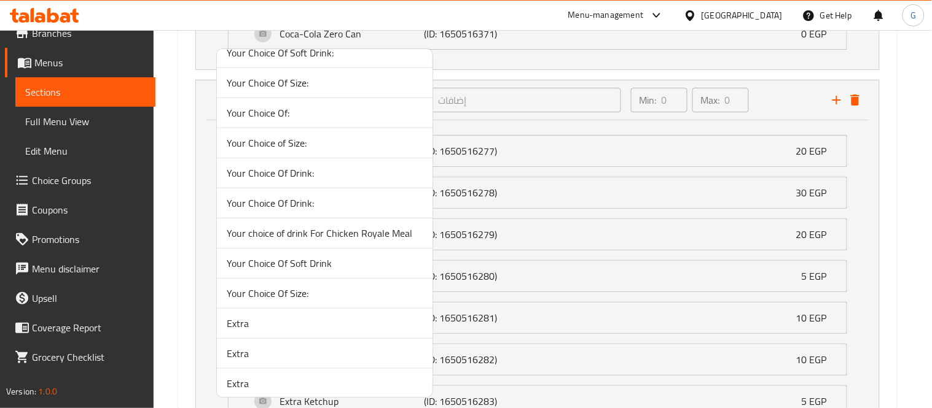
scroll to position [205, 0]
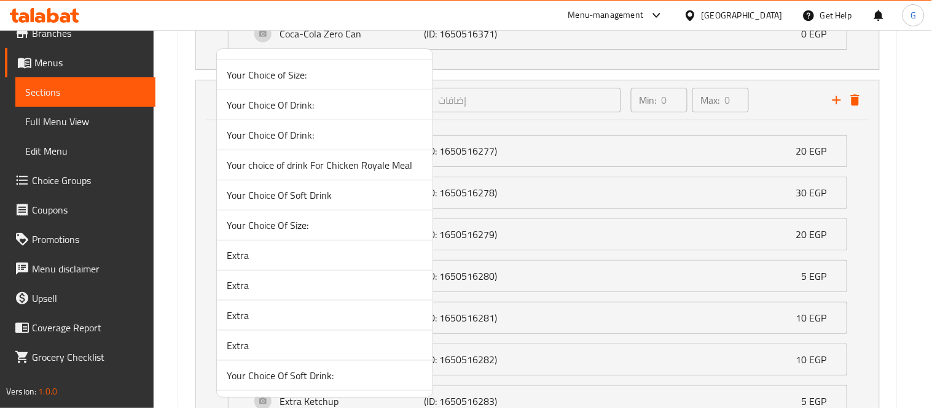
click at [284, 258] on span "Extra" at bounding box center [325, 255] width 196 height 15
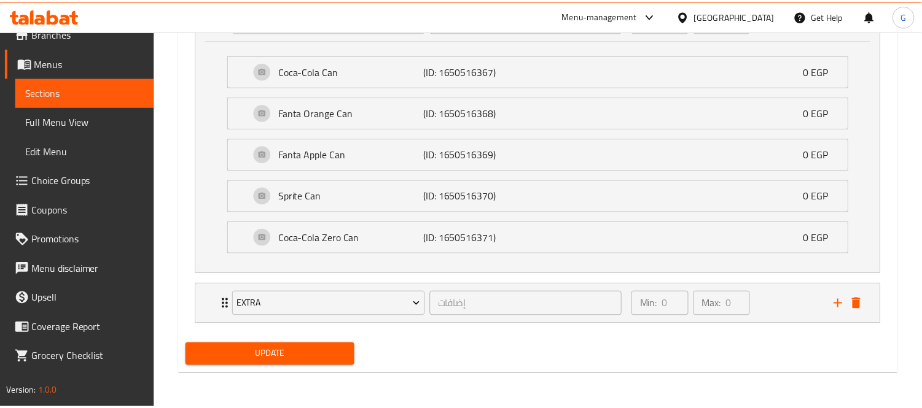
scroll to position [781, 0]
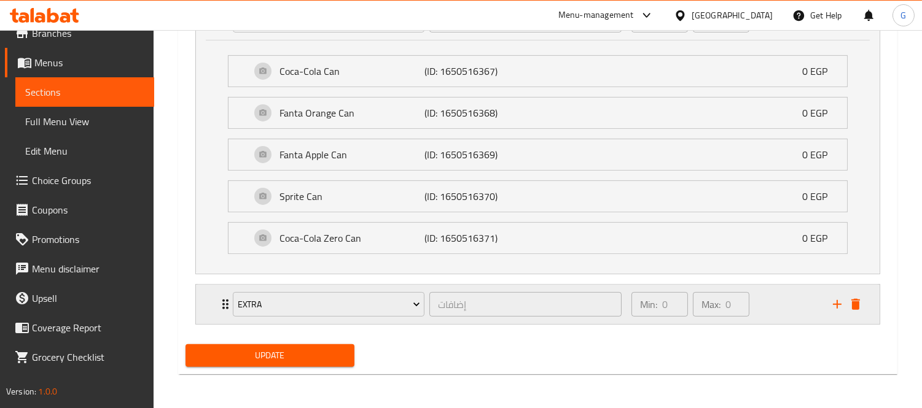
click at [224, 302] on icon "Expand" at bounding box center [225, 304] width 15 height 15
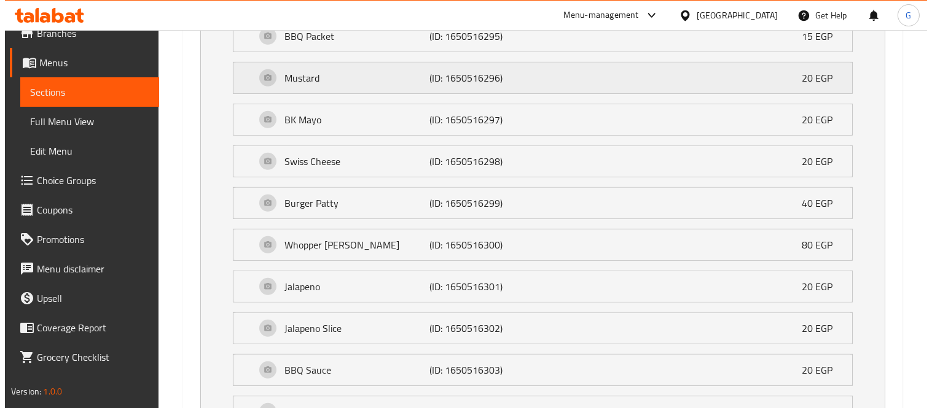
scroll to position [961, 0]
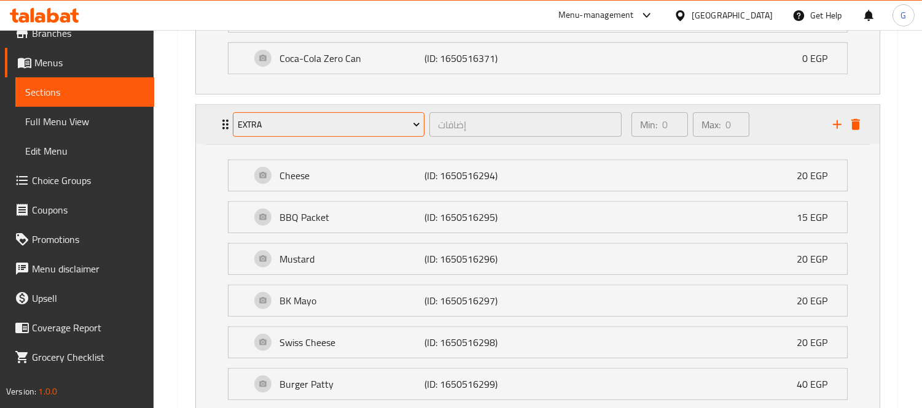
click at [311, 123] on span "Extra" at bounding box center [329, 124] width 182 height 15
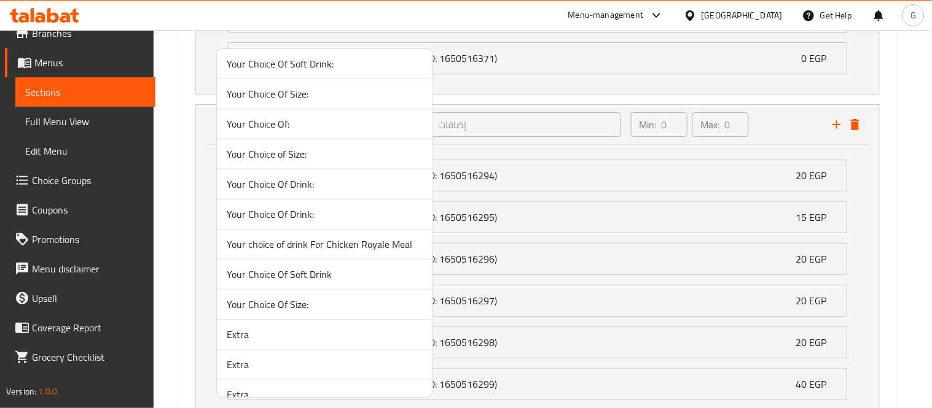
scroll to position [205, 0]
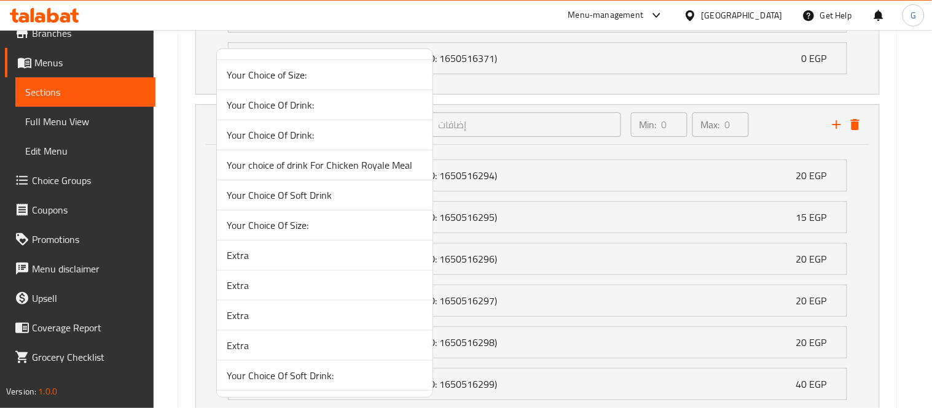
click at [274, 289] on span "Extra" at bounding box center [325, 285] width 196 height 15
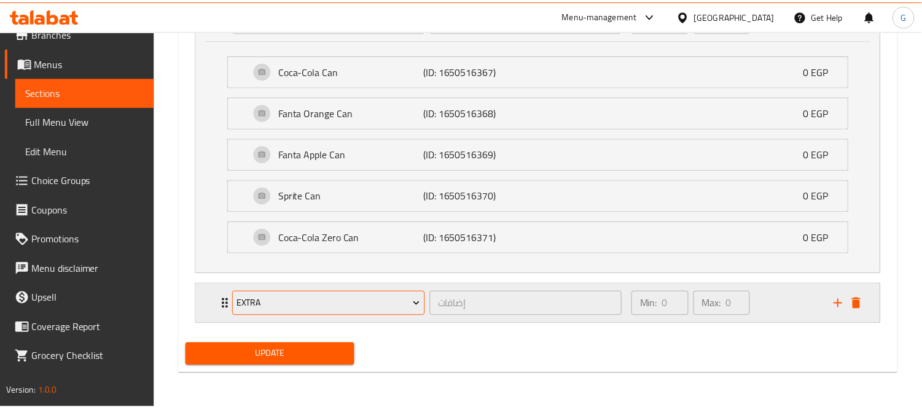
scroll to position [781, 0]
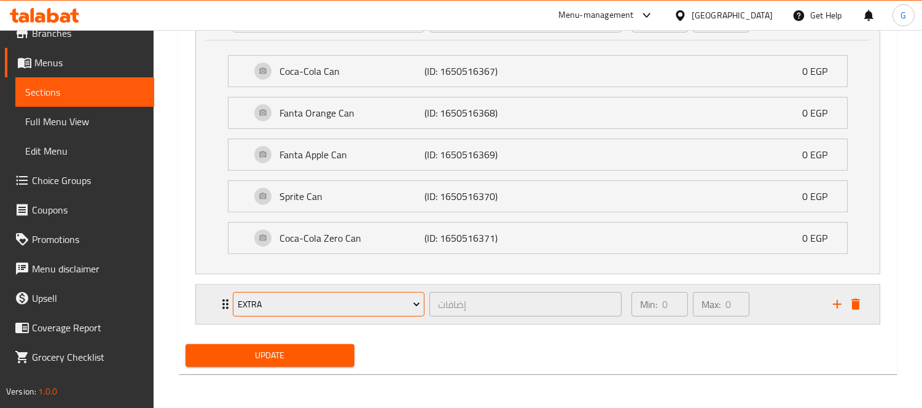
click at [315, 305] on span "Extra" at bounding box center [329, 304] width 182 height 15
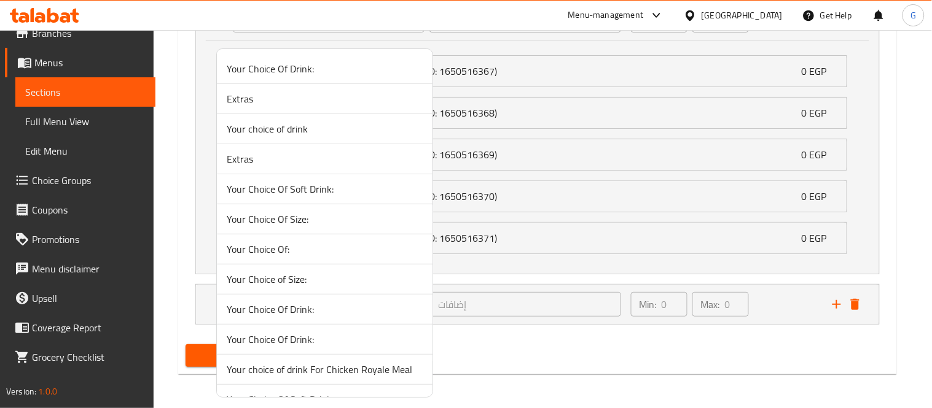
click at [163, 289] on div at bounding box center [466, 204] width 932 height 408
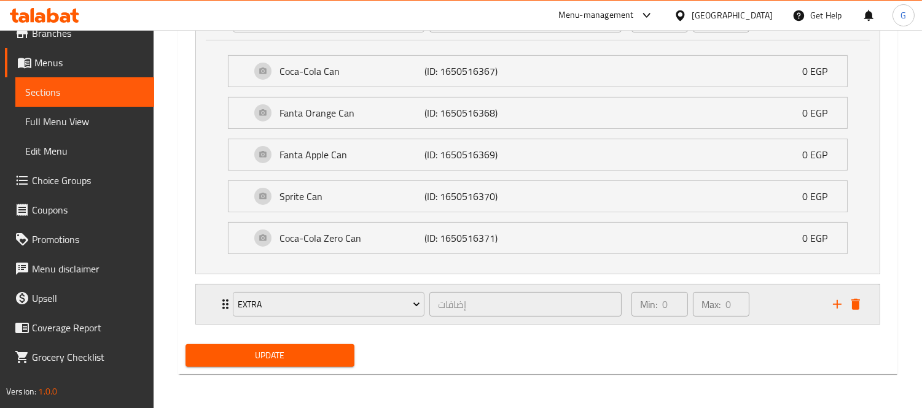
click at [211, 40] on div "Extra إضافات ​ Min: 0 ​ Max: 0 ​" at bounding box center [538, 20] width 684 height 39
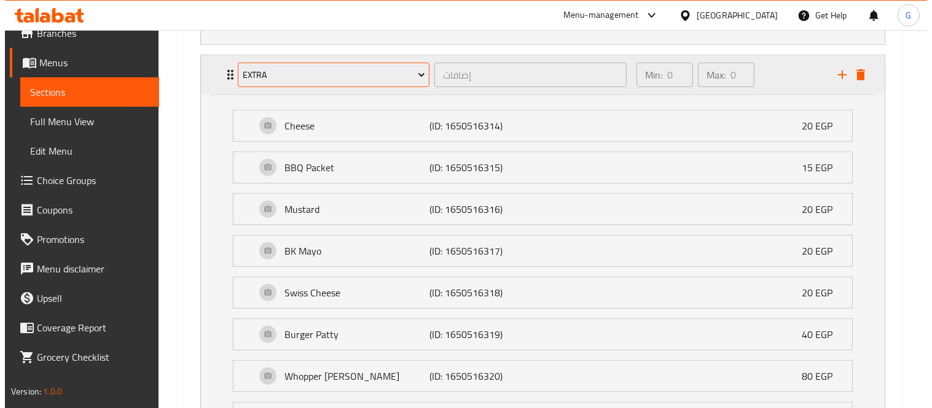
scroll to position [918, 0]
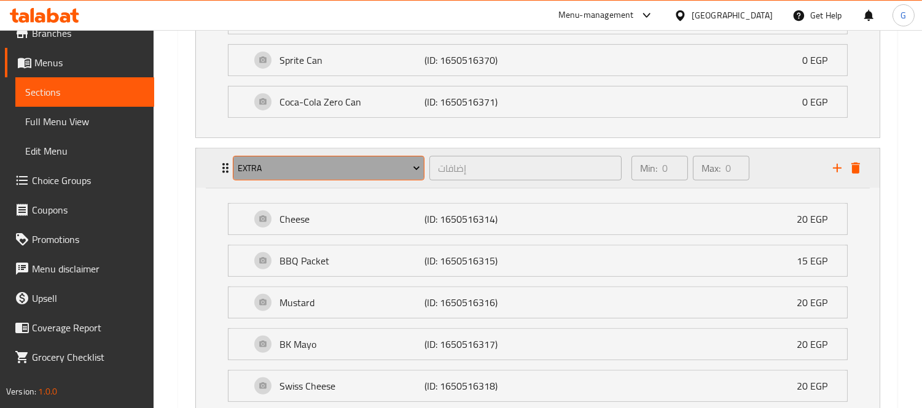
click at [311, 164] on span "Extra" at bounding box center [329, 168] width 182 height 15
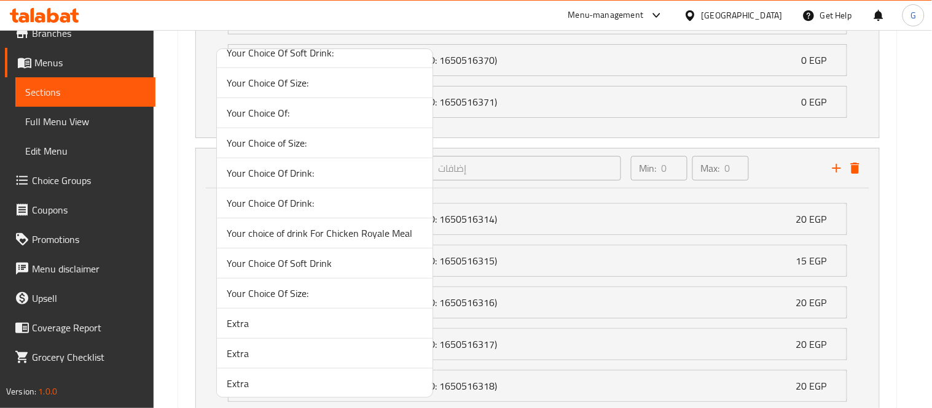
scroll to position [205, 0]
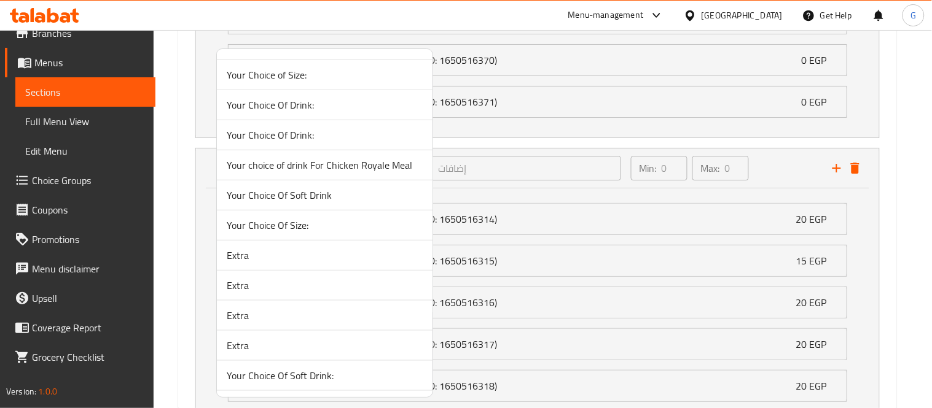
click at [262, 319] on span "Extra" at bounding box center [325, 315] width 196 height 15
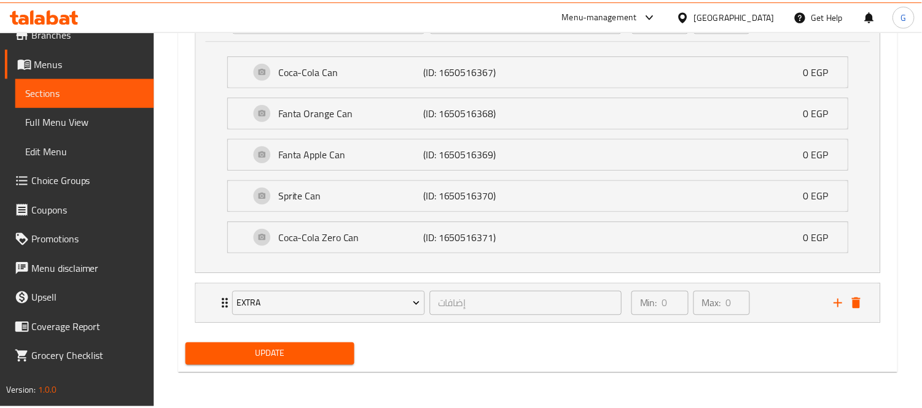
scroll to position [781, 0]
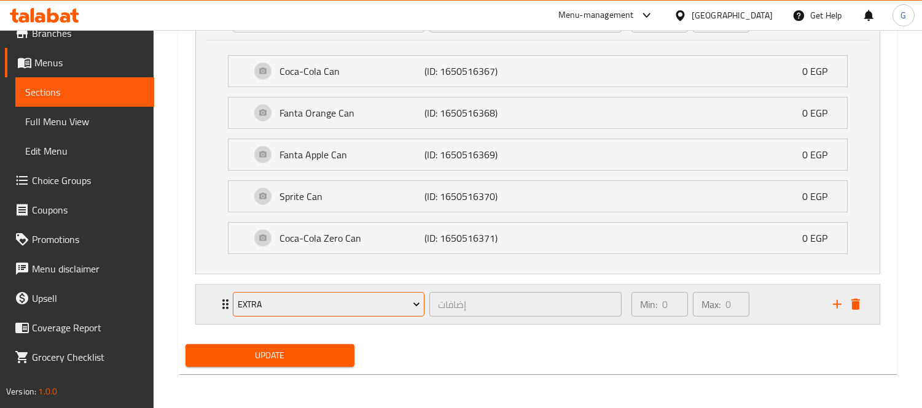
click at [292, 302] on span "Extra" at bounding box center [329, 304] width 182 height 15
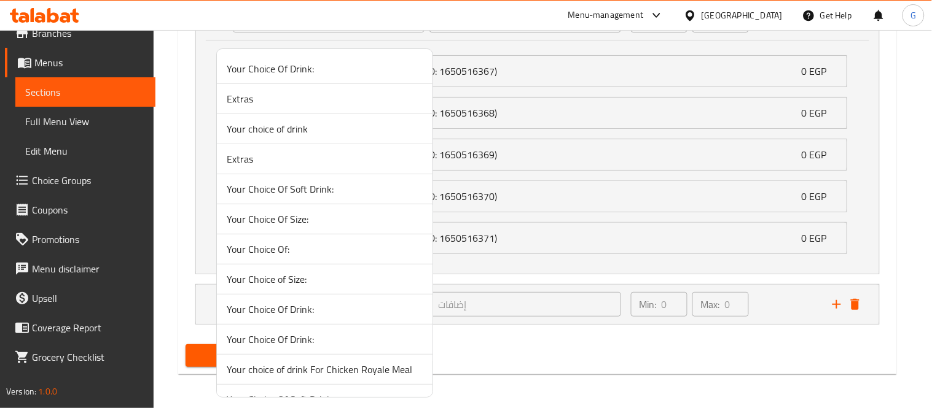
click at [182, 316] on div at bounding box center [466, 204] width 932 height 408
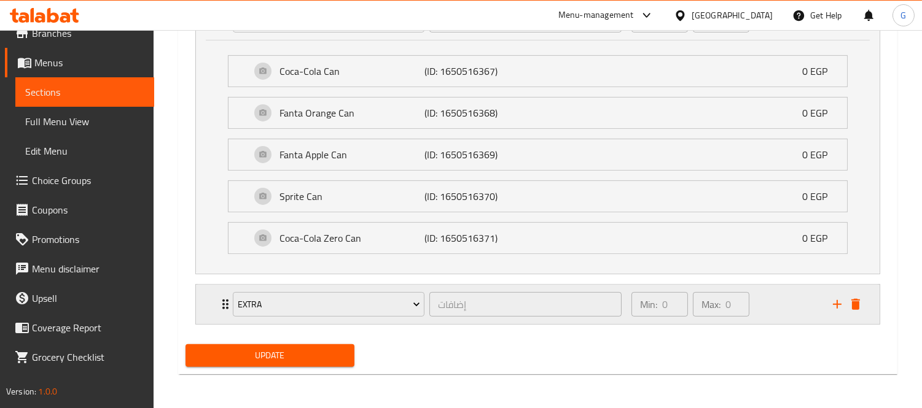
click at [215, 40] on div "Extra إضافات ​ Min: 0 ​ Max: 0 ​" at bounding box center [538, 20] width 684 height 39
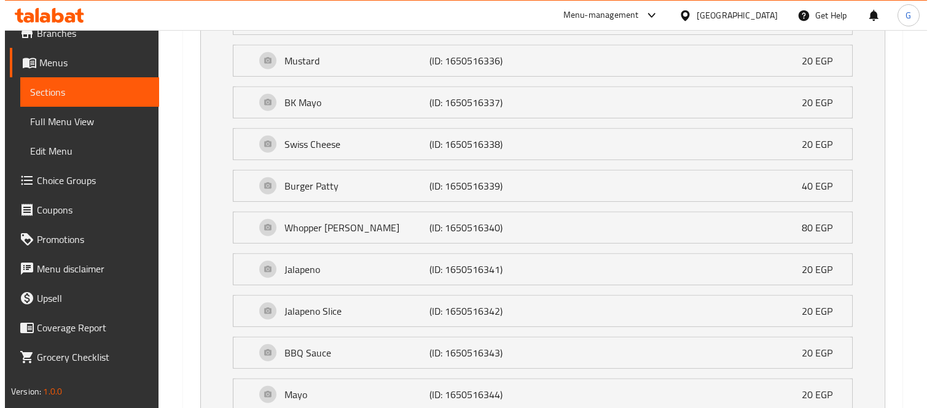
scroll to position [961, 0]
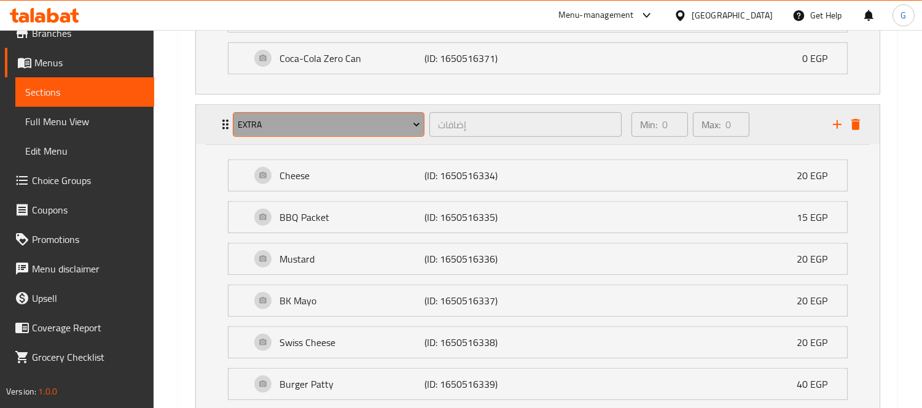
click at [298, 128] on span "Extra" at bounding box center [329, 124] width 182 height 15
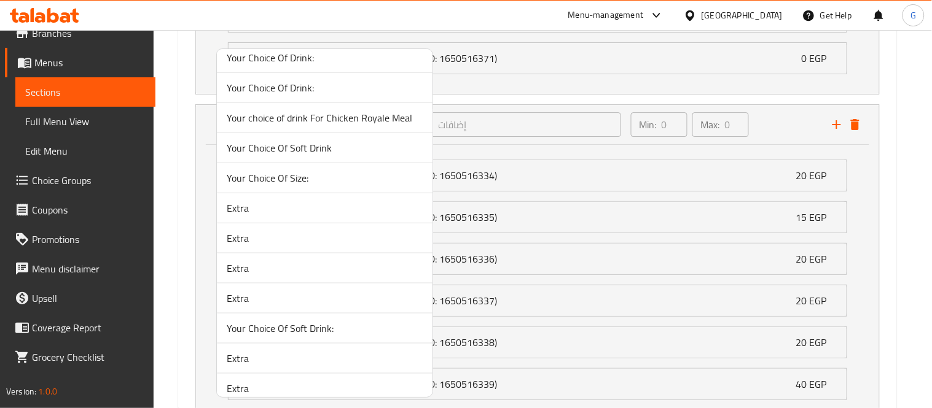
scroll to position [273, 0]
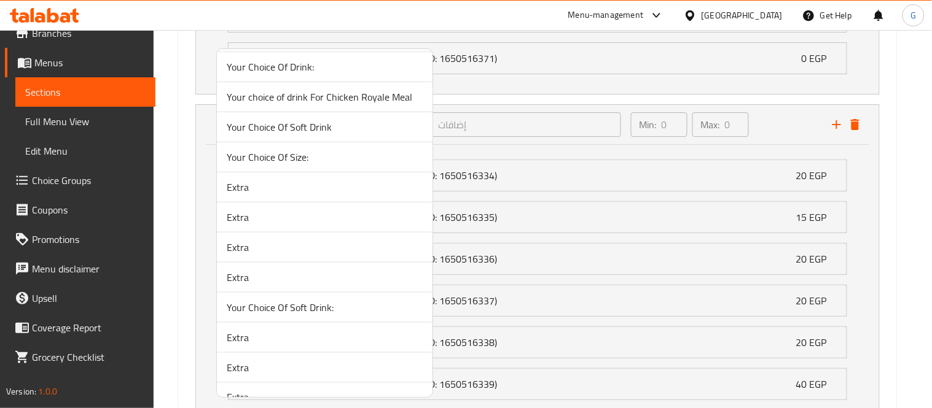
click at [261, 281] on span "Extra" at bounding box center [325, 277] width 196 height 15
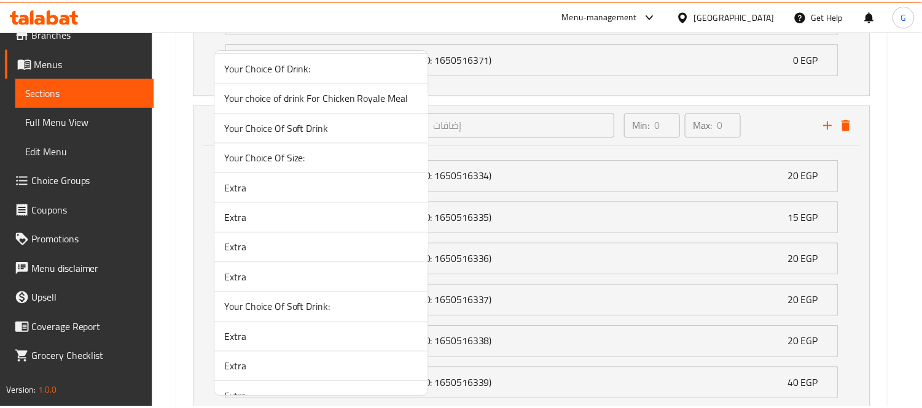
scroll to position [781, 0]
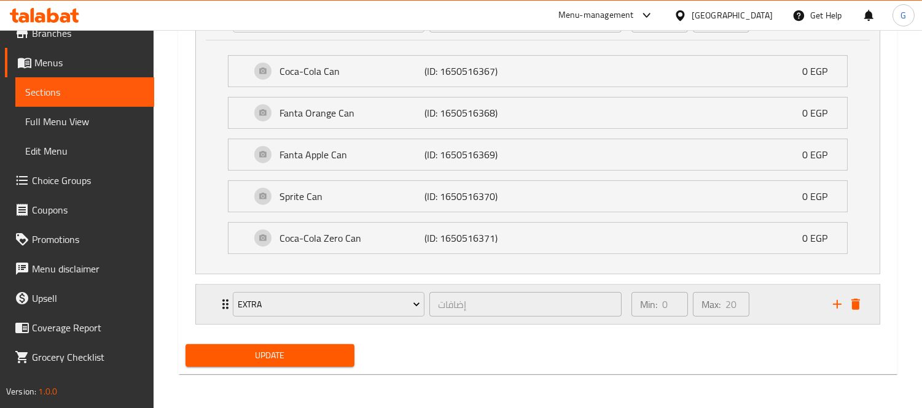
click at [222, 302] on icon "Expand" at bounding box center [225, 304] width 15 height 15
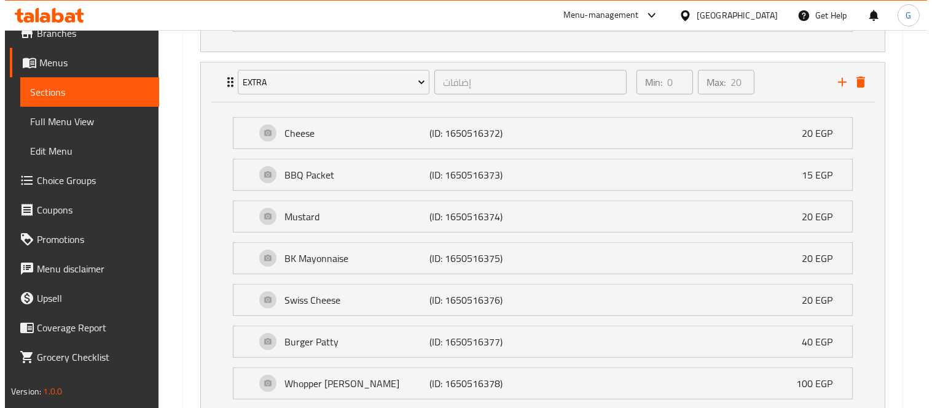
scroll to position [867, 0]
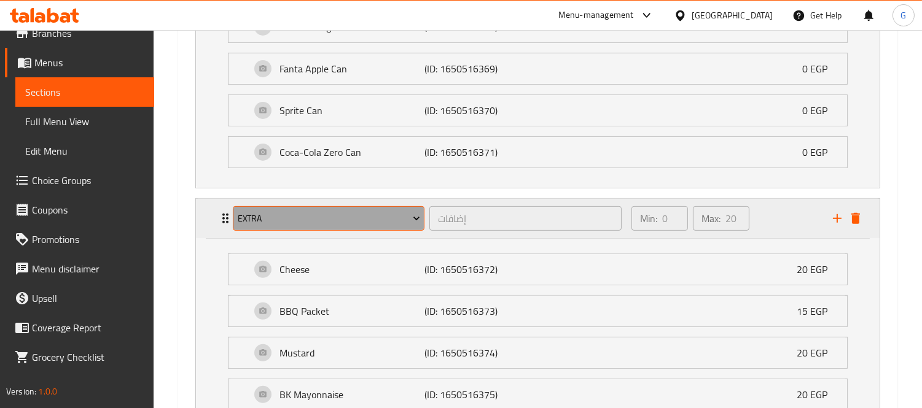
click at [324, 219] on span "Extra" at bounding box center [329, 218] width 182 height 15
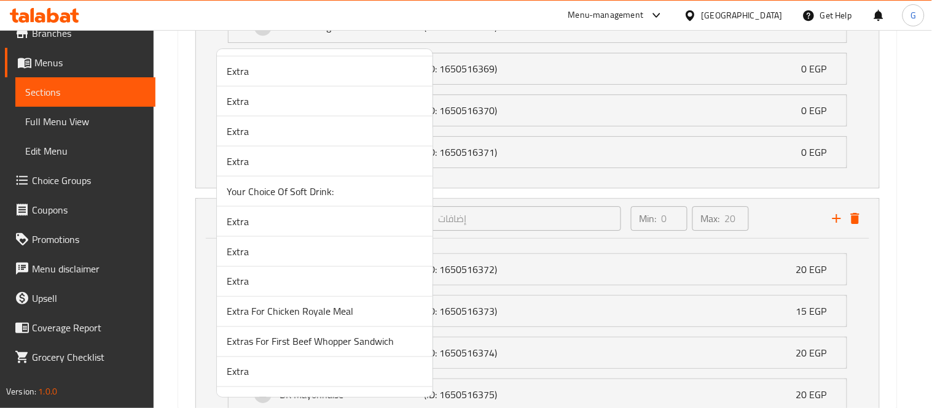
scroll to position [409, 0]
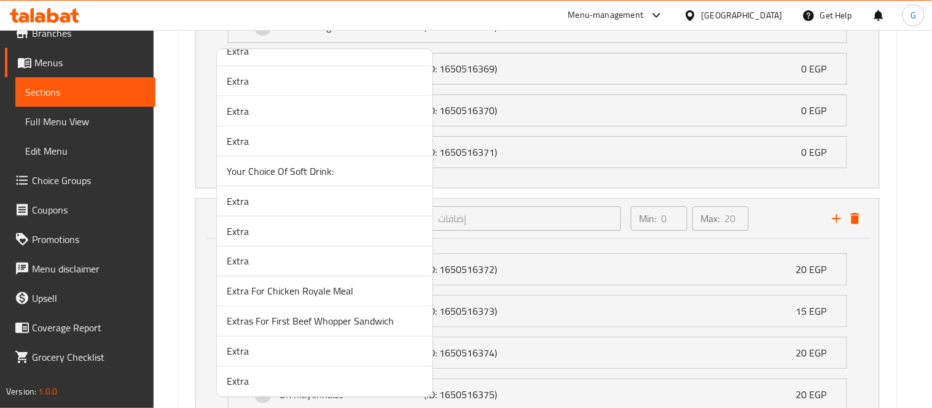
click at [303, 211] on li "Extra" at bounding box center [325, 202] width 216 height 30
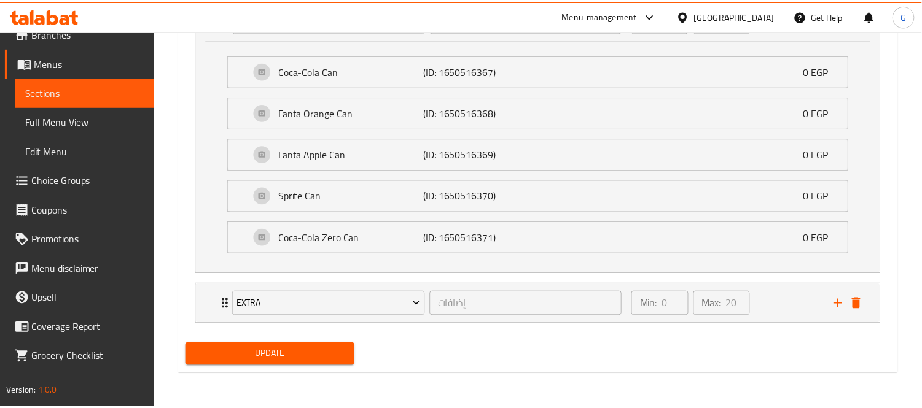
scroll to position [781, 0]
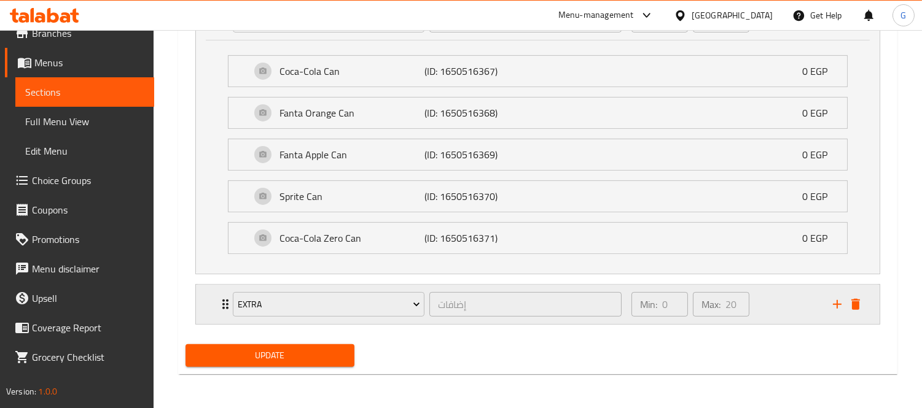
click at [226, 292] on div "Extra إضافات ​" at bounding box center [426, 304] width 403 height 39
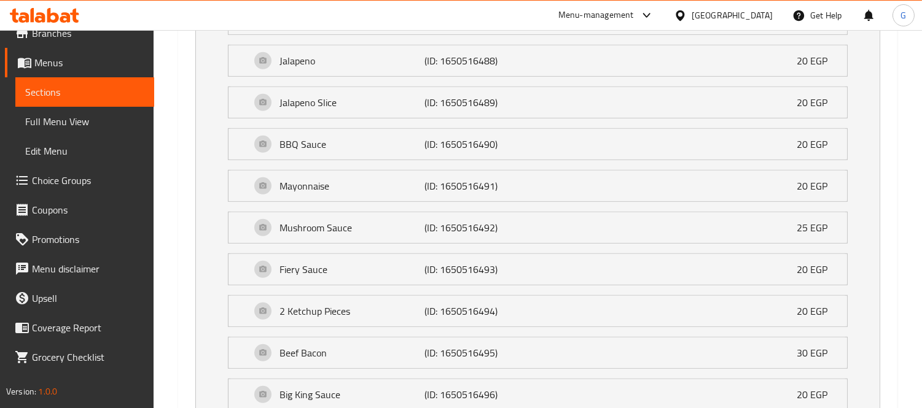
scroll to position [1476, 0]
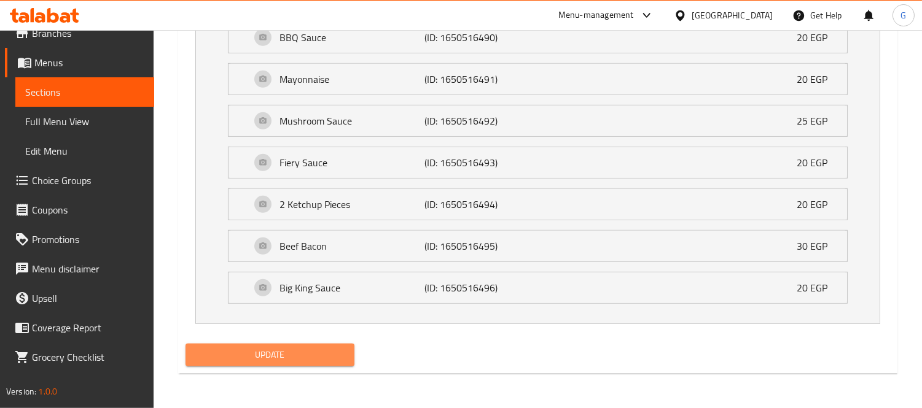
click at [287, 361] on span "Update" at bounding box center [269, 355] width 149 height 15
click at [290, 346] on button "Update" at bounding box center [269, 355] width 169 height 23
click at [278, 348] on span "Update" at bounding box center [269, 355] width 149 height 15
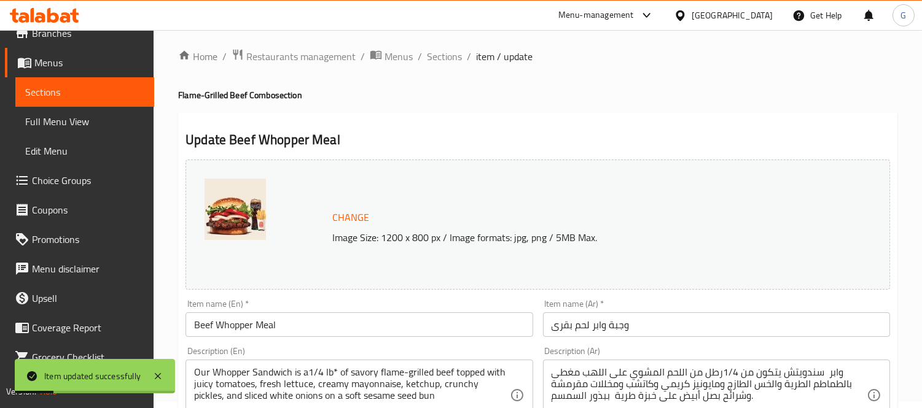
scroll to position [0, 0]
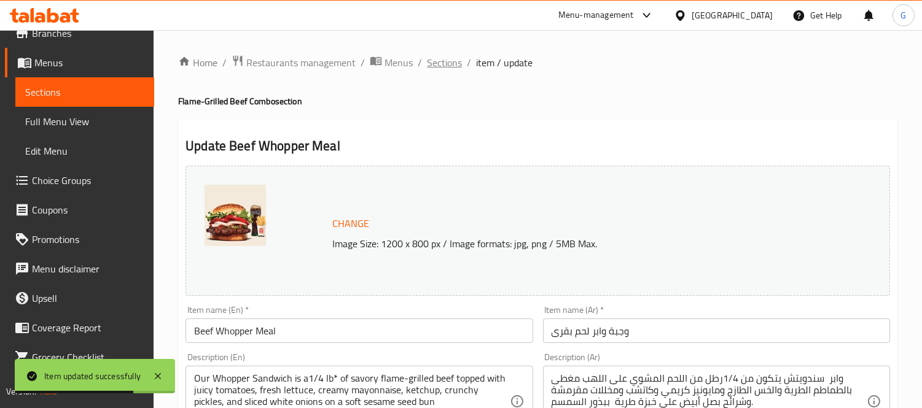
click at [456, 66] on span "Sections" at bounding box center [444, 62] width 35 height 15
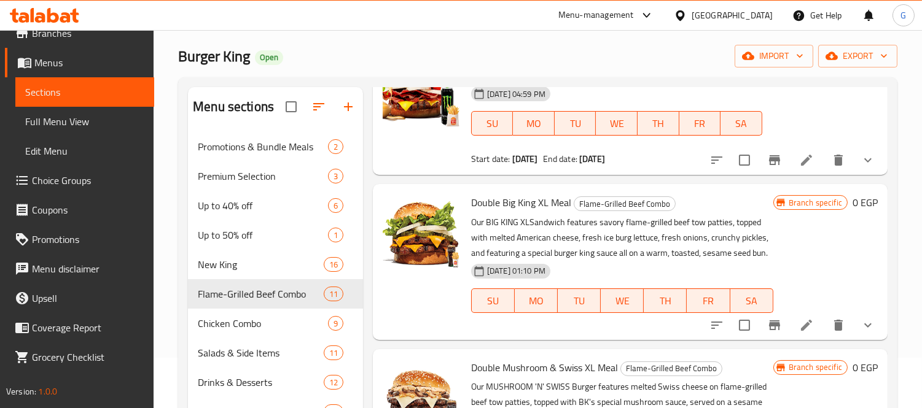
scroll to position [1316, 0]
click at [799, 333] on icon at bounding box center [806, 326] width 15 height 15
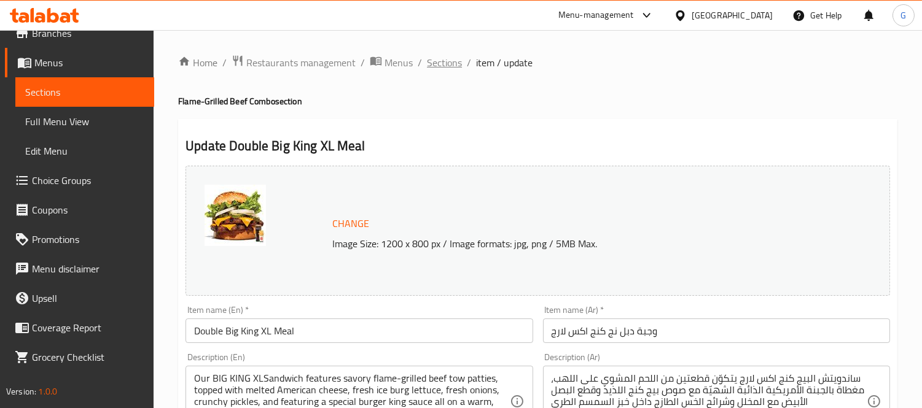
click at [440, 64] on span "Sections" at bounding box center [444, 62] width 35 height 15
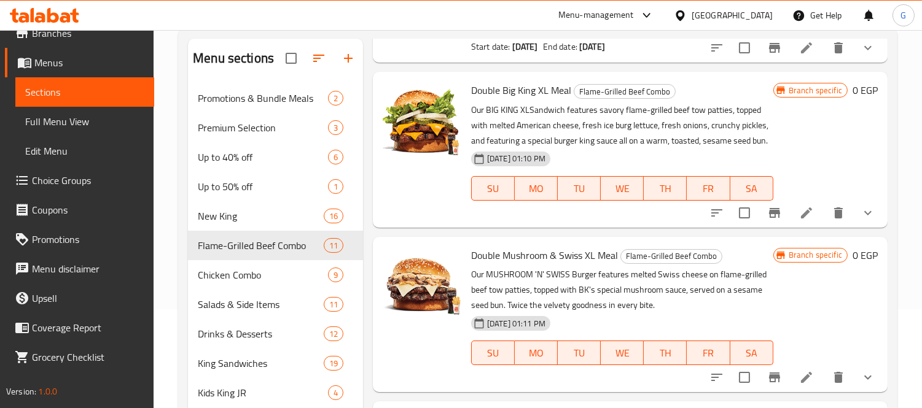
scroll to position [205, 0]
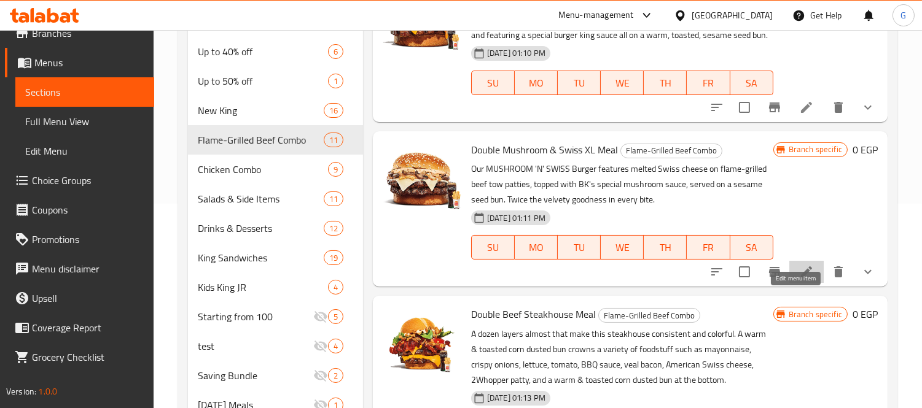
click at [802, 279] on icon at bounding box center [806, 272] width 15 height 15
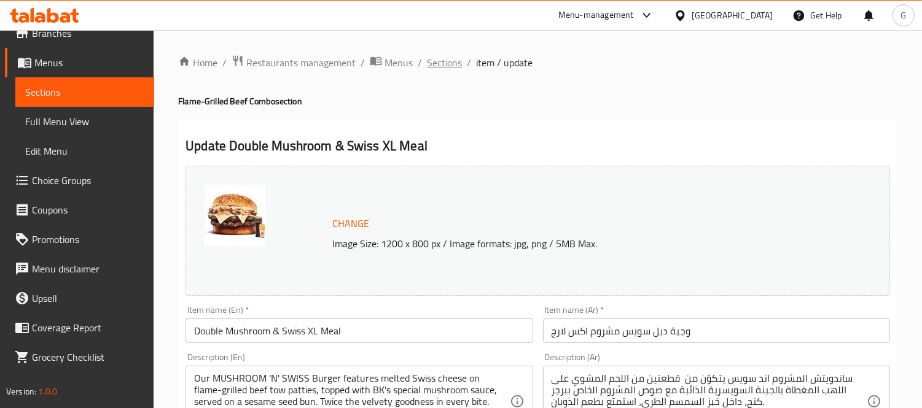
click at [445, 69] on span "Sections" at bounding box center [444, 62] width 35 height 15
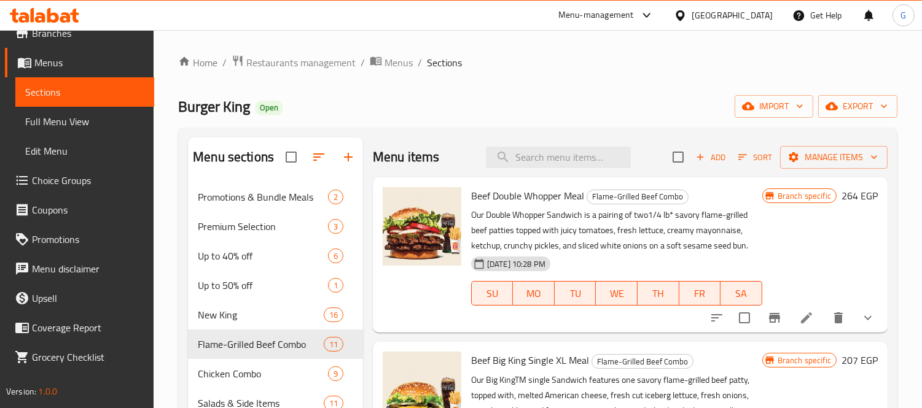
scroll to position [1452, 0]
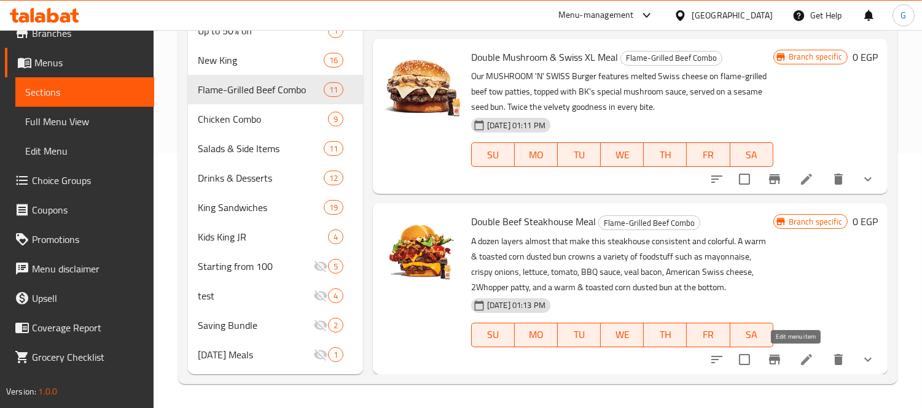
click at [801, 353] on icon at bounding box center [806, 360] width 15 height 15
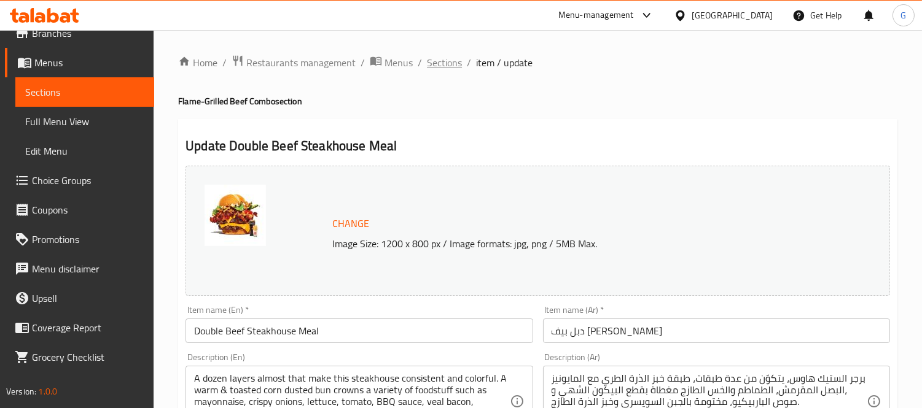
click at [437, 57] on span "Sections" at bounding box center [444, 62] width 35 height 15
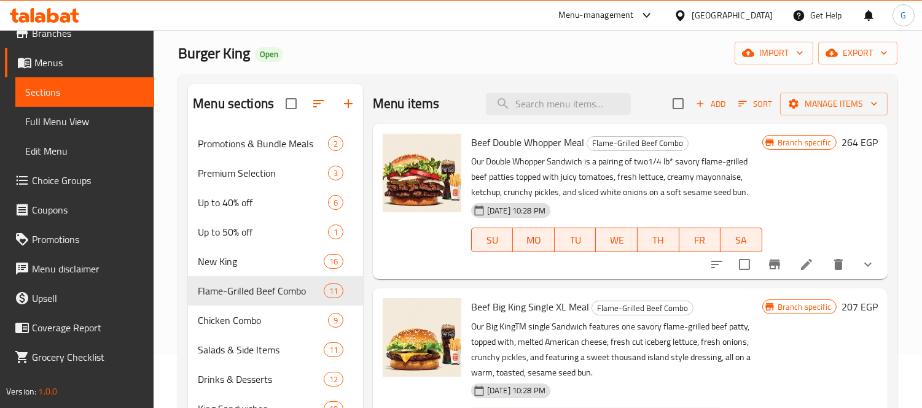
scroll to position [255, 0]
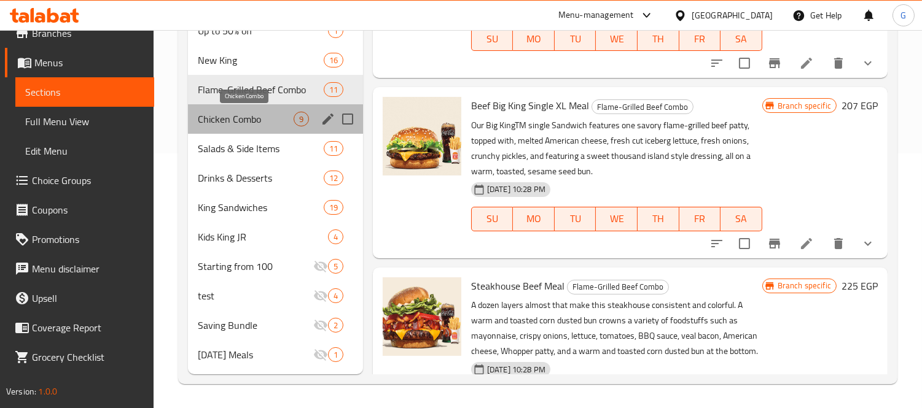
click at [263, 120] on span "Chicken Combo" at bounding box center [246, 119] width 96 height 15
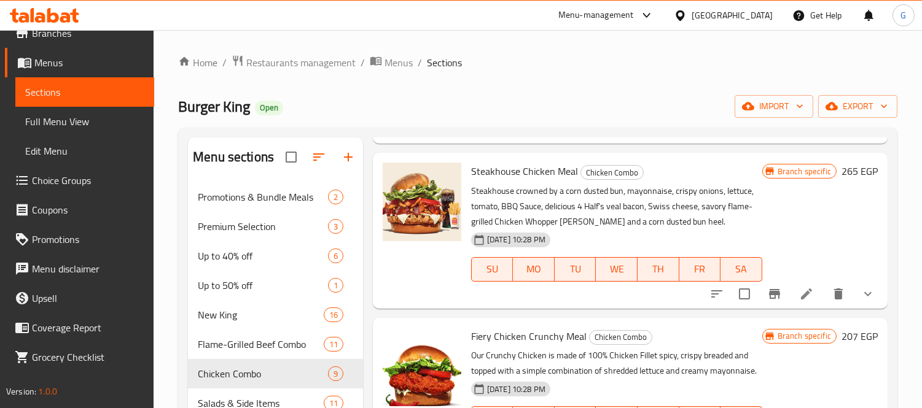
scroll to position [68, 0]
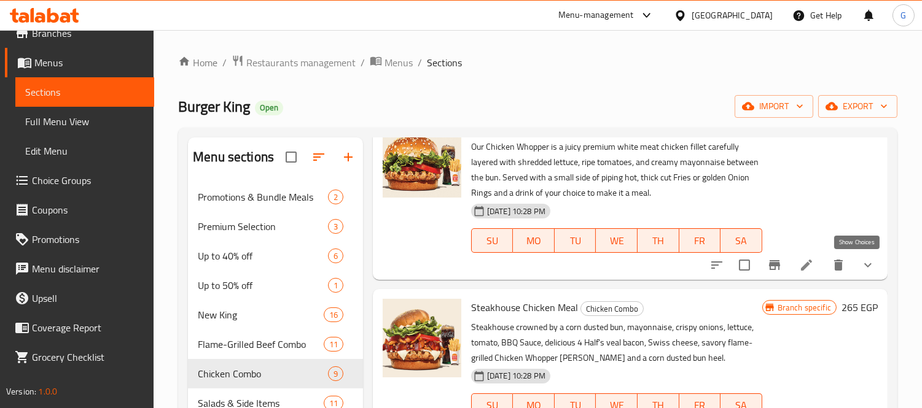
click at [860, 268] on icon "show more" at bounding box center [867, 265] width 15 height 15
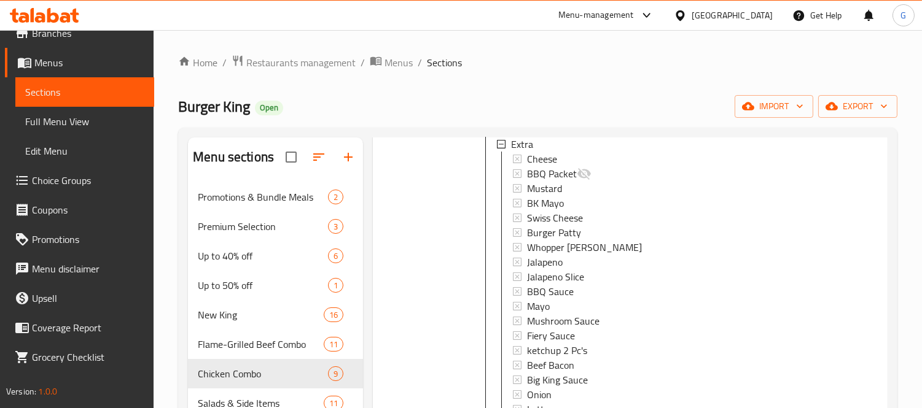
scroll to position [750, 0]
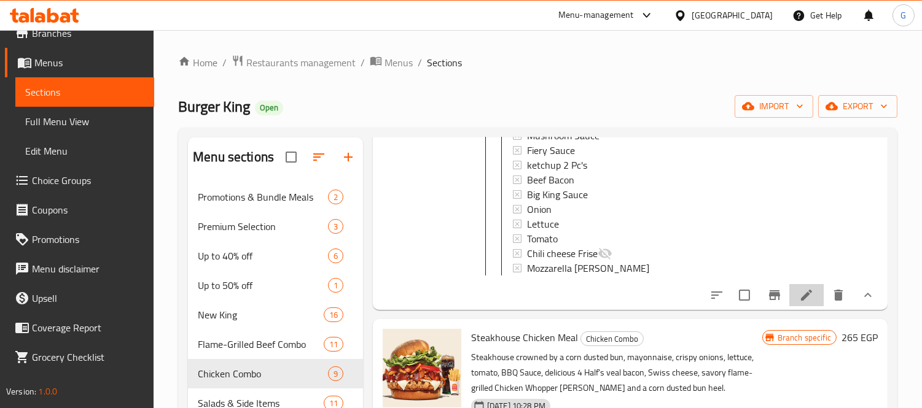
click at [800, 296] on li at bounding box center [806, 295] width 34 height 22
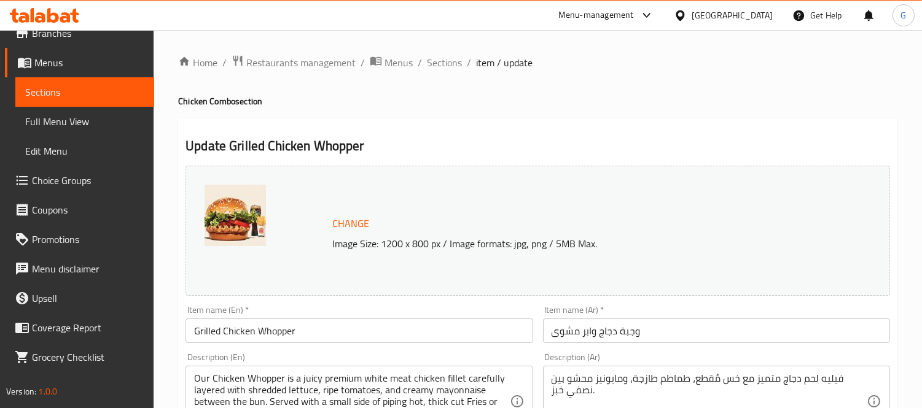
scroll to position [475, 0]
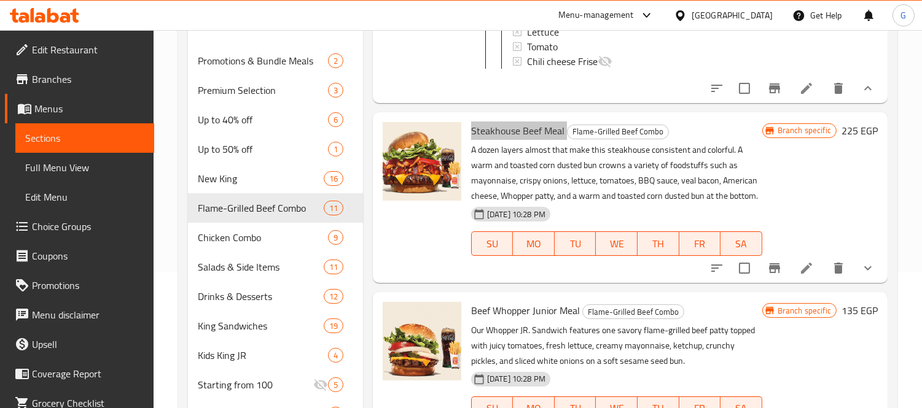
scroll to position [819, 0]
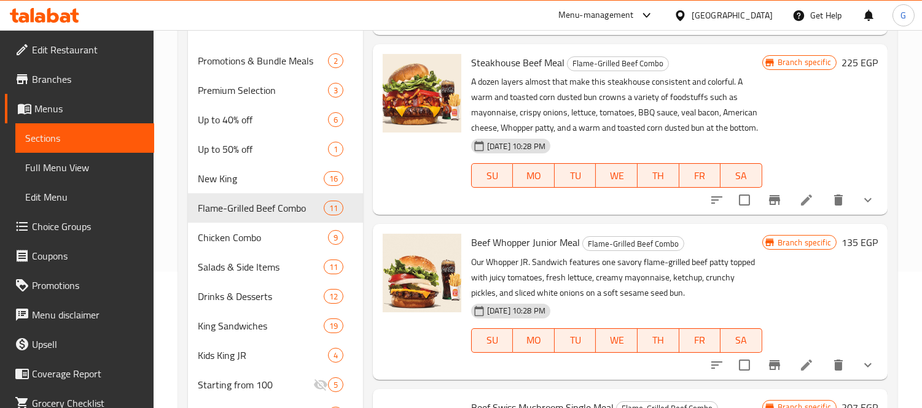
click at [514, 252] on span "Beef Whopper Junior Meal" at bounding box center [525, 242] width 109 height 18
copy h6 "Beef Whopper Junior Meal"
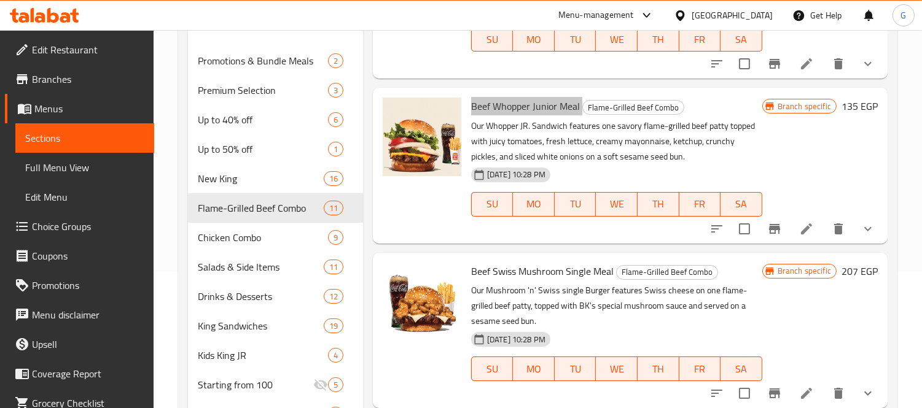
scroll to position [1023, 0]
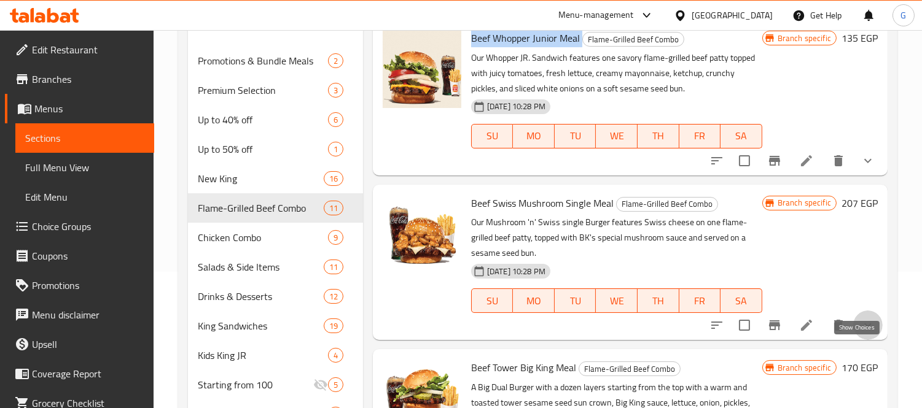
click at [860, 333] on icon "show more" at bounding box center [867, 325] width 15 height 15
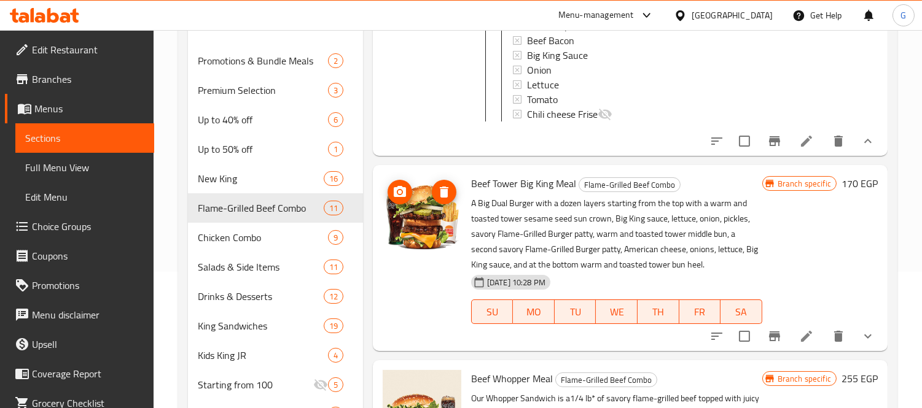
scroll to position [1705, 0]
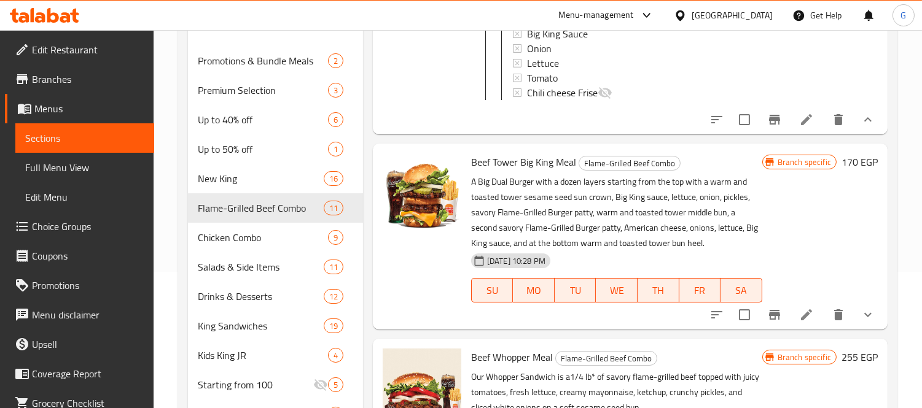
click at [509, 171] on span "Beef Tower Big King Meal" at bounding box center [523, 162] width 105 height 18
copy h6 "Beef Tower Big King Meal"
click at [853, 330] on button "show more" at bounding box center [867, 314] width 29 height 29
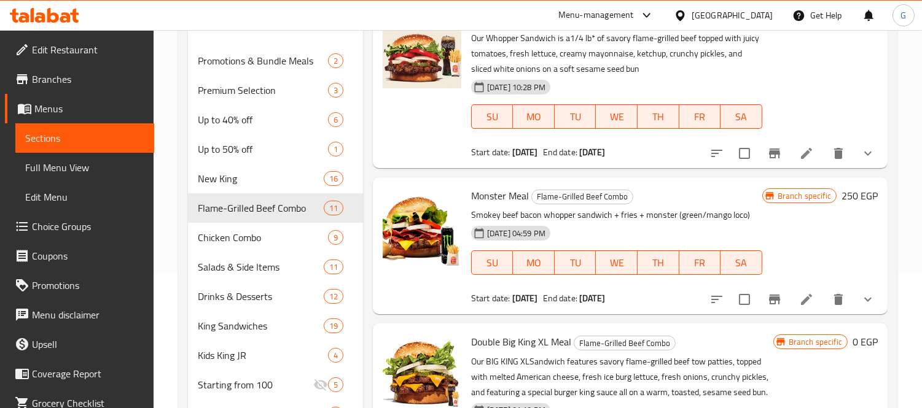
scroll to position [2457, 0]
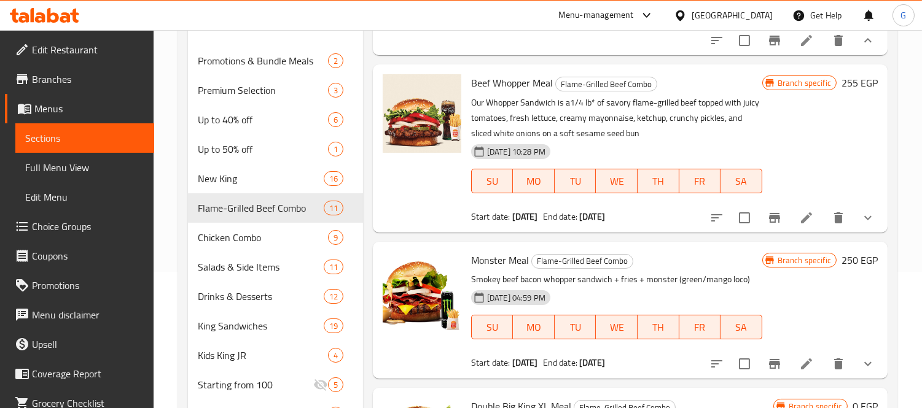
click at [490, 92] on span "Beef Whopper Meal" at bounding box center [512, 83] width 82 height 18
copy h6 "Beef Whopper Meal"
click at [862, 225] on icon "show more" at bounding box center [867, 218] width 15 height 15
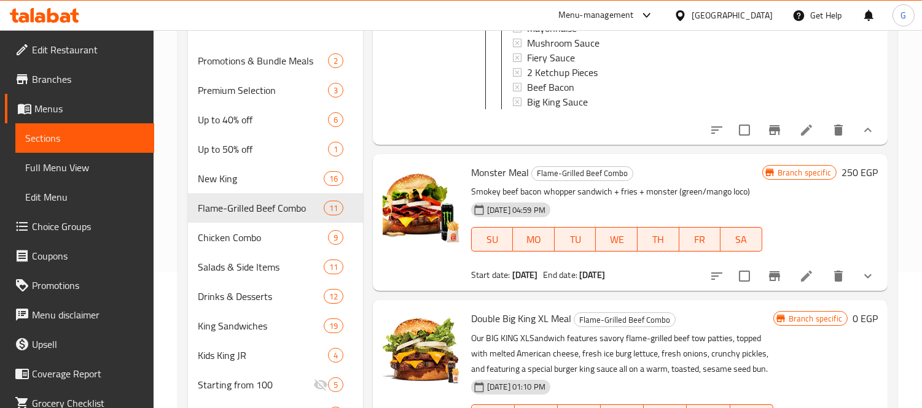
scroll to position [2934, 0]
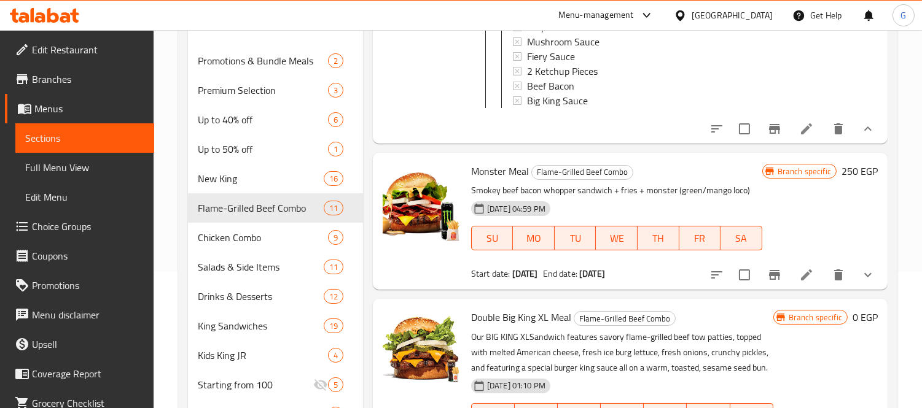
click at [495, 181] on span "Monster Meal" at bounding box center [500, 171] width 58 height 18
copy h6 "Monster Meal"
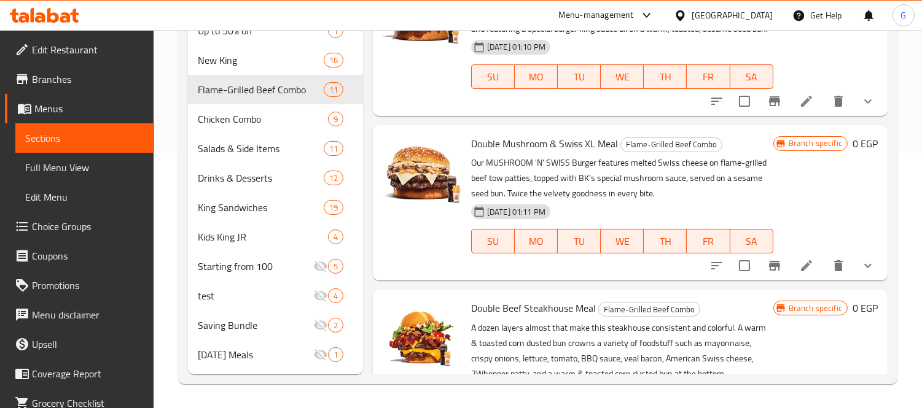
scroll to position [2902, 0]
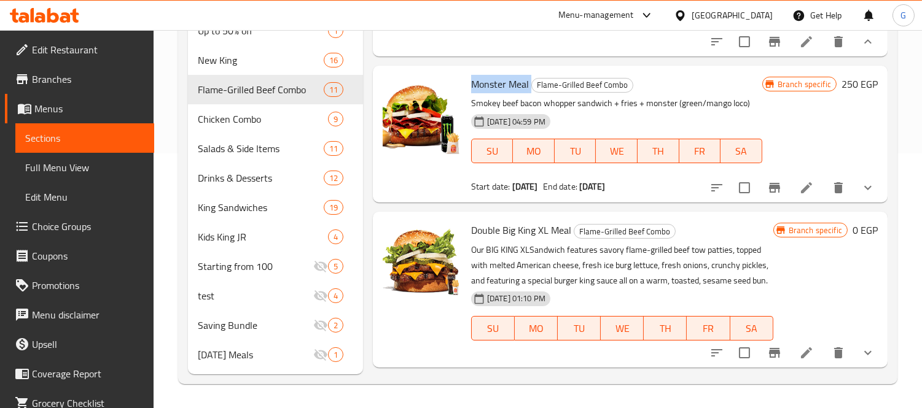
copy h6 "Monster Meal"
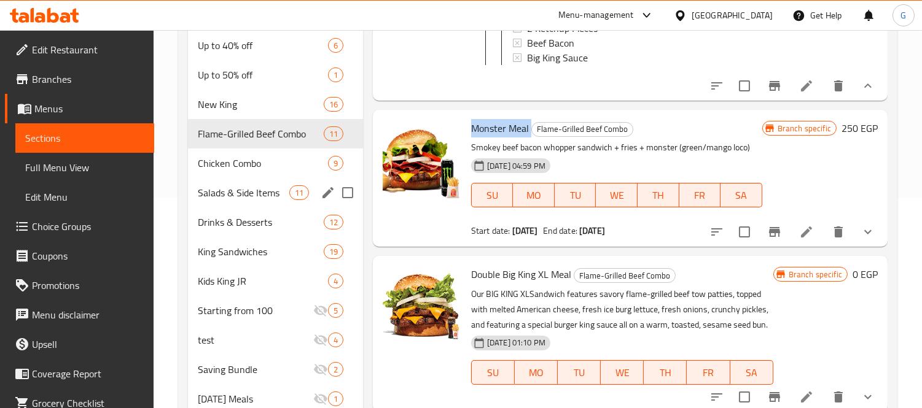
scroll to position [187, 0]
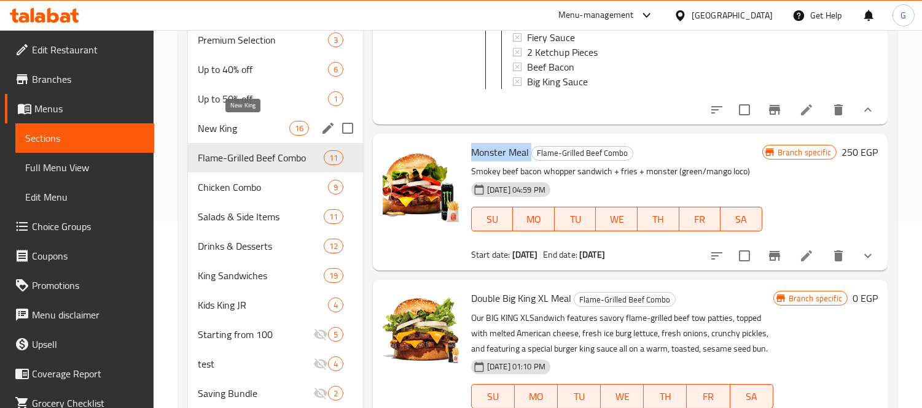
click at [243, 126] on span "New King" at bounding box center [243, 128] width 91 height 15
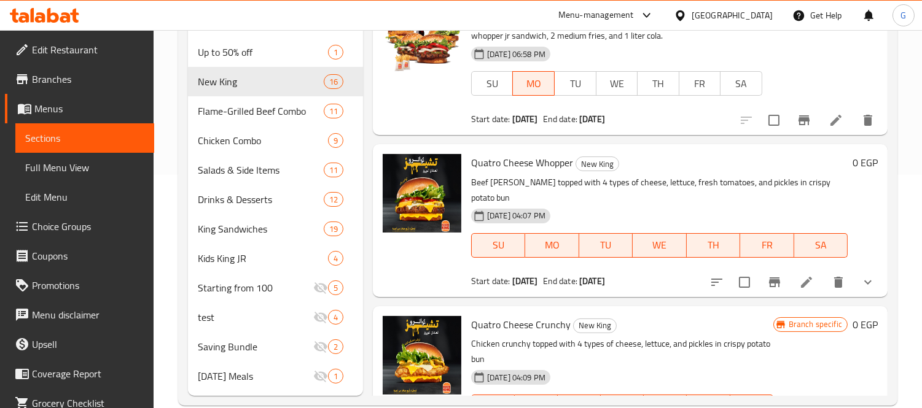
scroll to position [255, 0]
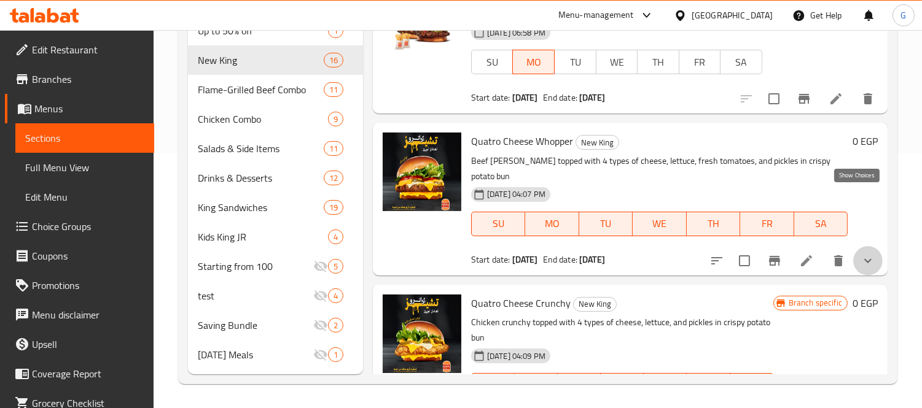
click at [860, 254] on icon "show more" at bounding box center [867, 261] width 15 height 15
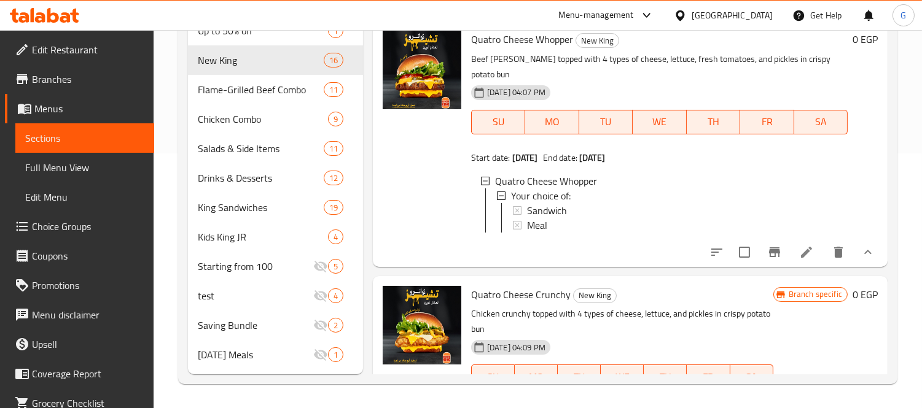
scroll to position [2414, 0]
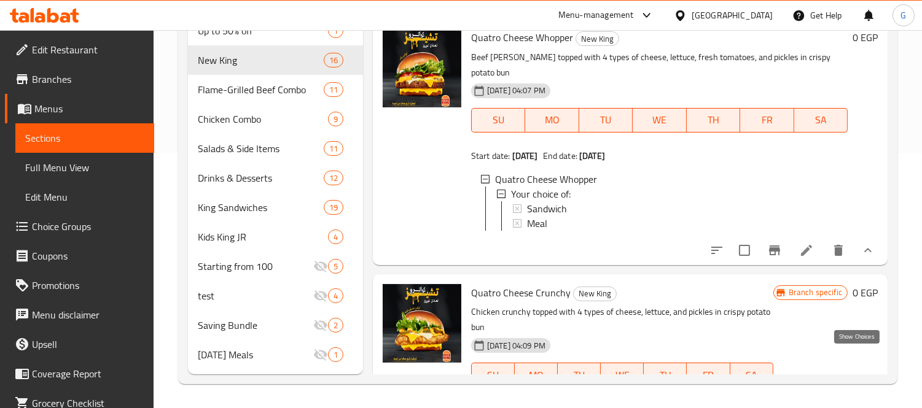
click at [862, 405] on icon "show more" at bounding box center [867, 412] width 15 height 15
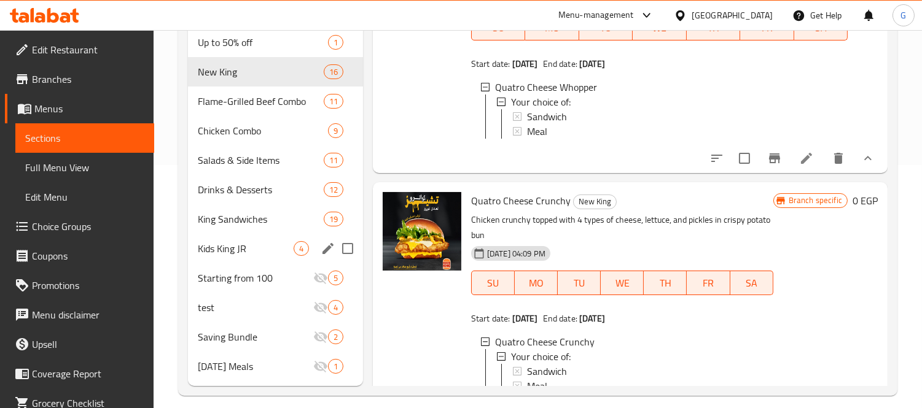
scroll to position [50, 0]
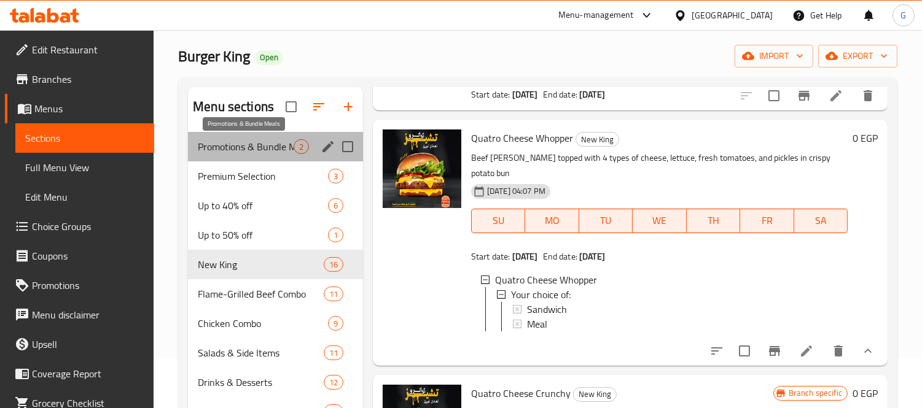
click at [262, 141] on span "Promotions & Bundle Meals" at bounding box center [246, 146] width 96 height 15
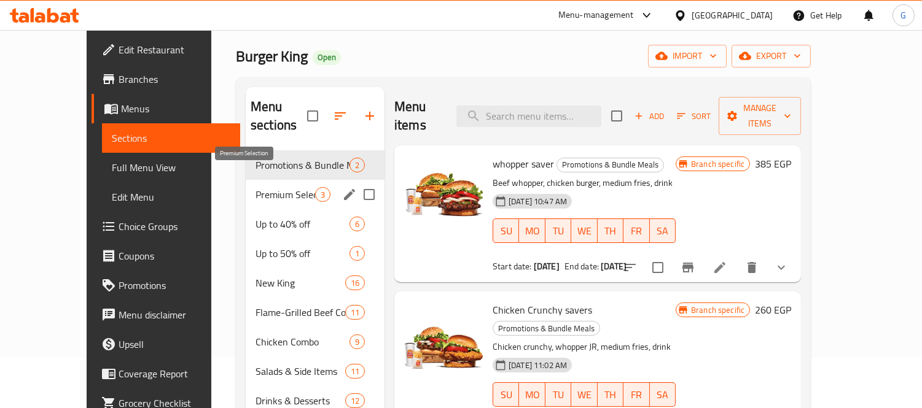
click at [255, 187] on span "Premium Selection" at bounding box center [285, 194] width 60 height 15
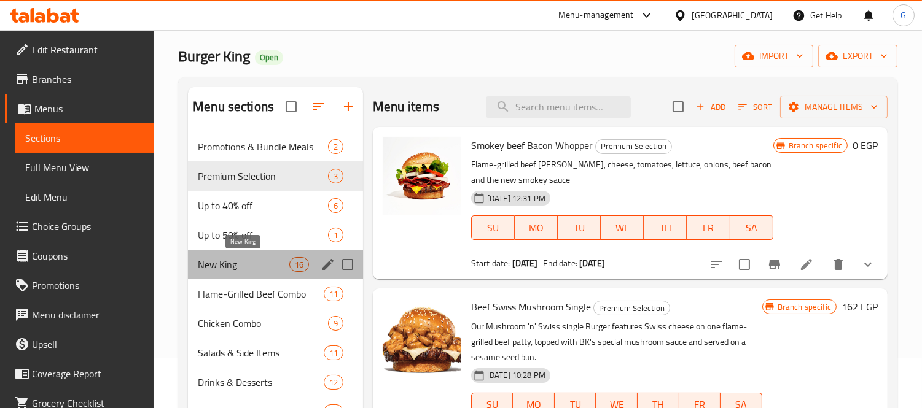
click at [230, 265] on span "New King" at bounding box center [243, 264] width 91 height 15
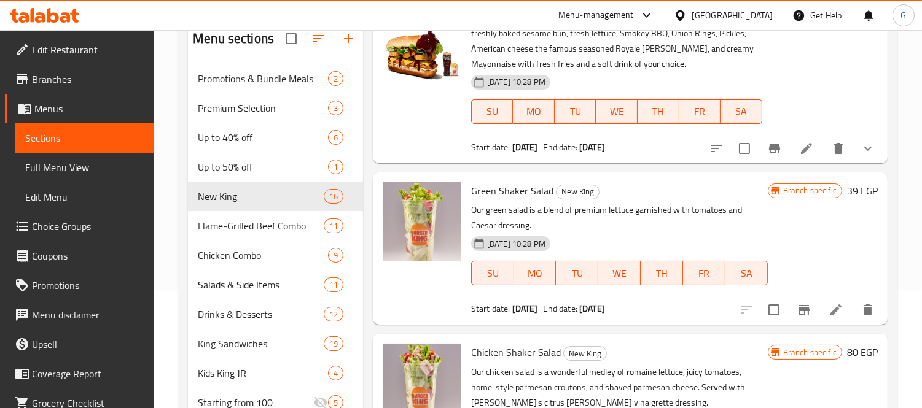
scroll to position [614, 0]
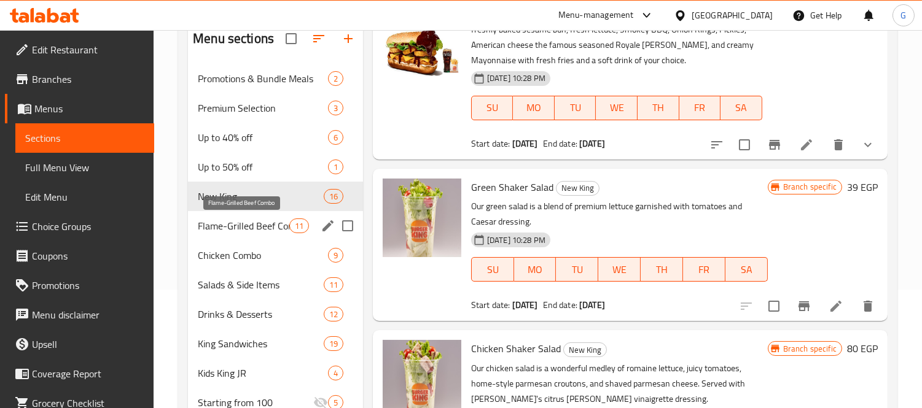
click at [259, 230] on span "Flame-Grilled Beef Combo" at bounding box center [243, 226] width 91 height 15
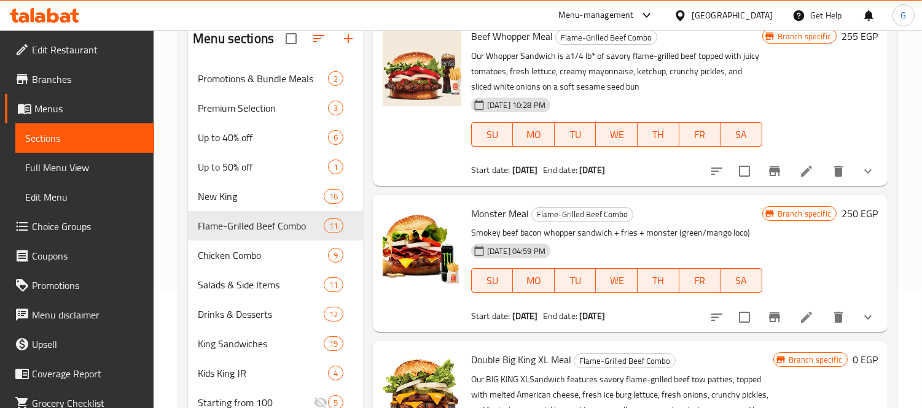
scroll to position [1160, 0]
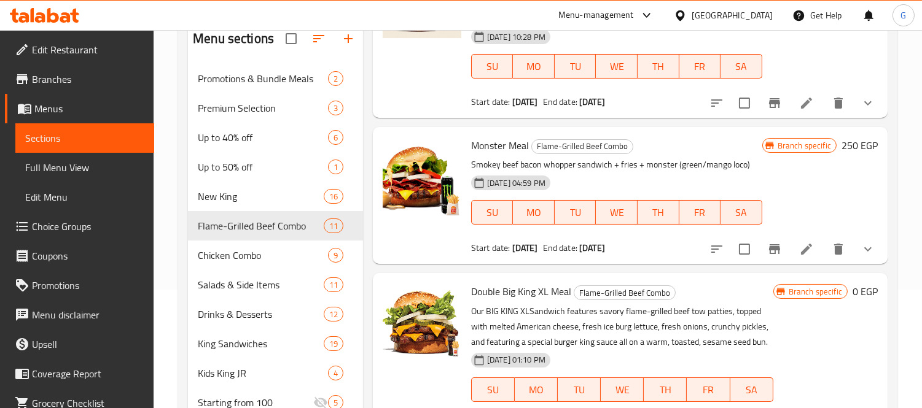
click at [509, 155] on span "Monster Meal" at bounding box center [500, 145] width 58 height 18
copy h6 "Monster Meal"
click at [870, 264] on button "show more" at bounding box center [867, 249] width 29 height 29
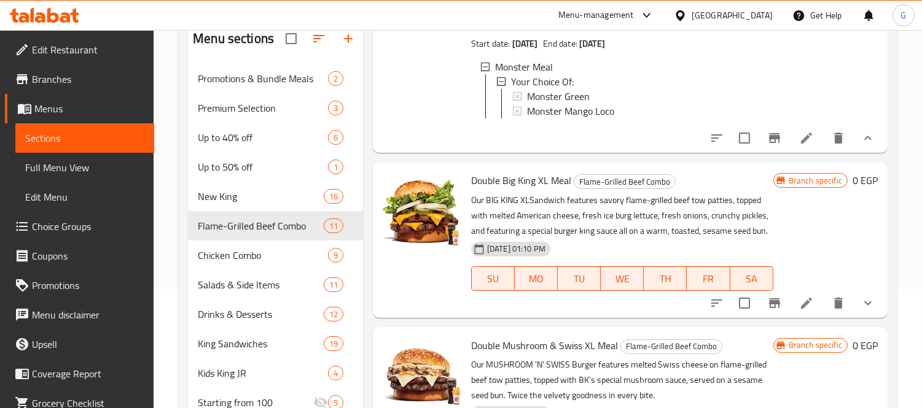
scroll to position [1365, 0]
click at [853, 318] on button "show more" at bounding box center [867, 302] width 29 height 29
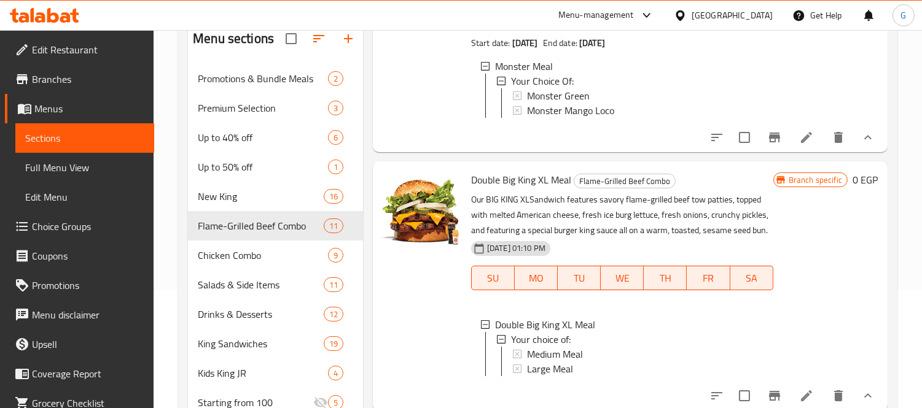
click at [516, 189] on span "Double Big King XL Meal" at bounding box center [521, 180] width 100 height 18
copy h6 "Double Big King XL Meal"
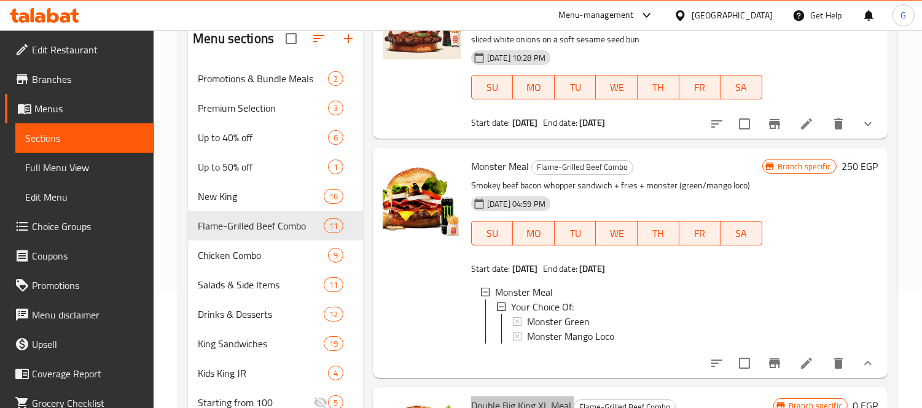
scroll to position [955, 0]
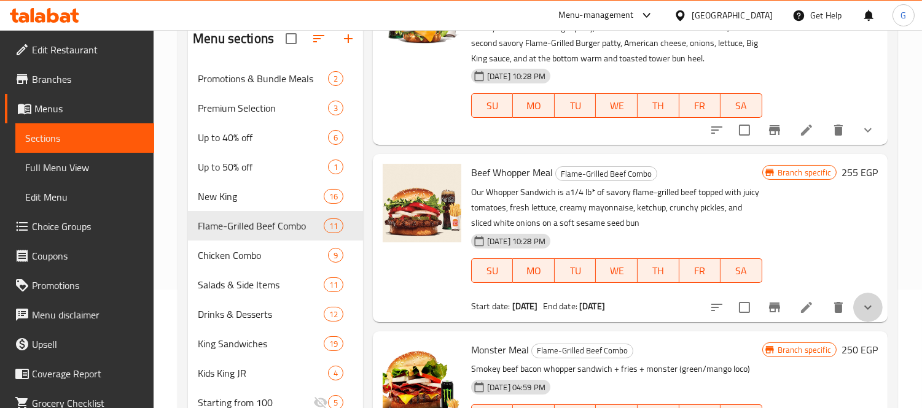
click at [857, 322] on button "show more" at bounding box center [867, 307] width 29 height 29
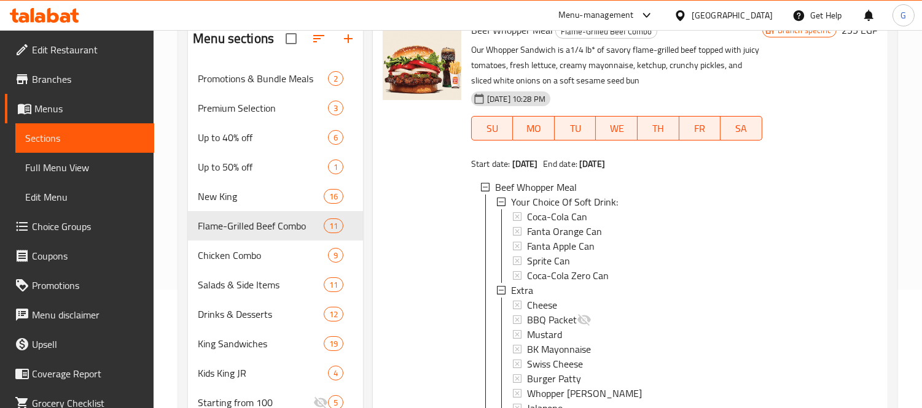
scroll to position [887, 0]
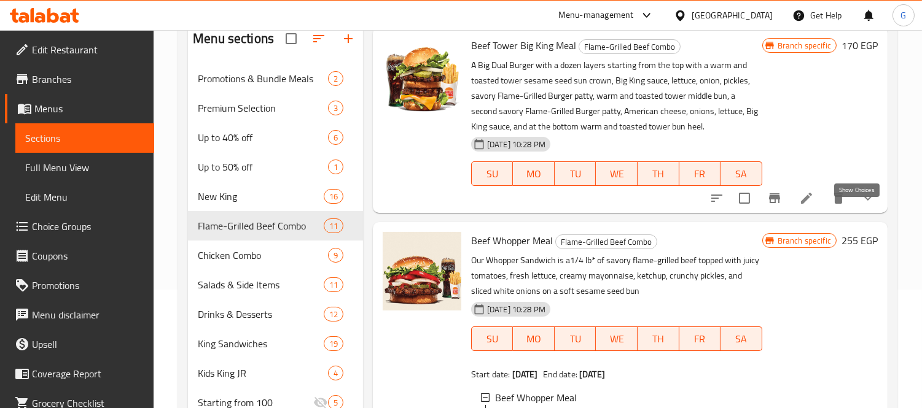
click at [860, 206] on icon "show more" at bounding box center [867, 198] width 15 height 15
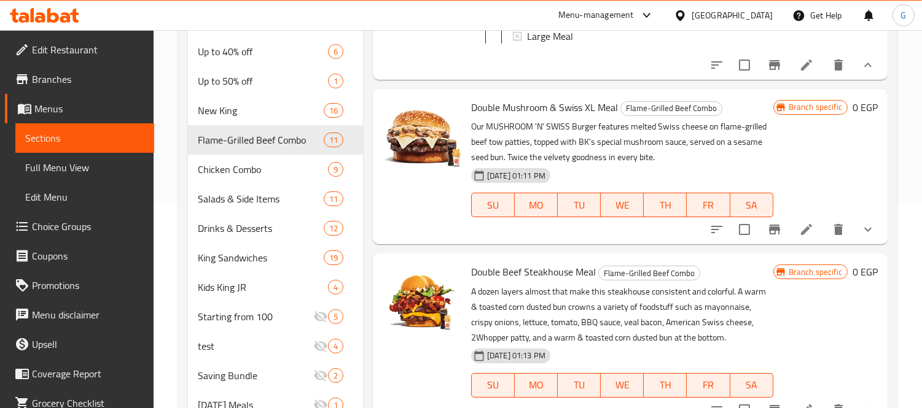
scroll to position [255, 0]
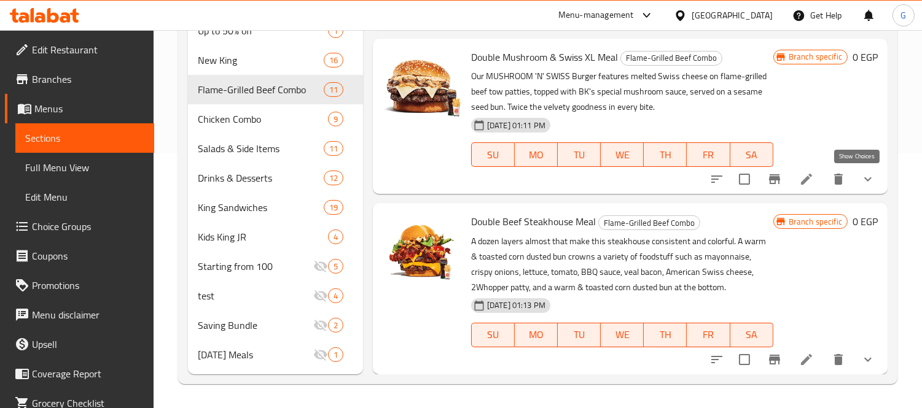
click at [860, 176] on icon "show more" at bounding box center [867, 179] width 15 height 15
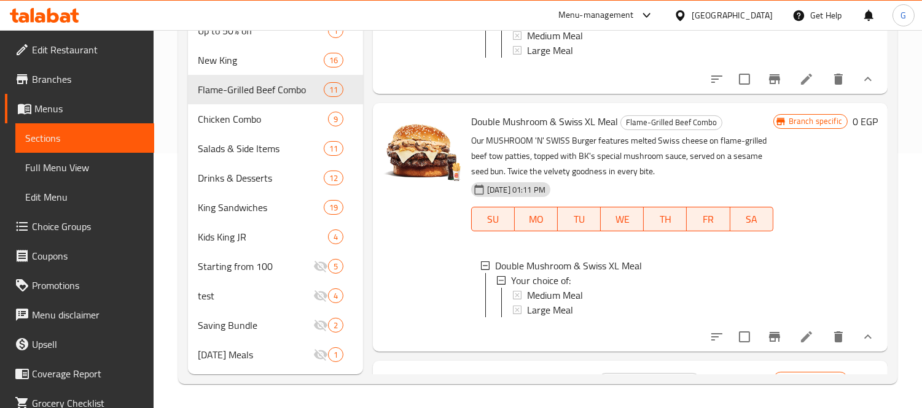
scroll to position [2409, 0]
click at [566, 131] on span "Double Mushroom & Swiss XL Meal" at bounding box center [544, 122] width 147 height 18
copy h6 "Double Mushroom & Swiss XL Meal"
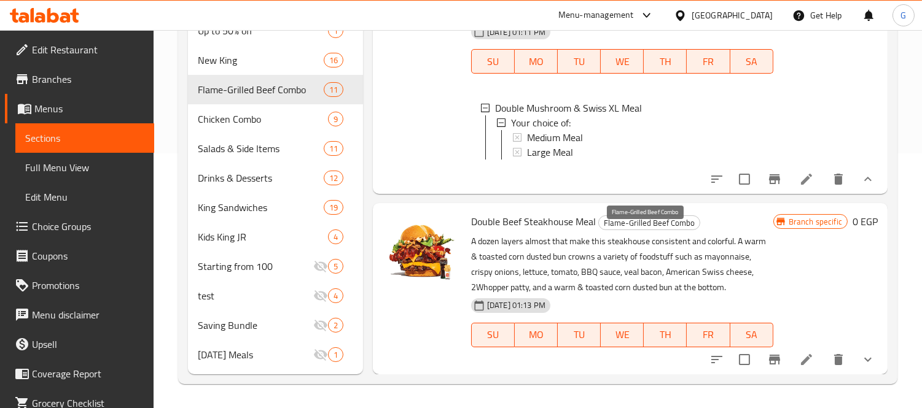
scroll to position [2649, 0]
click at [544, 216] on span "Double Beef Steakhouse Meal" at bounding box center [533, 221] width 125 height 18
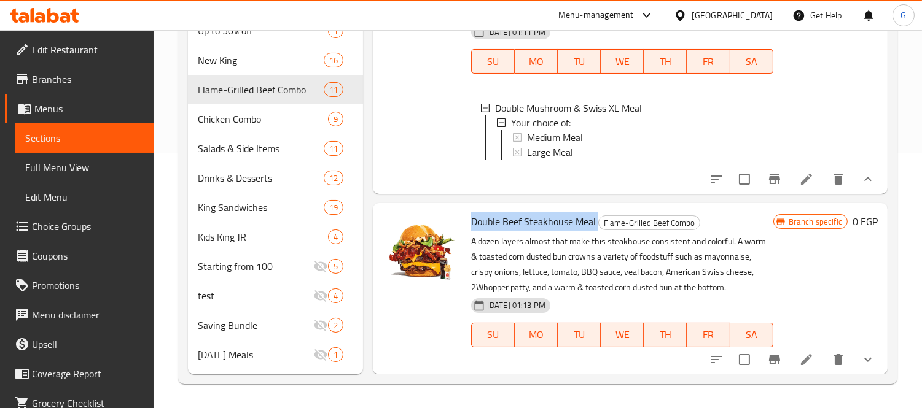
click at [544, 216] on span "Double Beef Steakhouse Meal" at bounding box center [533, 221] width 125 height 18
copy h6 "Double Beef Steakhouse Meal"
